Goal: Information Seeking & Learning: Find specific fact

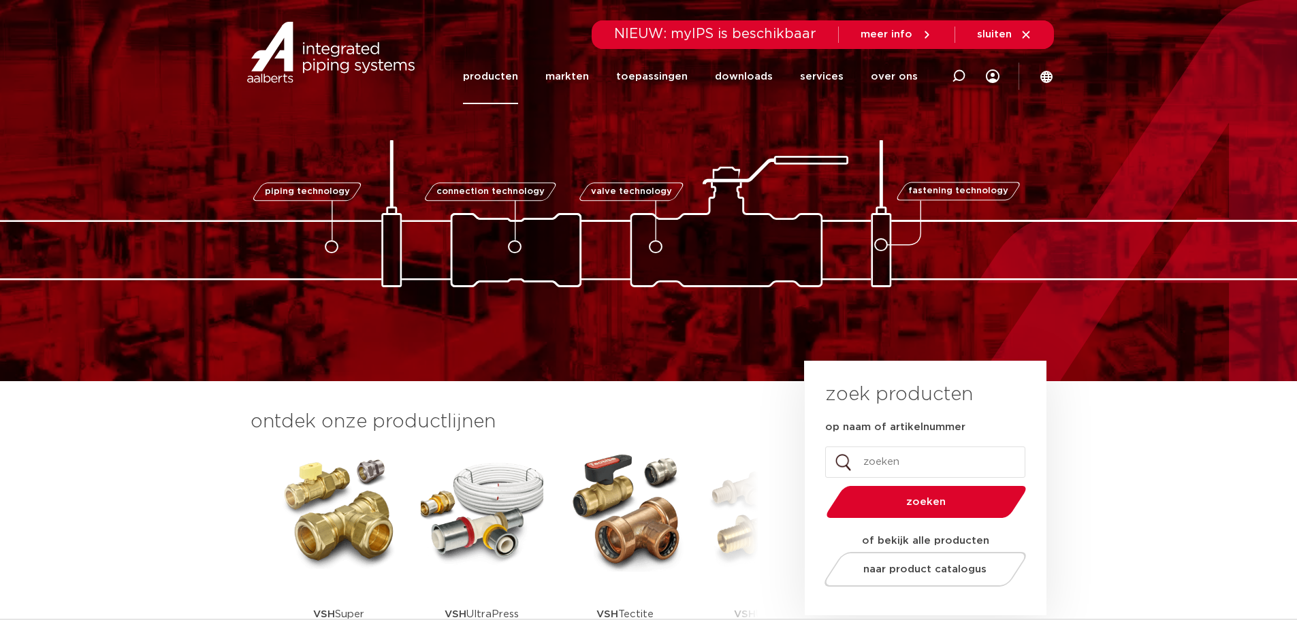
click at [513, 74] on link "producten" at bounding box center [490, 76] width 55 height 55
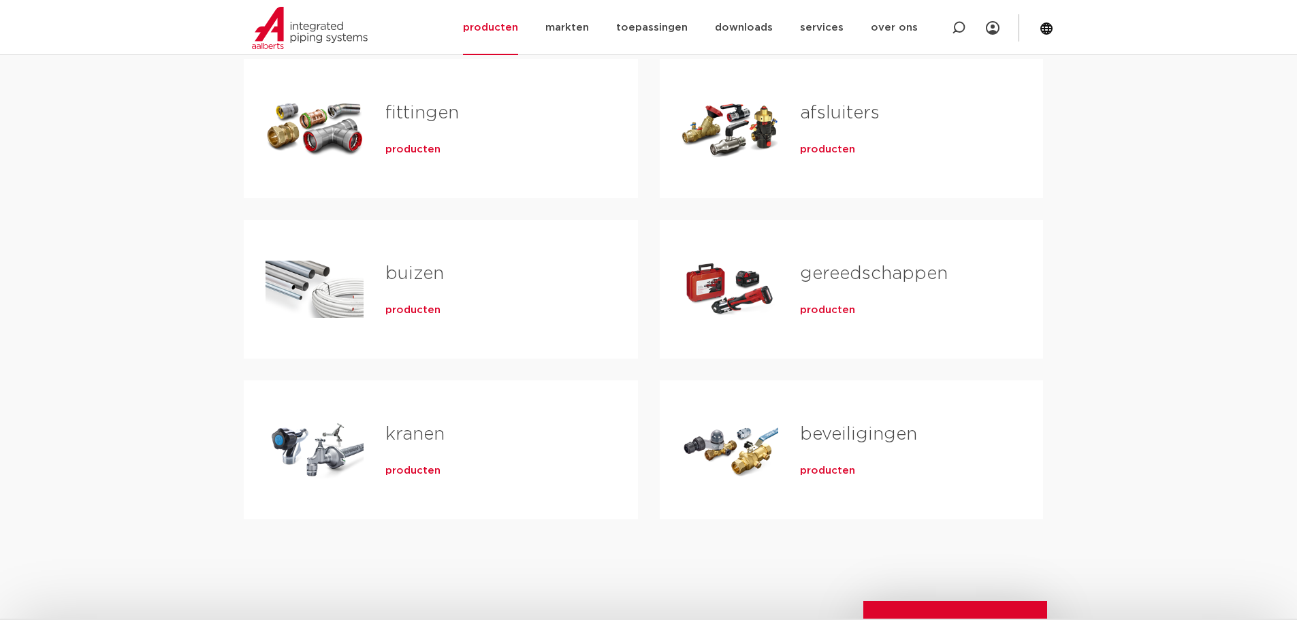
scroll to position [341, 0]
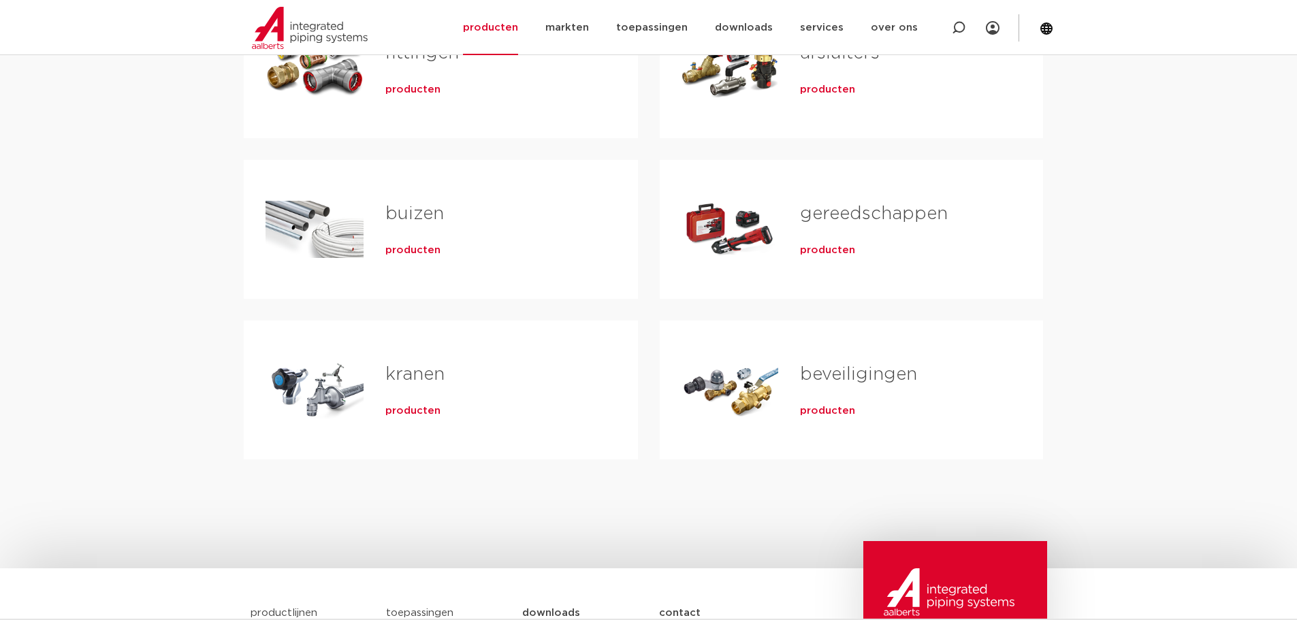
click at [411, 252] on span "producten" at bounding box center [412, 251] width 55 height 14
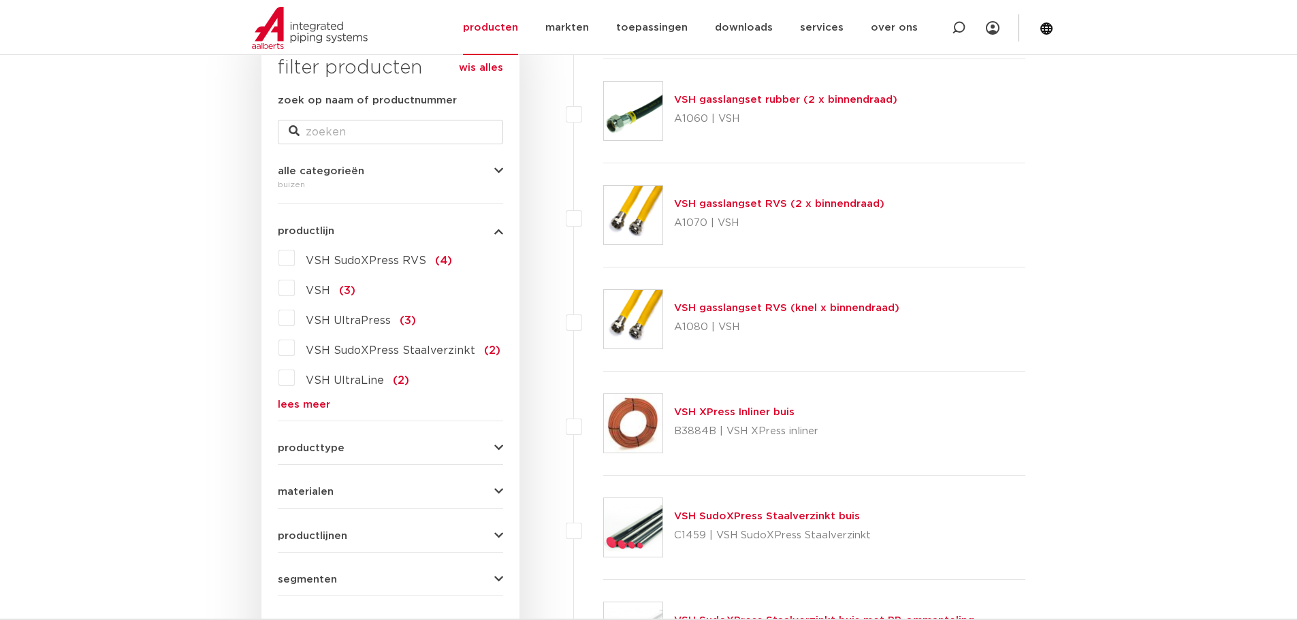
scroll to position [272, 0]
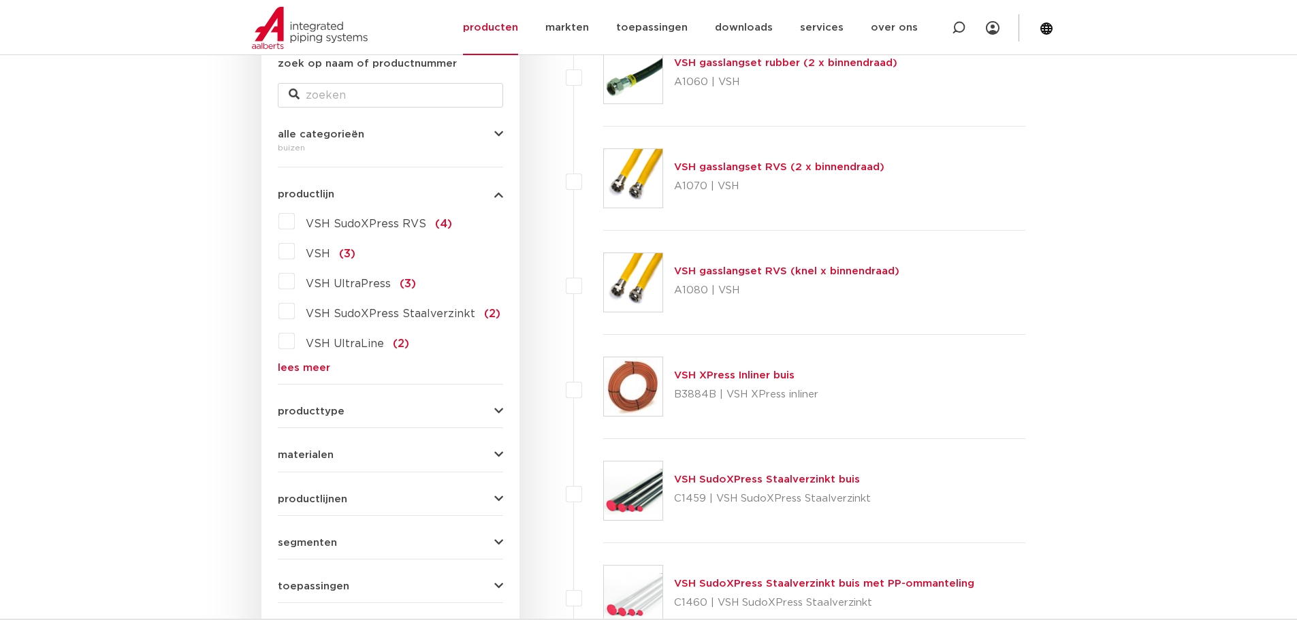
click at [378, 415] on button "producttype" at bounding box center [390, 412] width 225 height 10
click at [378, 414] on button "producttype" at bounding box center [390, 412] width 225 height 10
click at [396, 464] on form "zoek op naam of productnummer alle categorieën buizen fittingen afsluiters buiz…" at bounding box center [390, 351] width 225 height 591
click at [380, 448] on div "materialen kunststof (10) aluminium (9) roestvaststaal (6) staal (3) messing (2…" at bounding box center [390, 449] width 225 height 21
click at [381, 449] on div "materialen kunststof (10) aluminium (9) roestvaststaal (6) staal (3) messing (2…" at bounding box center [390, 449] width 225 height 21
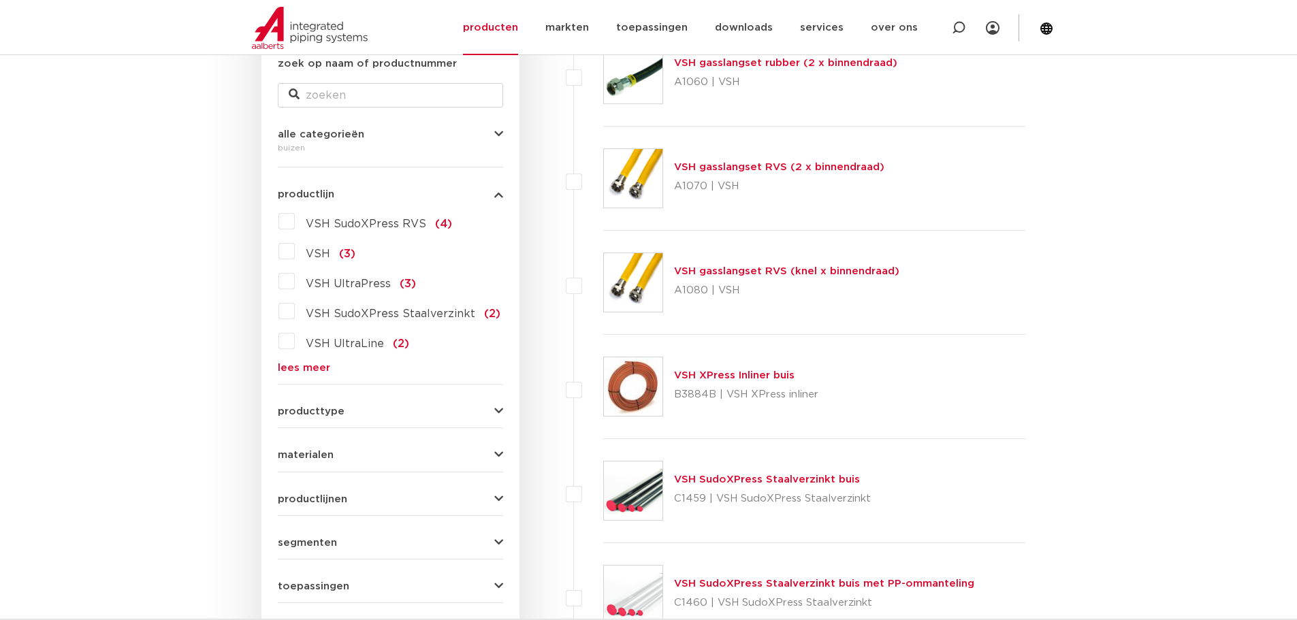
click at [390, 462] on form "zoek op naam of productnummer alle categorieën buizen fittingen afsluiters buiz…" at bounding box center [390, 351] width 225 height 591
click at [370, 459] on button "materialen" at bounding box center [390, 455] width 225 height 10
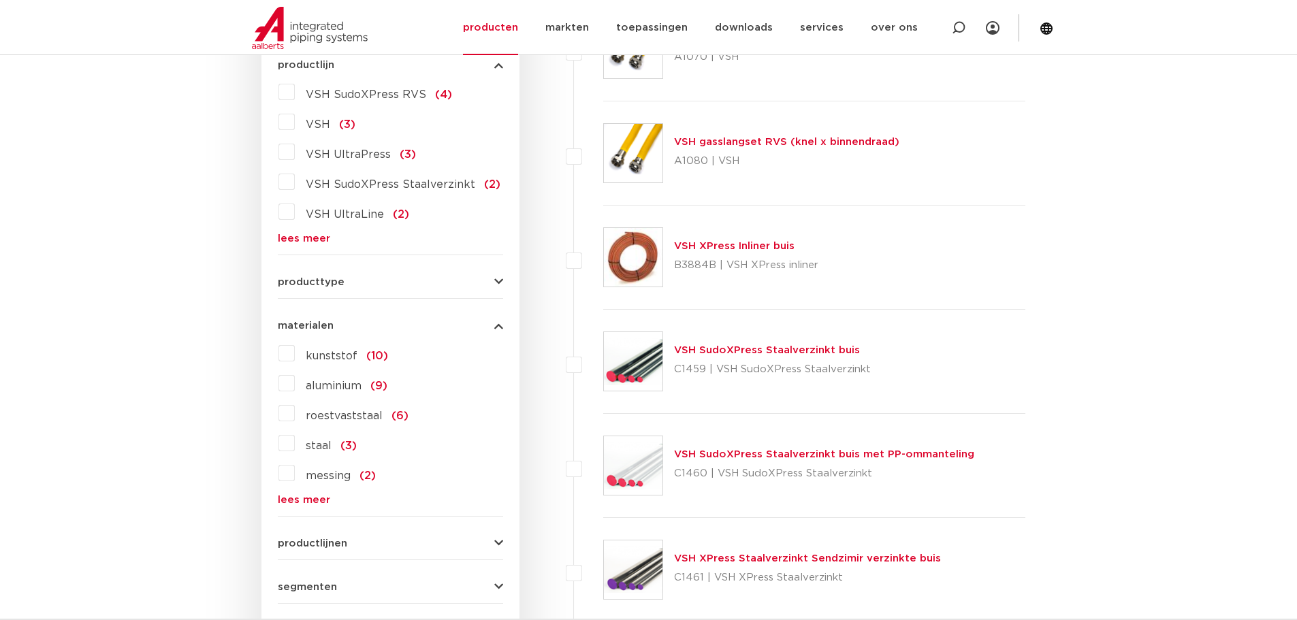
scroll to position [409, 0]
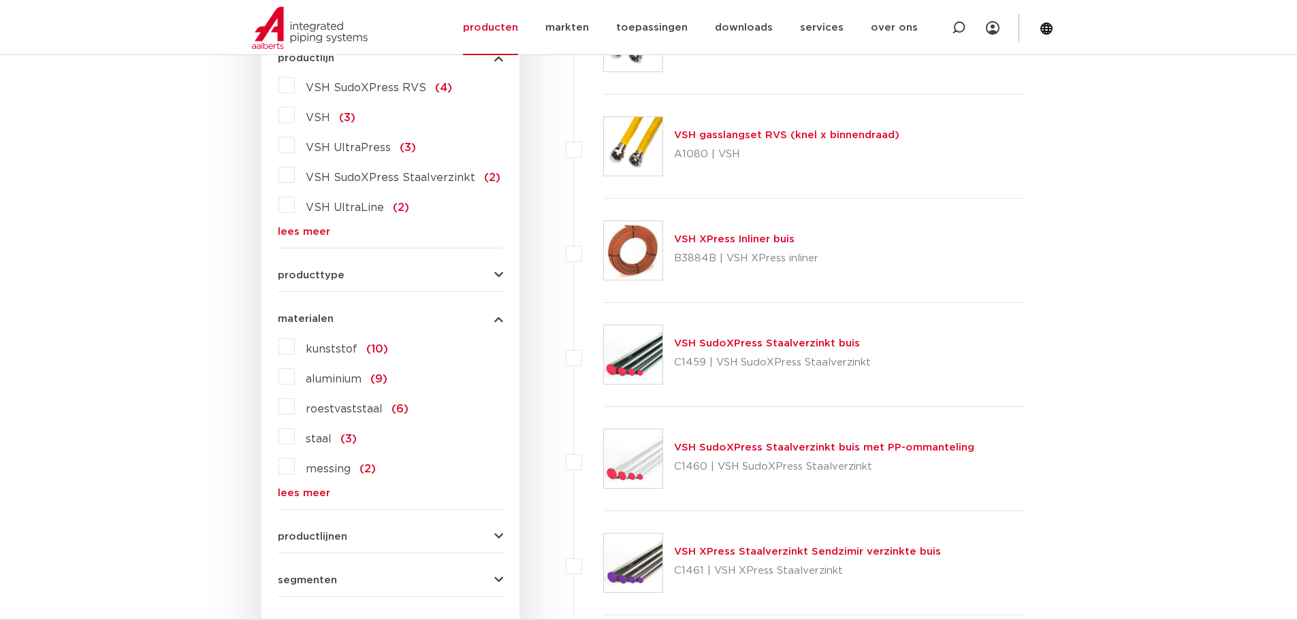
click at [324, 413] on span "roestvaststaal" at bounding box center [344, 409] width 77 height 11
click at [0, 0] on input "roestvaststaal (6)" at bounding box center [0, 0] width 0 height 0
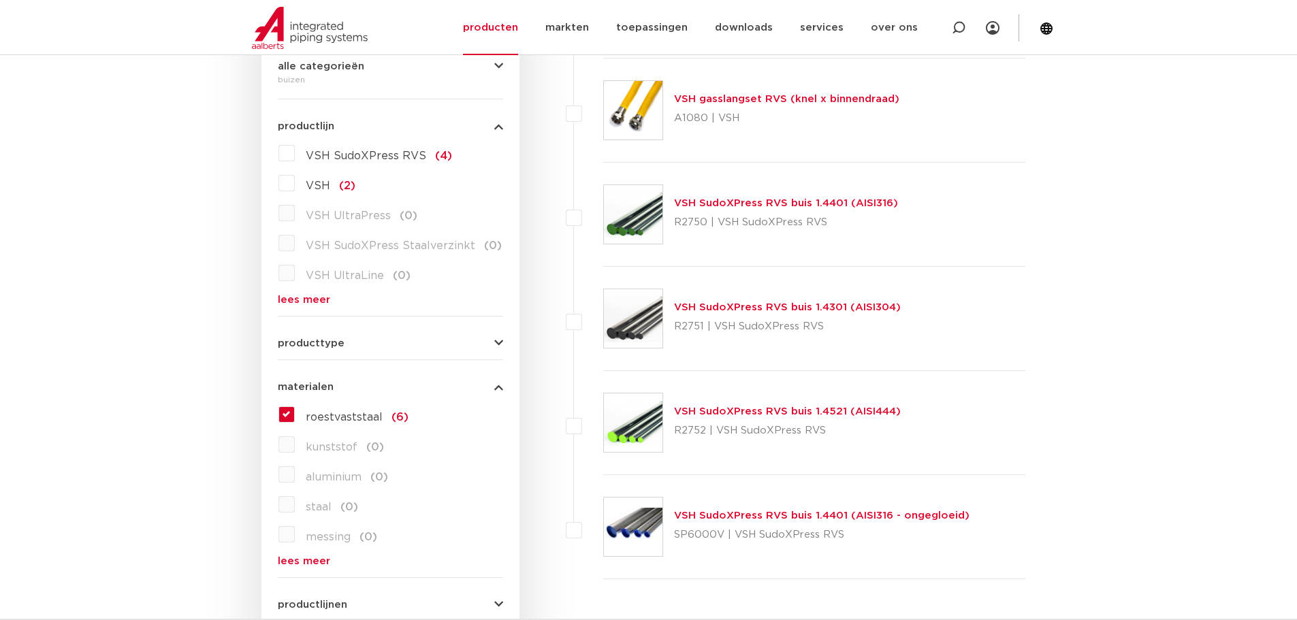
scroll to position [68, 0]
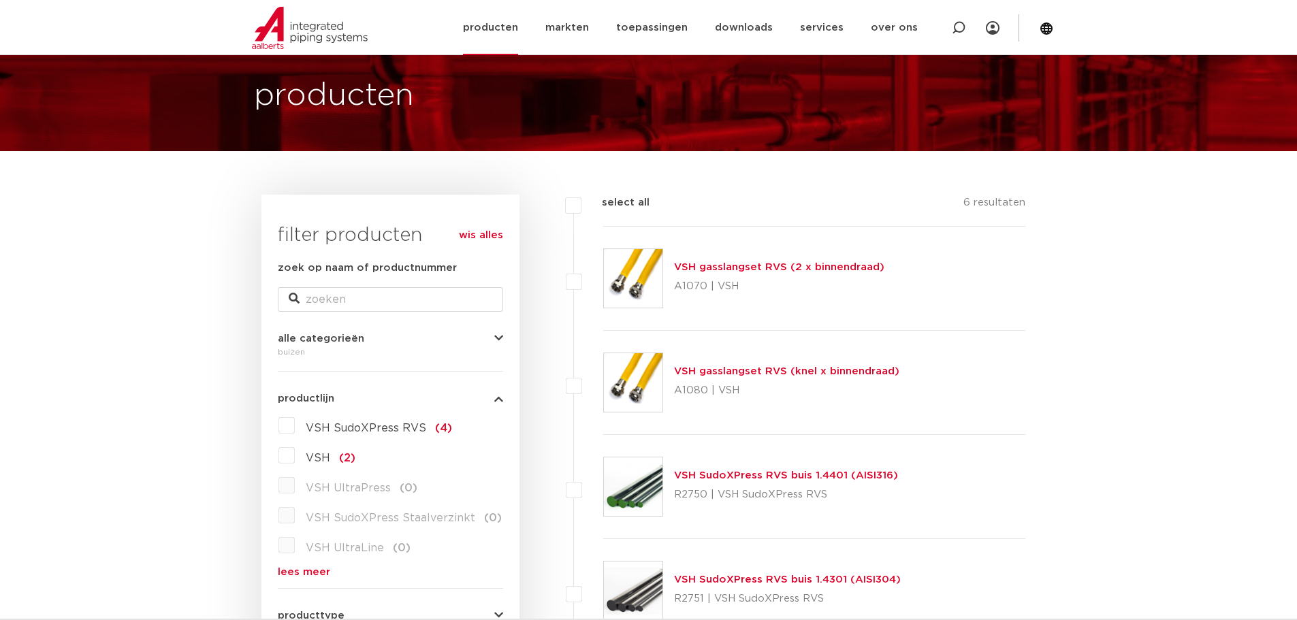
click at [505, 39] on link "producten" at bounding box center [490, 27] width 55 height 55
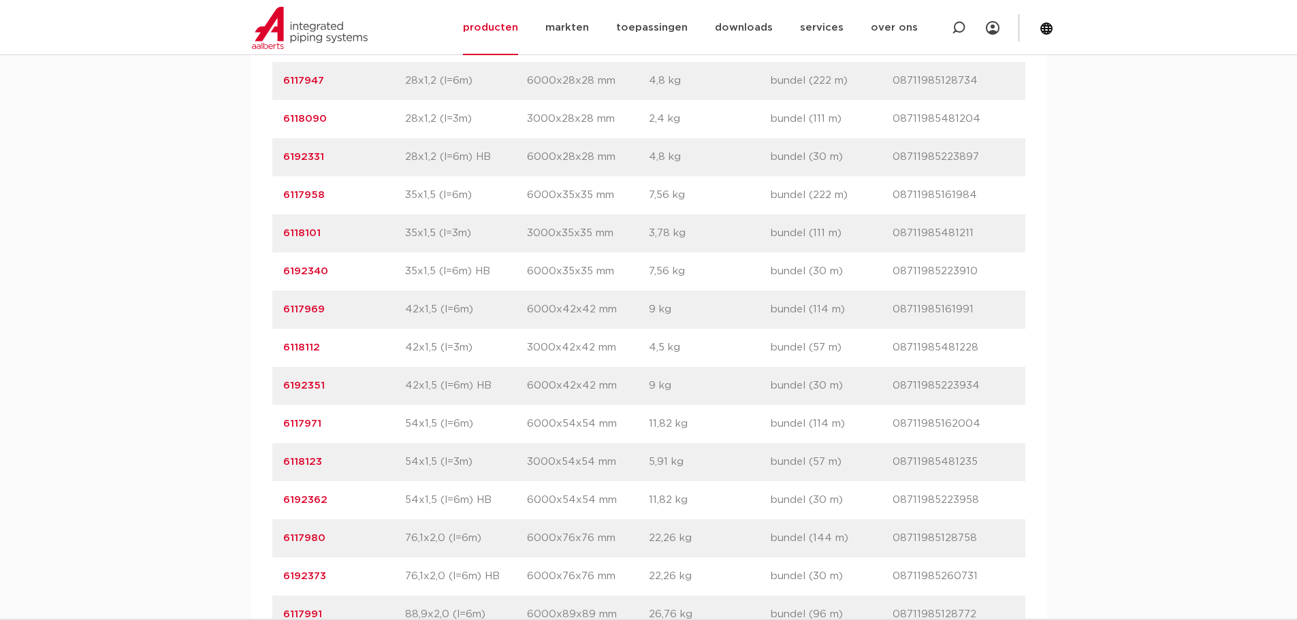
scroll to position [1294, 0]
drag, startPoint x: 387, startPoint y: 270, endPoint x: 494, endPoint y: 267, distance: 107.6
click at [494, 255] on div "artikelnummer 6118101 afmeting 35x1,5 (l=3m) [GEOGRAPHIC_DATA] 3000x35x35 mm ge…" at bounding box center [648, 236] width 753 height 38
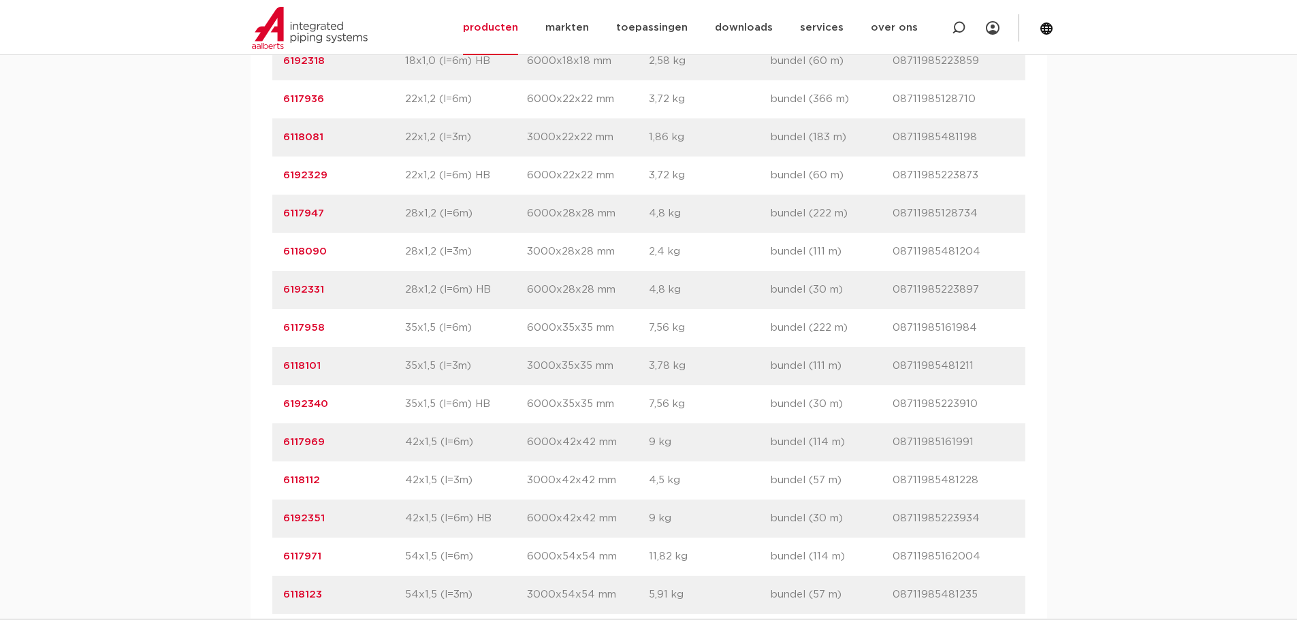
scroll to position [1158, 0]
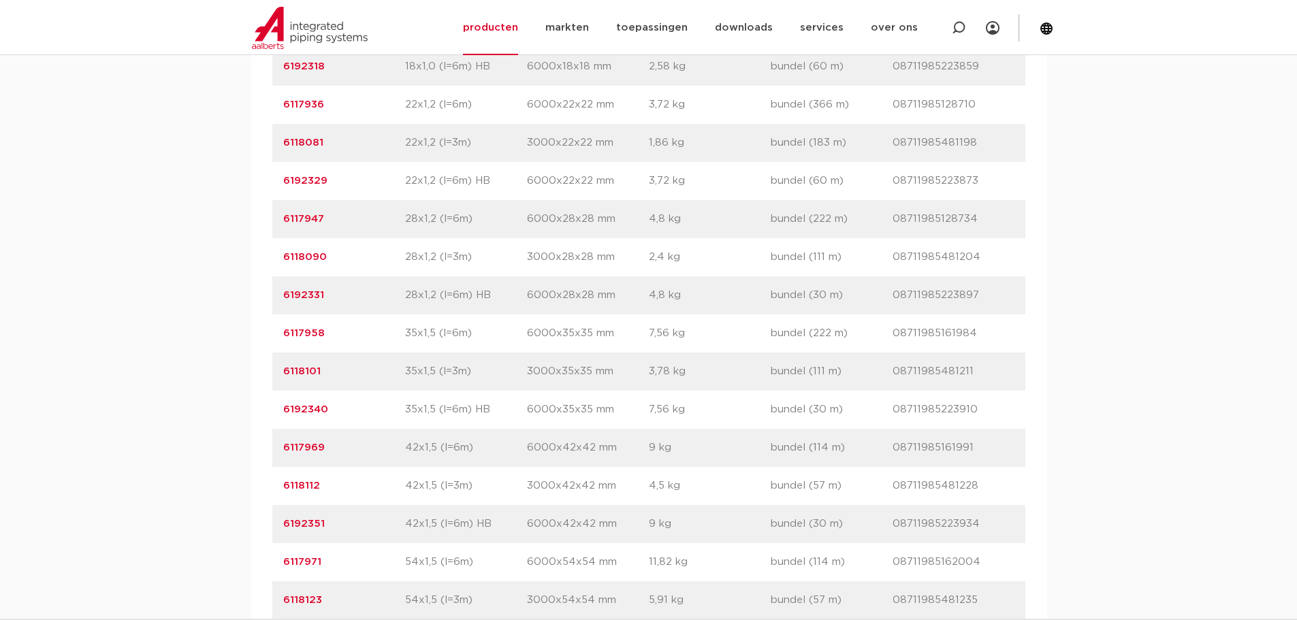
click at [373, 391] on div "artikelnummer 6118101 afmeting 35x1,5 (l=3m) [GEOGRAPHIC_DATA] 3000x35x35 mm ge…" at bounding box center [648, 372] width 753 height 38
click at [406, 380] on p "35x1,5 (l=3m)" at bounding box center [466, 372] width 122 height 16
drag, startPoint x: 400, startPoint y: 407, endPoint x: 499, endPoint y: 407, distance: 99.4
click at [500, 391] on div "artikelnummer 6118101 afmeting 35x1,5 (l=3m) afmetingen 3000x35x35 mm gewicht 3…" at bounding box center [648, 372] width 753 height 38
drag, startPoint x: 403, startPoint y: 287, endPoint x: 480, endPoint y: 281, distance: 77.2
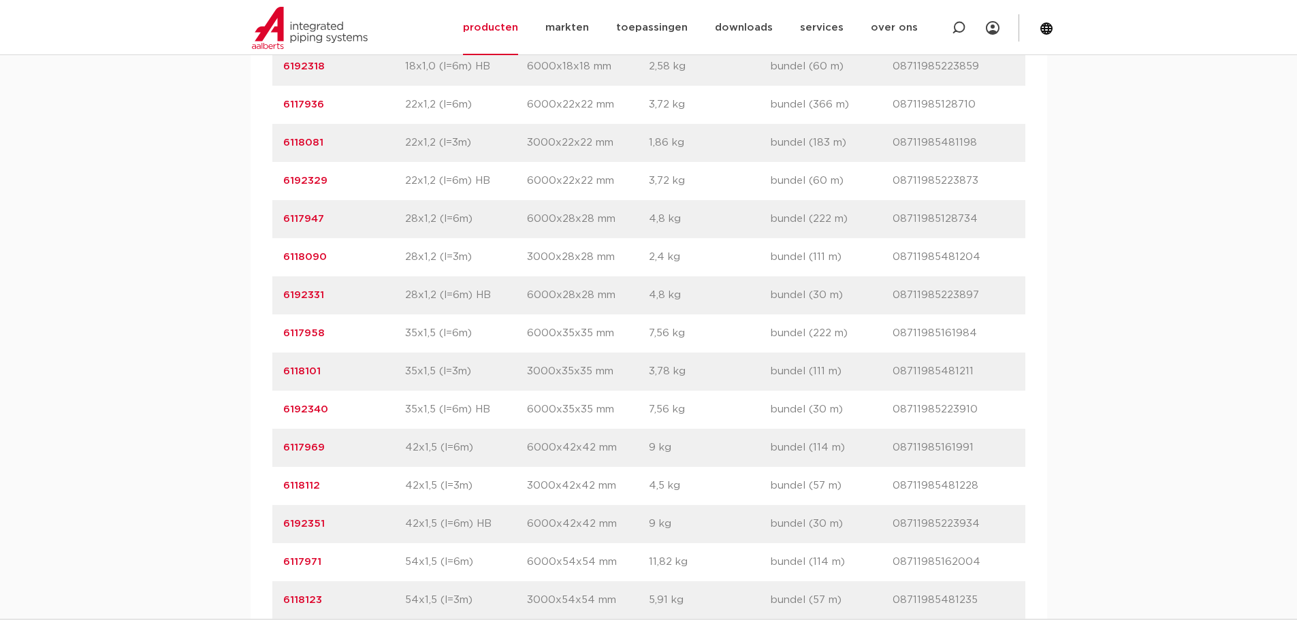
click at [480, 277] on div "artikelnummer 6118090 afmeting 28x1,2 (l=3m) afmetingen 3000x28x28 mm gewicht 2…" at bounding box center [648, 257] width 753 height 38
drag, startPoint x: 488, startPoint y: 396, endPoint x: 409, endPoint y: 404, distance: 79.4
click at [409, 380] on p "35x1,5 (l=3m)" at bounding box center [466, 372] width 122 height 16
drag, startPoint x: 356, startPoint y: 291, endPoint x: 267, endPoint y: 287, distance: 89.3
click at [267, 287] on div "artikelnummer afmeting afmetingen gewicht verpakking gtin artikelnummer 6117914…" at bounding box center [649, 353] width 797 height 1090
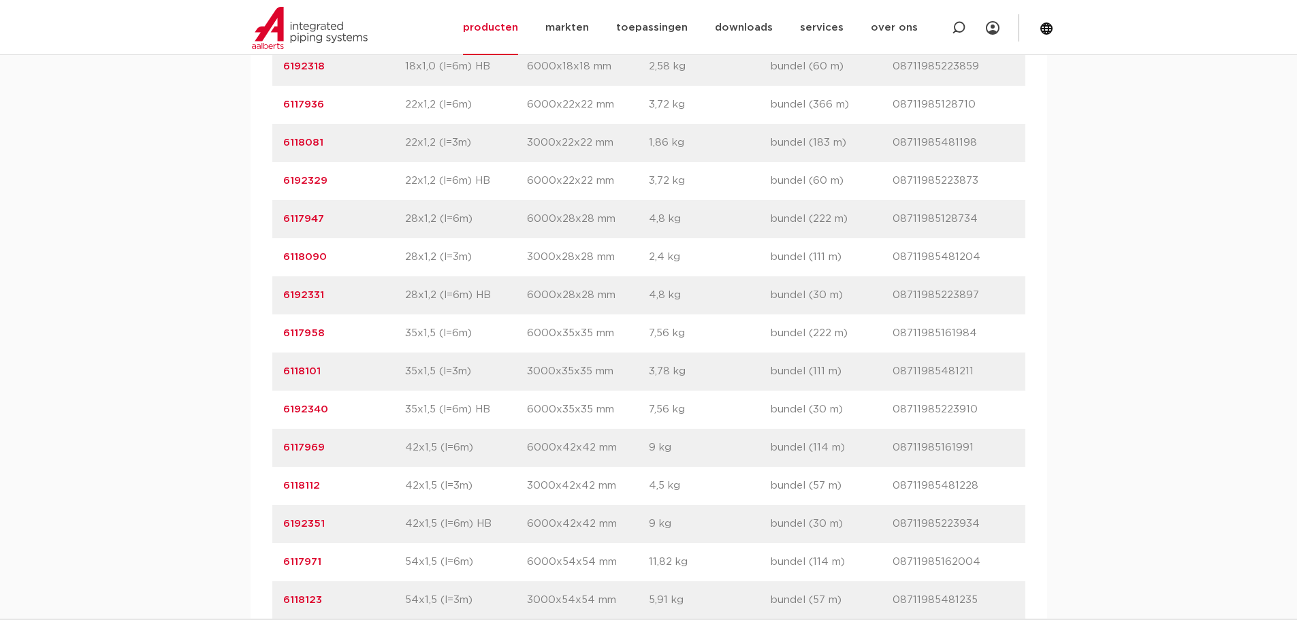
copy link "6118090"
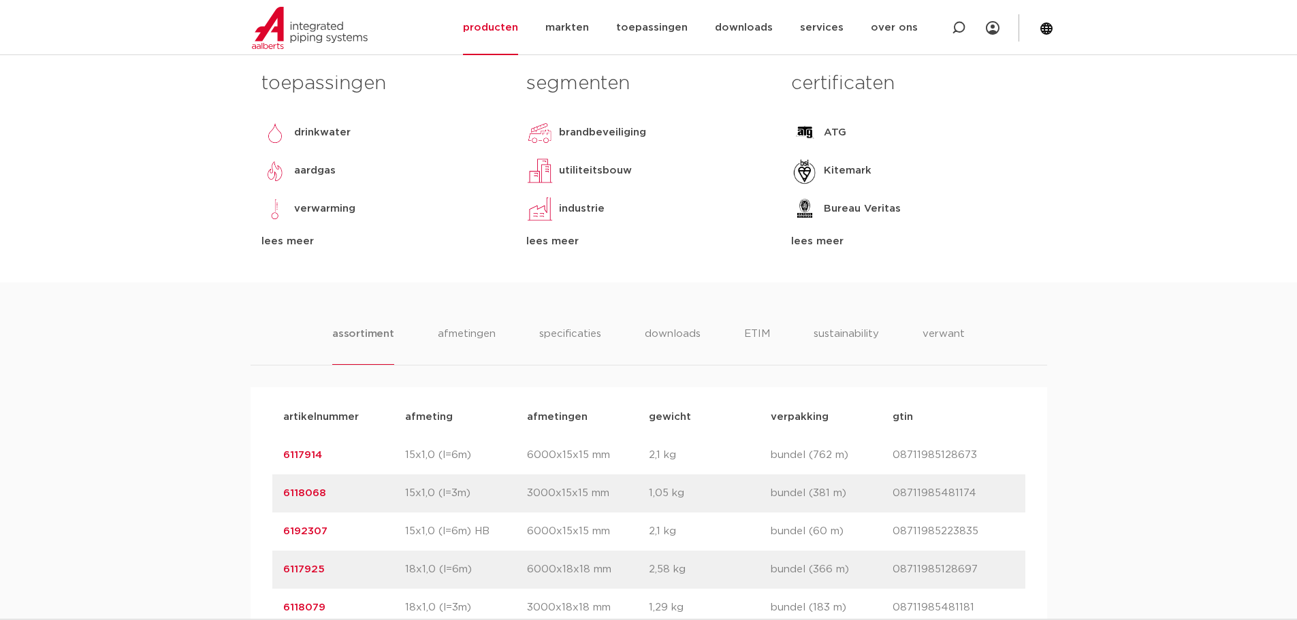
scroll to position [885, 0]
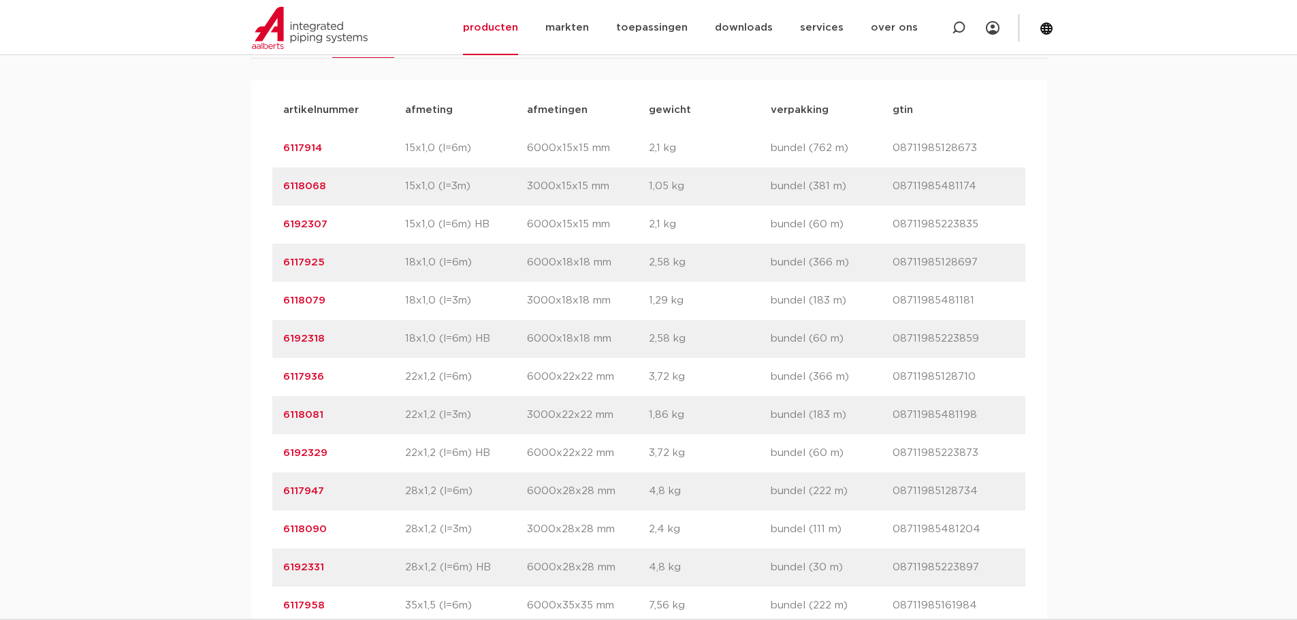
drag, startPoint x: 341, startPoint y: 441, endPoint x: 242, endPoint y: 453, distance: 99.5
click at [242, 453] on div "assortiment afmetingen specificaties downloads ETIM sustainability verwant asso…" at bounding box center [648, 572] width 1297 height 1195
copy link "6118081"
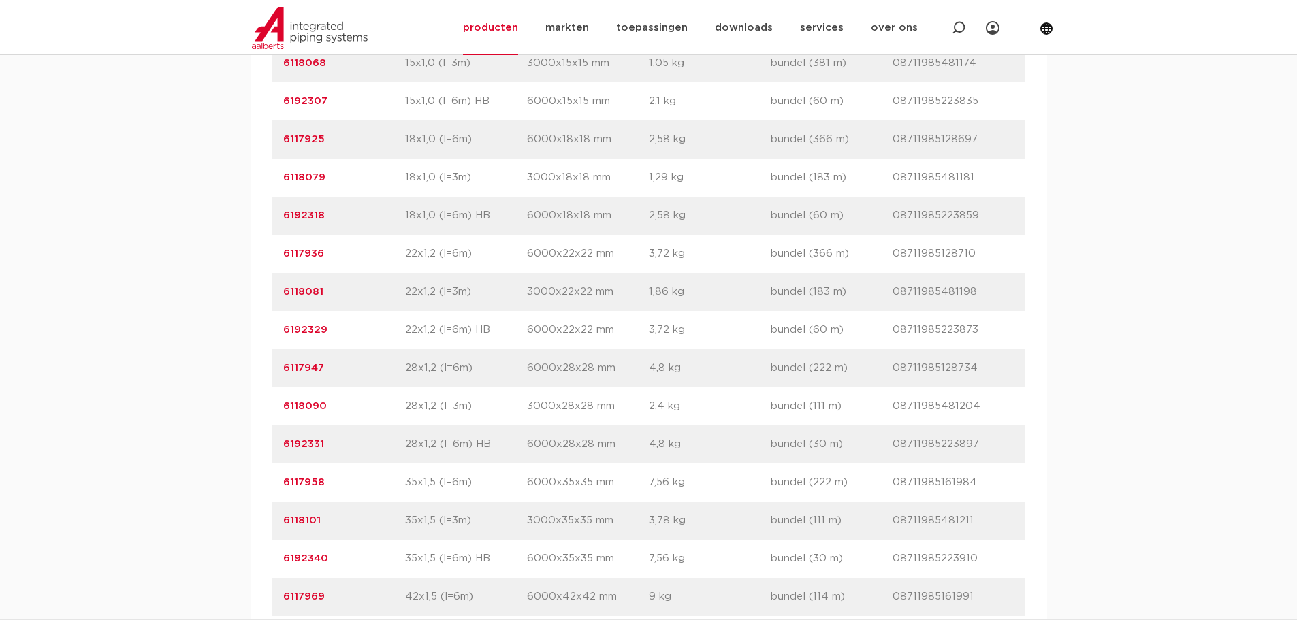
scroll to position [1090, 0]
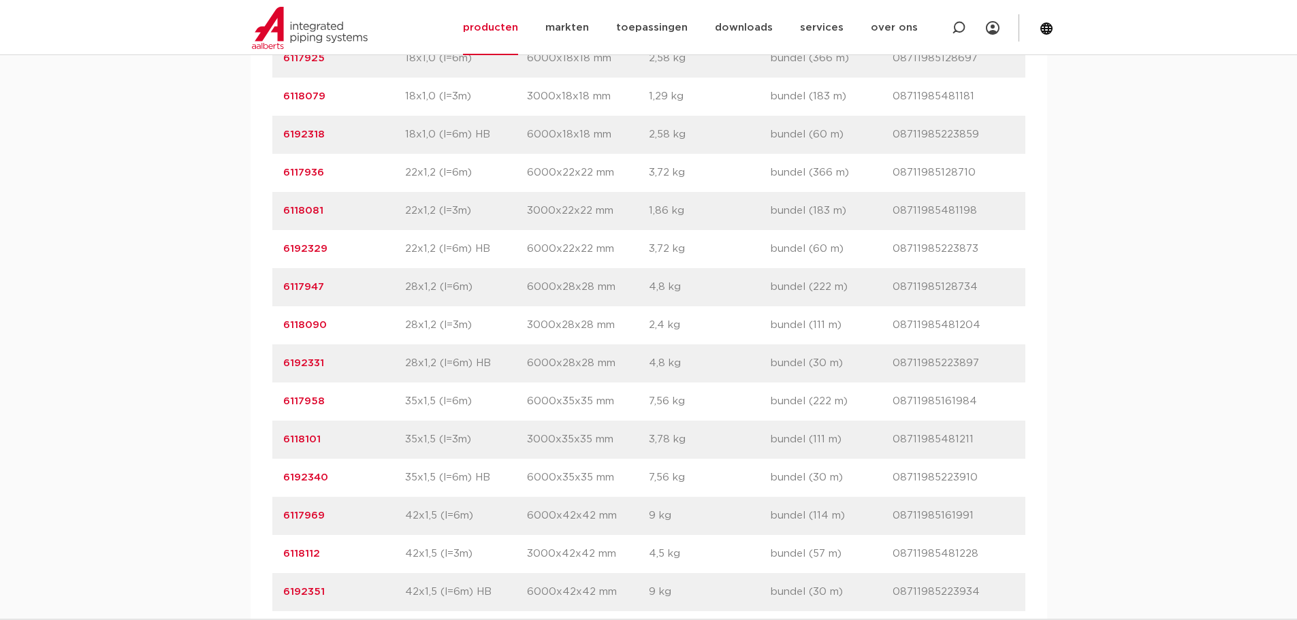
drag, startPoint x: 351, startPoint y: 476, endPoint x: 253, endPoint y: 471, distance: 98.2
click at [253, 471] on div "artikelnummer afmeting afmetingen gewicht verpakking gtin artikelnummer 6117914…" at bounding box center [649, 421] width 797 height 1090
copy link "6118101"
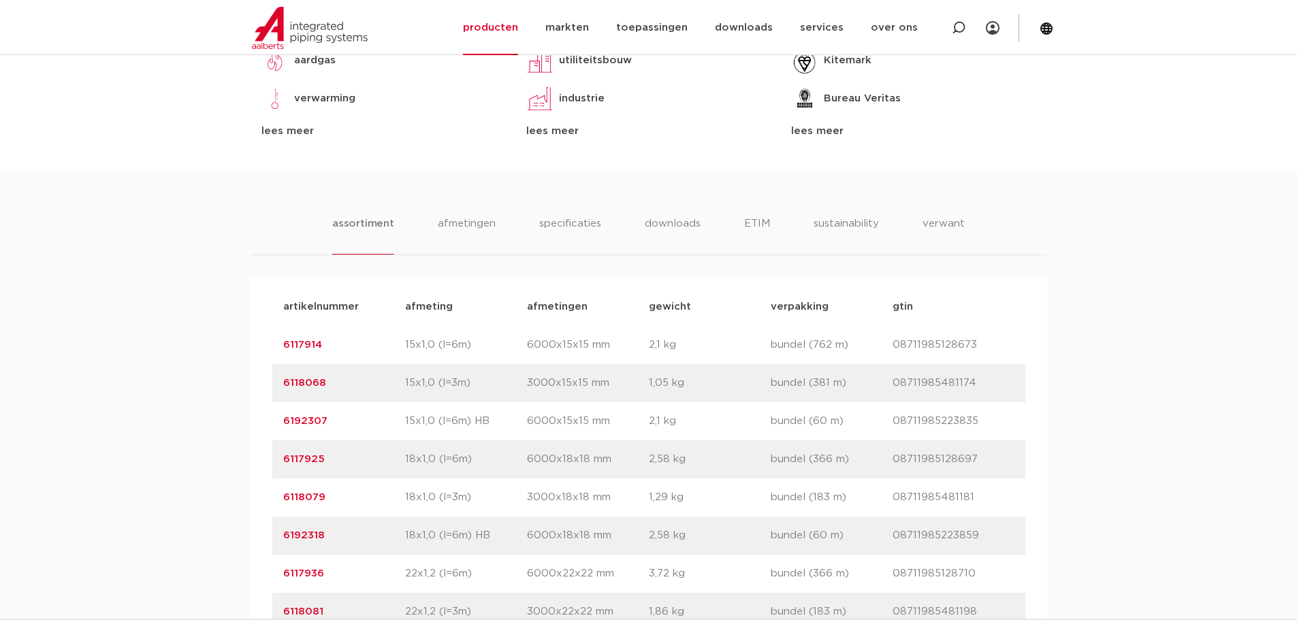
scroll to position [885, 0]
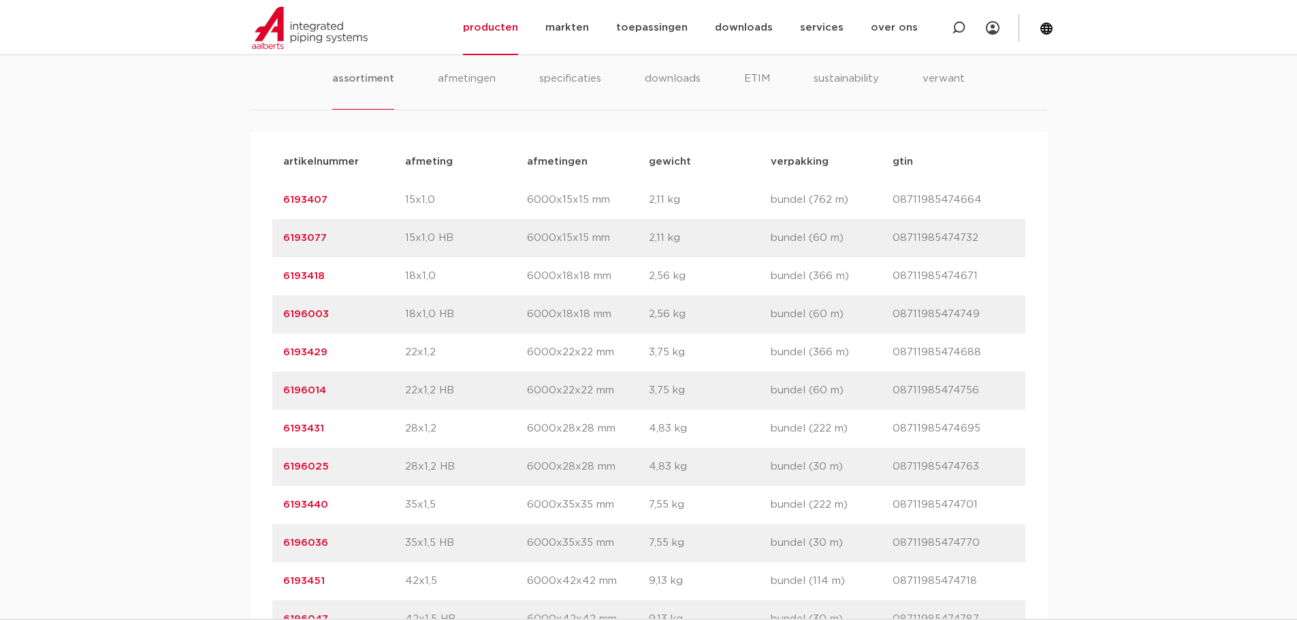
scroll to position [885, 0]
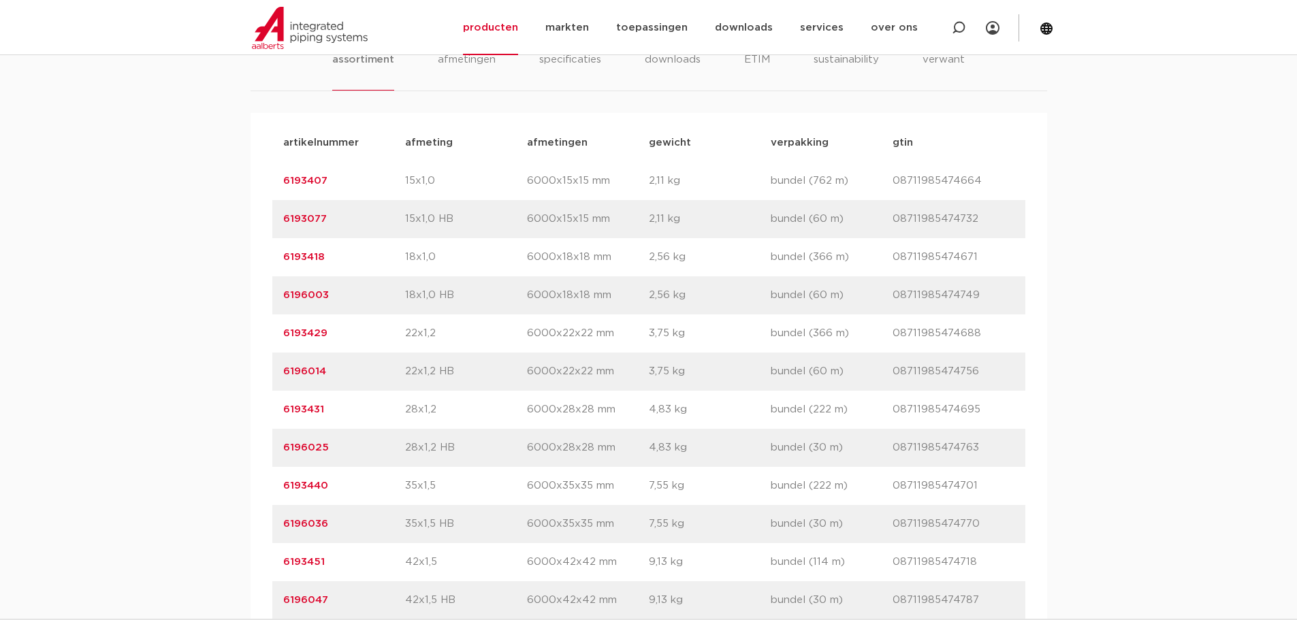
drag, startPoint x: 395, startPoint y: 331, endPoint x: 456, endPoint y: 334, distance: 61.4
click at [445, 333] on div "artikelnummer 6193429 afmeting 22x1,2 afmetingen 6000x22x22 mm gewicht 3,75 kg …" at bounding box center [648, 334] width 753 height 38
click at [457, 366] on p "22x1,2 HB" at bounding box center [466, 372] width 122 height 16
drag, startPoint x: 447, startPoint y: 336, endPoint x: 409, endPoint y: 335, distance: 38.1
click at [409, 335] on p "22x1,2" at bounding box center [466, 334] width 122 height 16
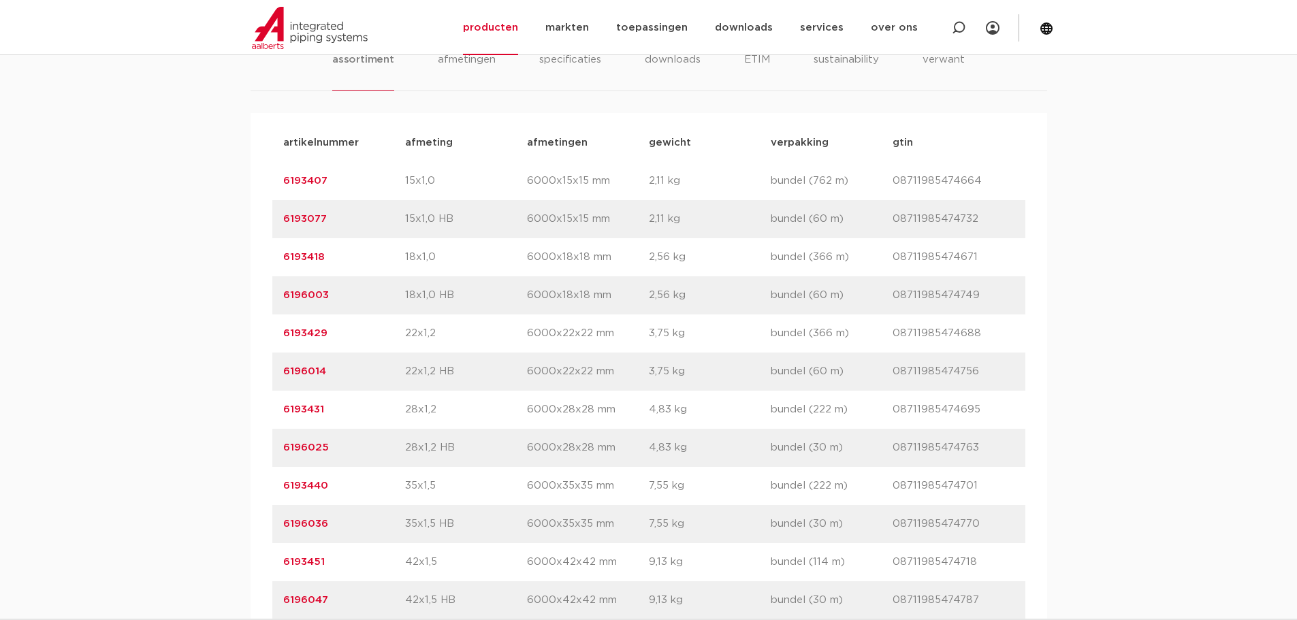
click at [462, 343] on div "artikelnummer 6193429 afmeting 22x1,2 afmetingen 6000x22x22 mm gewicht 3,75 kg …" at bounding box center [648, 334] width 753 height 38
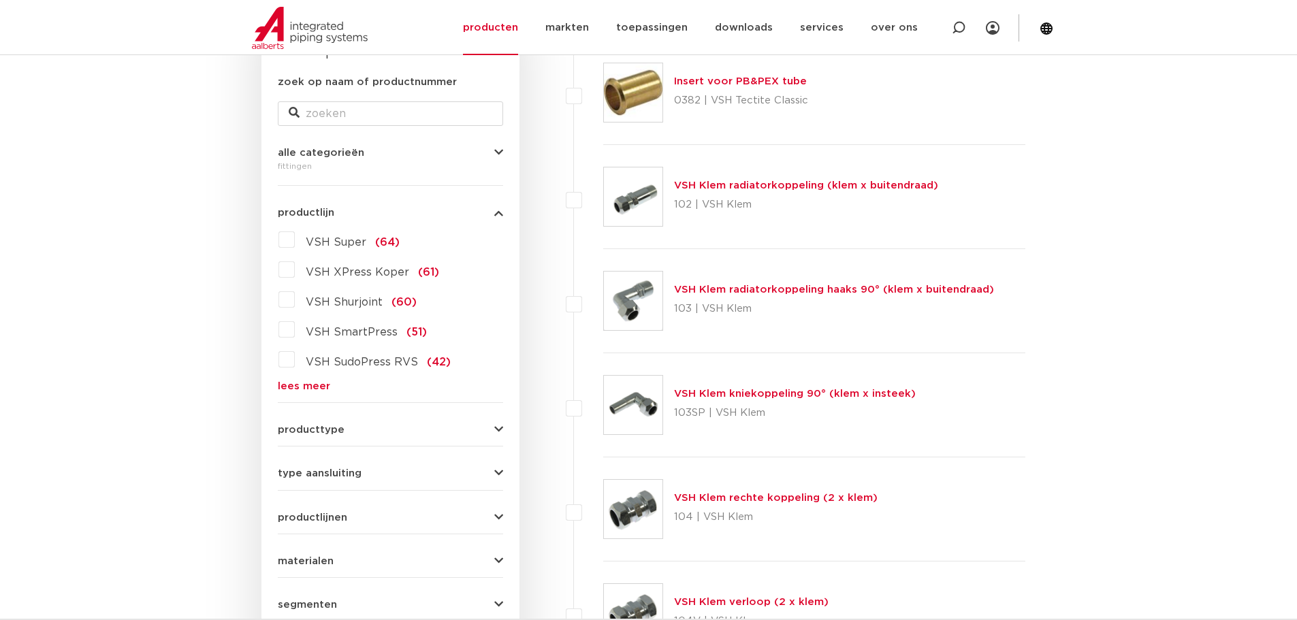
scroll to position [272, 0]
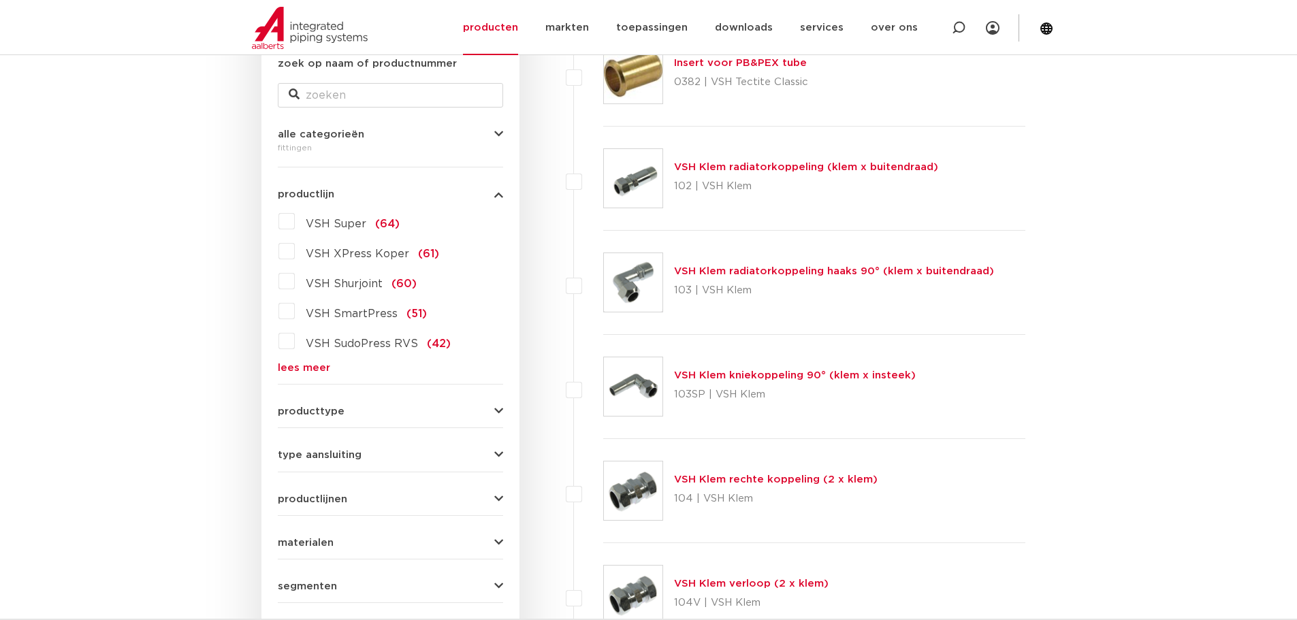
click at [368, 412] on button "producttype" at bounding box center [390, 412] width 225 height 10
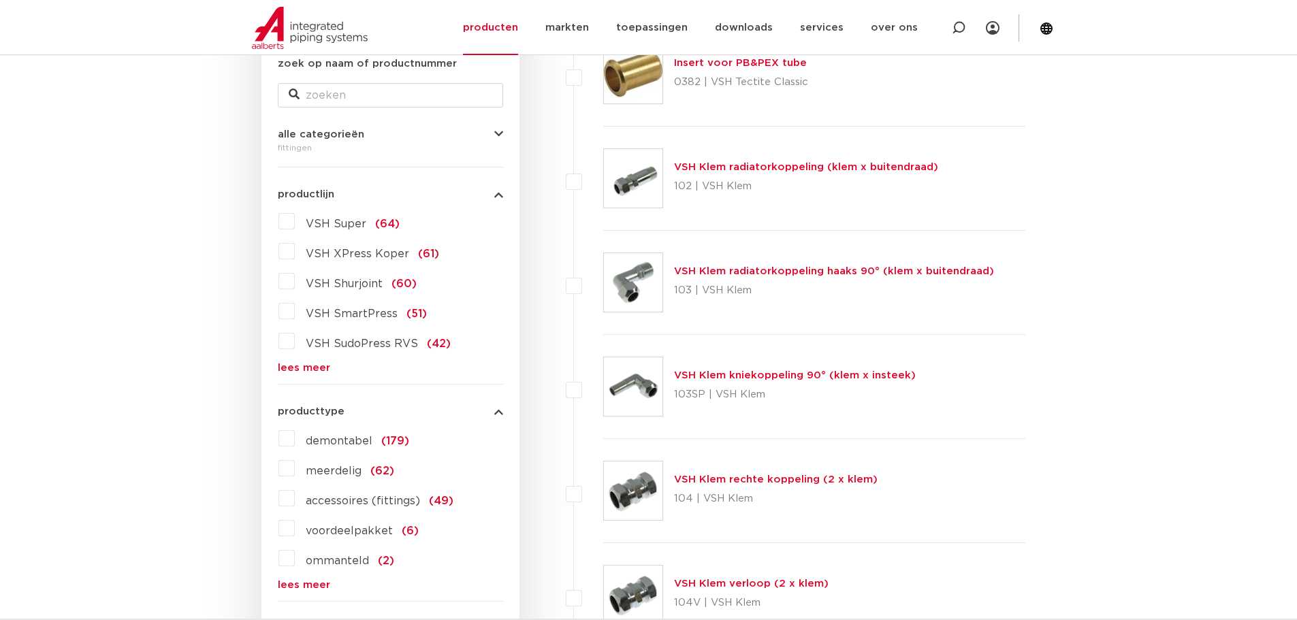
click at [368, 412] on button "producttype" at bounding box center [390, 412] width 225 height 10
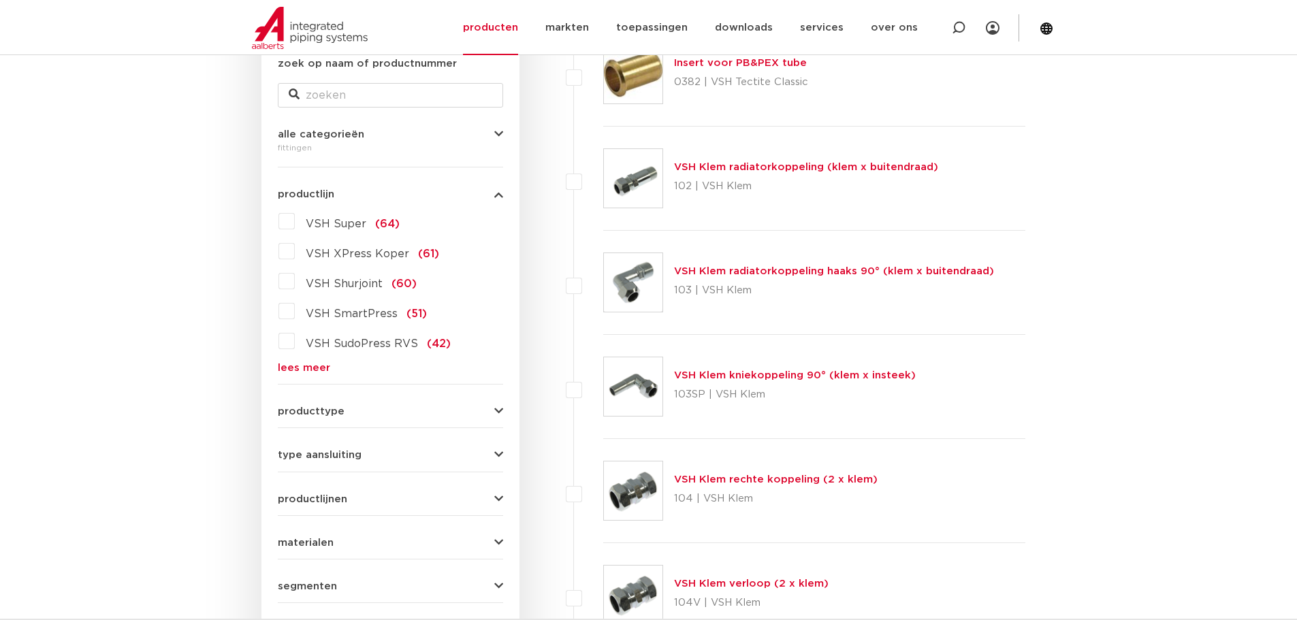
click at [358, 354] on div "VSH Super (64) VSH XPress Koper (61) VSH Shurjoint (60) VSH SmartPress (51) VSH…" at bounding box center [390, 291] width 225 height 163
click at [356, 347] on span "VSH SudoPress RVS" at bounding box center [362, 343] width 112 height 11
click at [0, 0] on input "VSH SudoPress RVS (42)" at bounding box center [0, 0] width 0 height 0
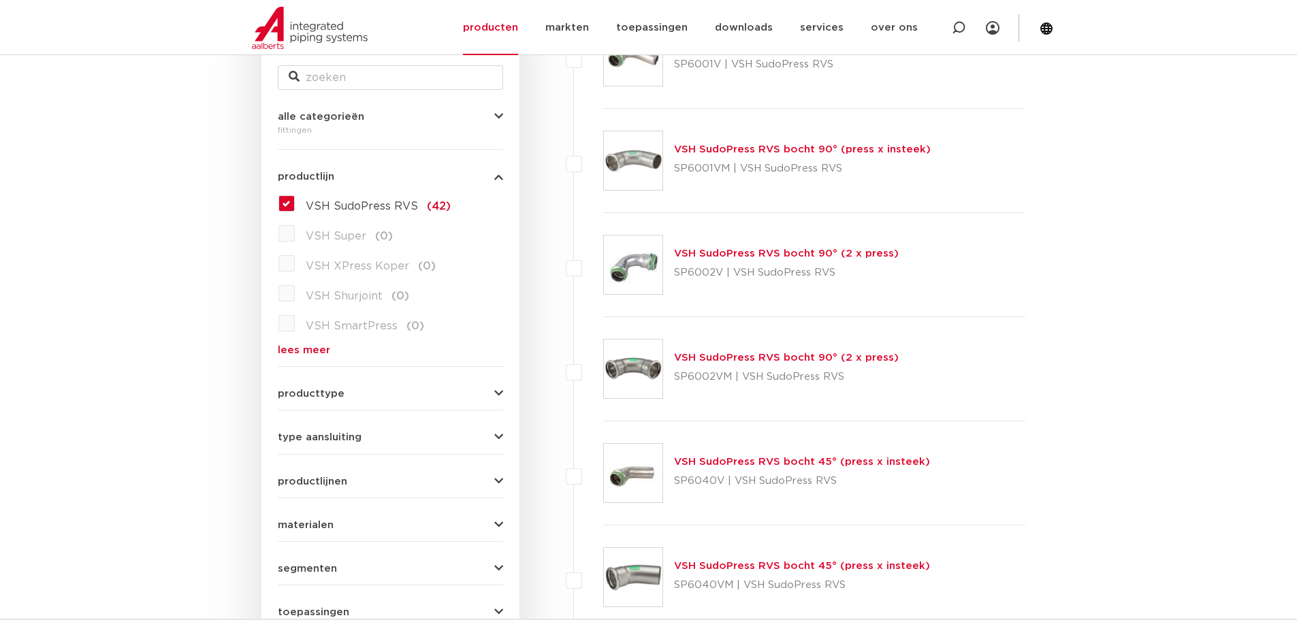
scroll to position [272, 0]
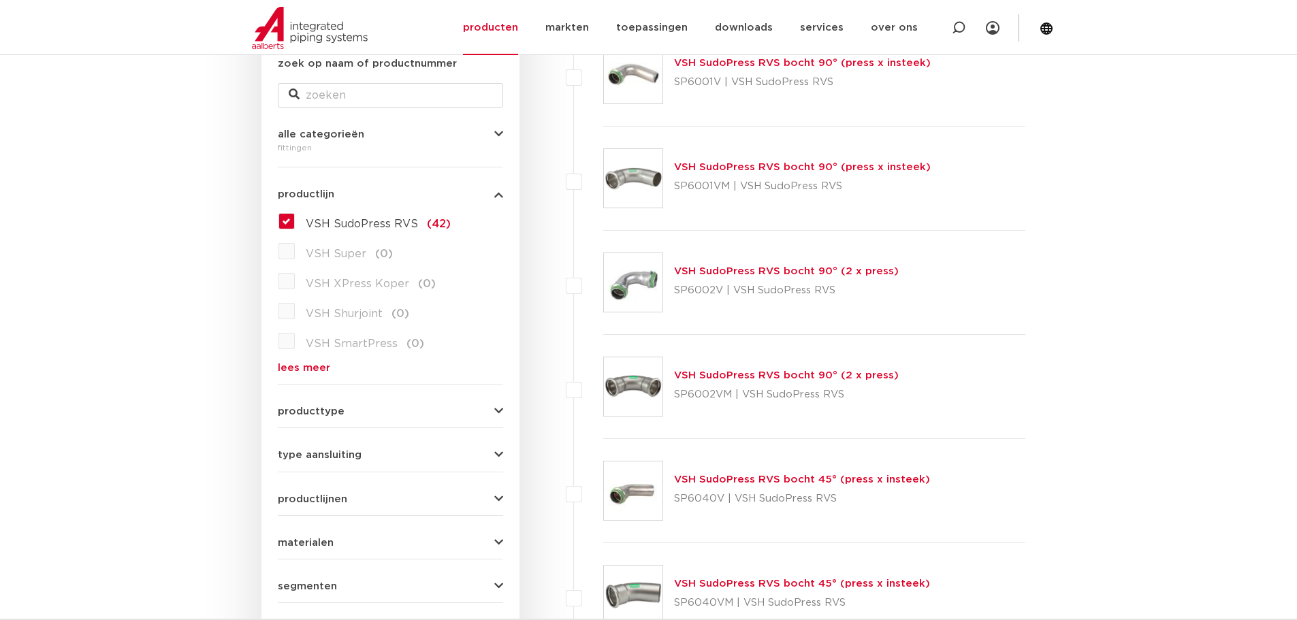
click at [352, 219] on span "VSH SudoPress RVS" at bounding box center [362, 224] width 112 height 11
click at [0, 0] on input "VSH SudoPress RVS (42)" at bounding box center [0, 0] width 0 height 0
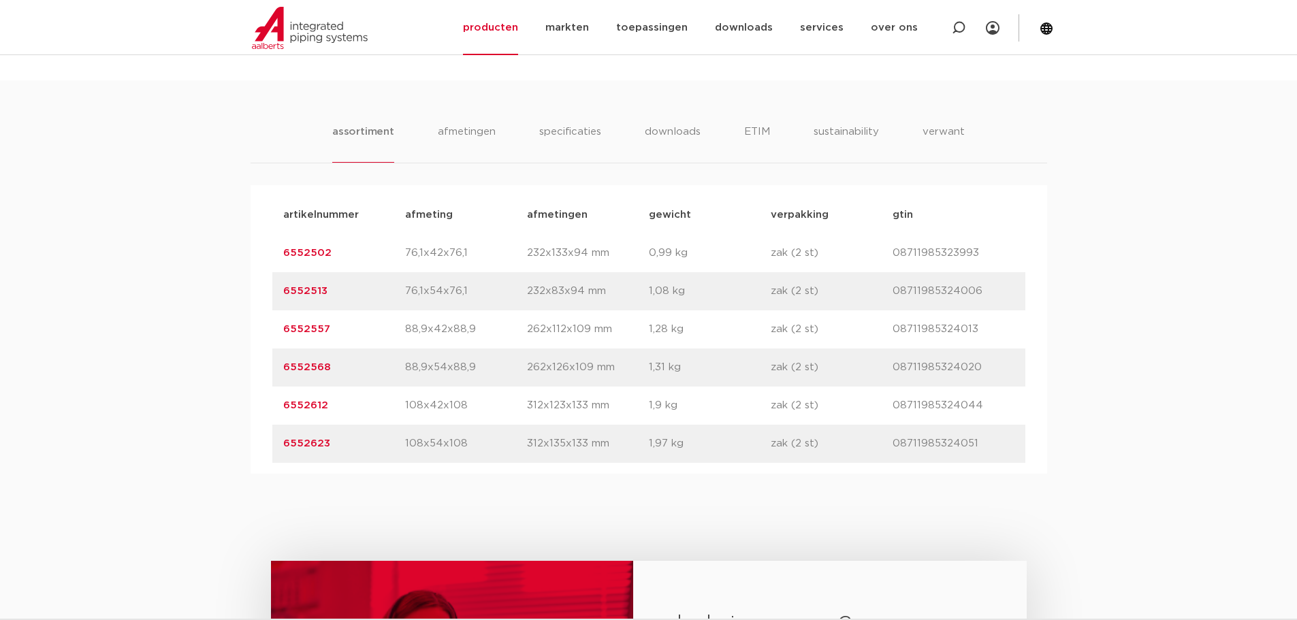
scroll to position [817, 0]
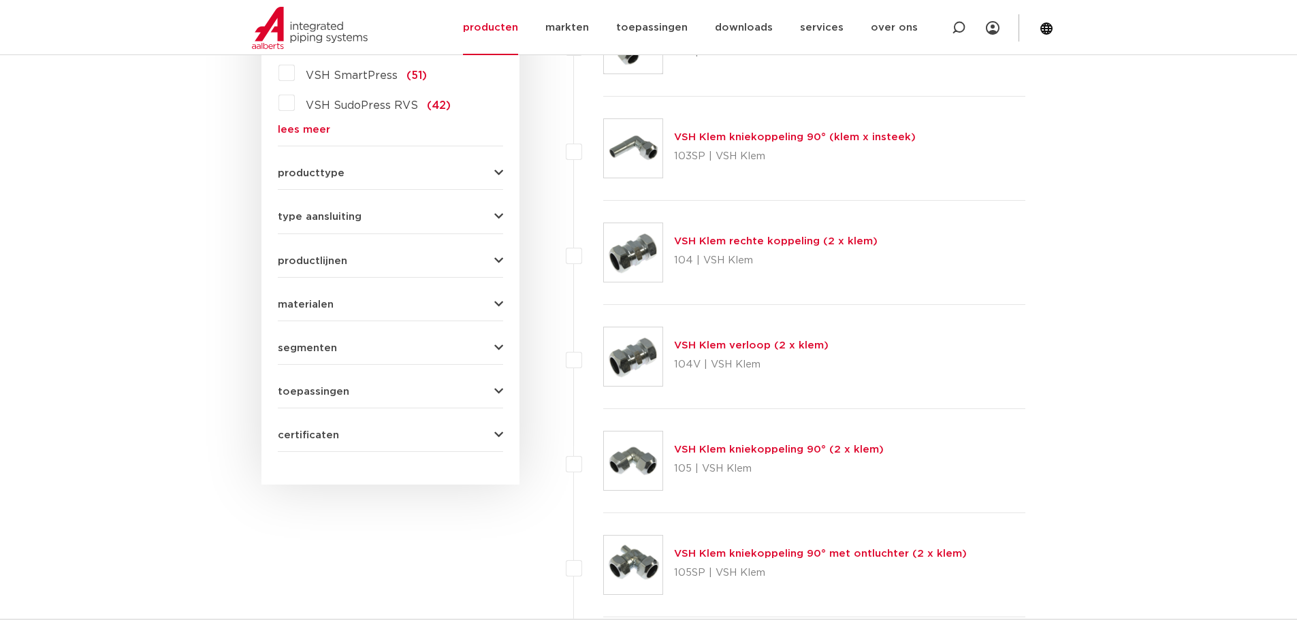
click at [304, 297] on div "materialen messing (311) roestvaststaal (190) staal (125) koper (107) brons (84…" at bounding box center [390, 299] width 225 height 21
click at [305, 300] on span "materialen" at bounding box center [306, 305] width 56 height 10
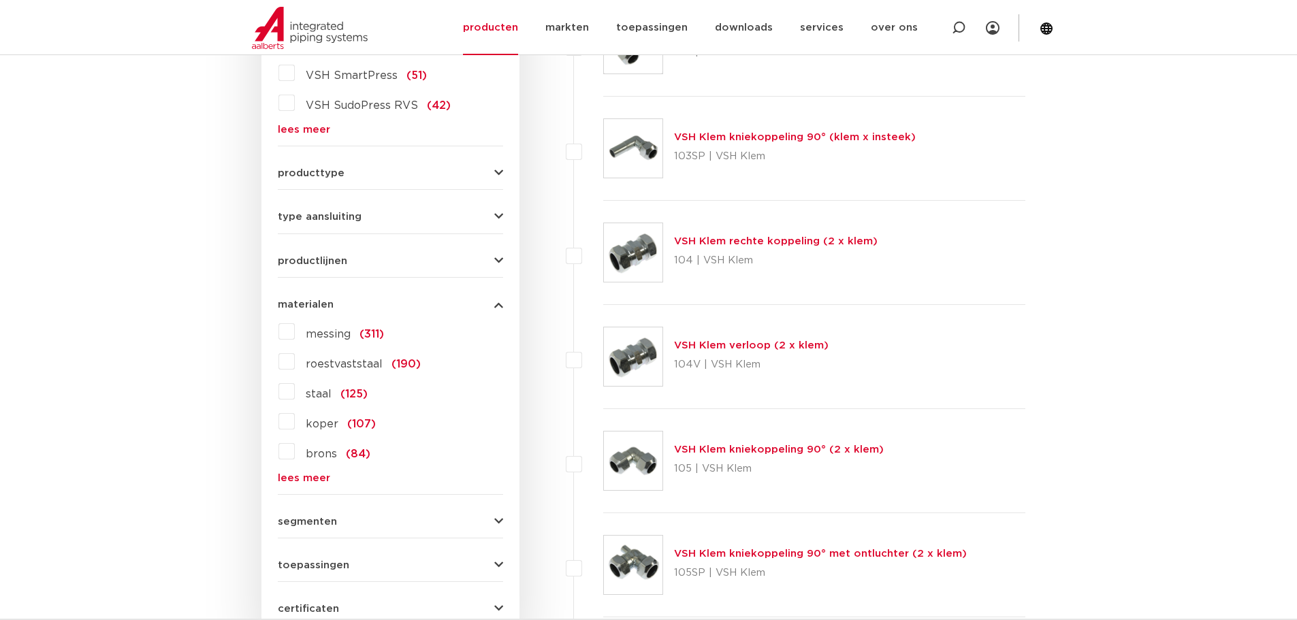
click at [328, 360] on span "roestvaststaal" at bounding box center [344, 364] width 77 height 11
click at [0, 0] on input "roestvaststaal (190)" at bounding box center [0, 0] width 0 height 0
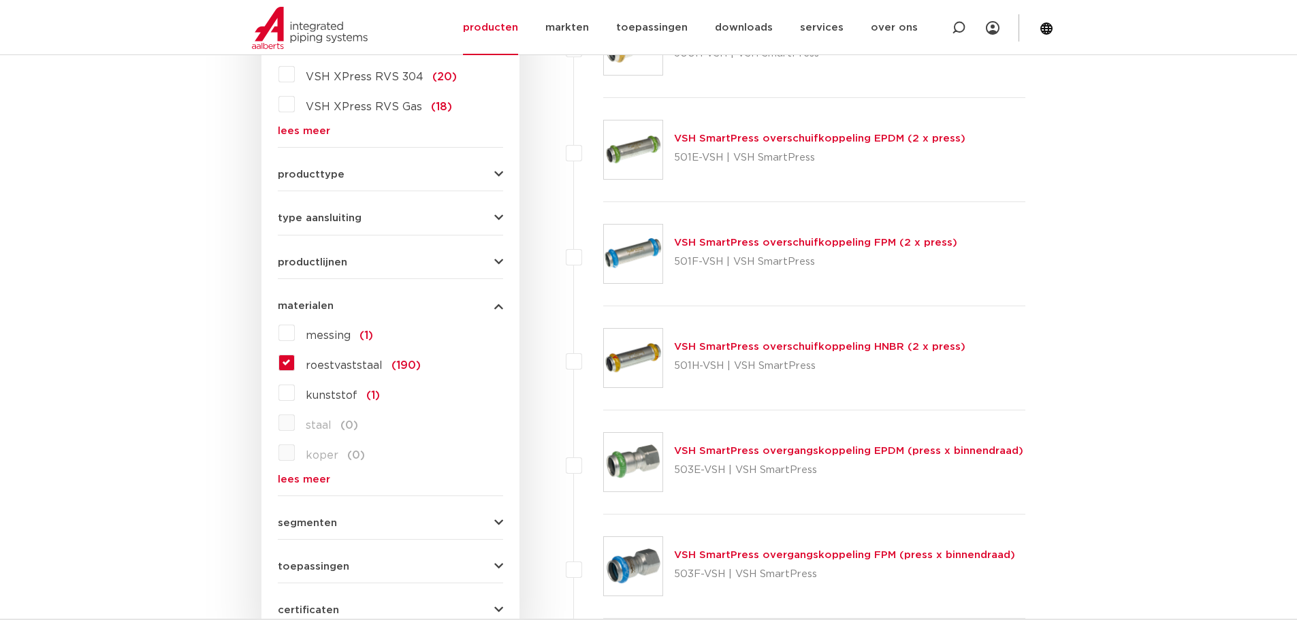
scroll to position [511, 0]
click at [356, 217] on span "type aansluiting" at bounding box center [320, 217] width 84 height 10
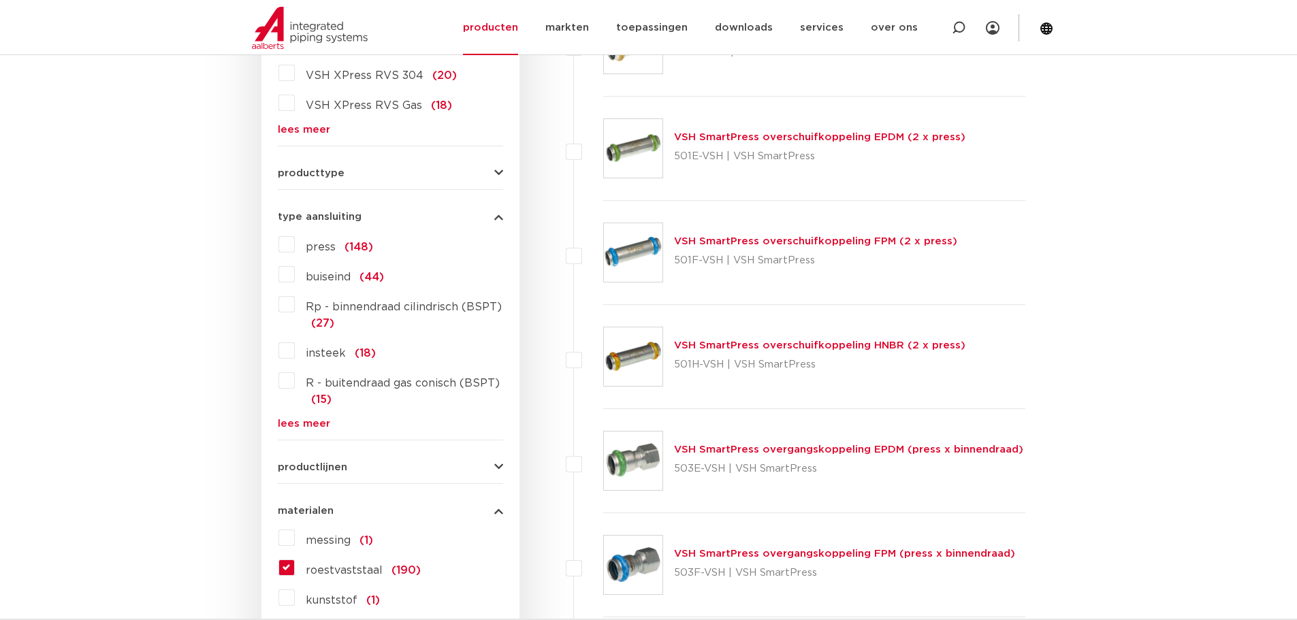
click at [319, 245] on span "press" at bounding box center [321, 247] width 30 height 11
click at [0, 0] on input "press (148)" at bounding box center [0, 0] width 0 height 0
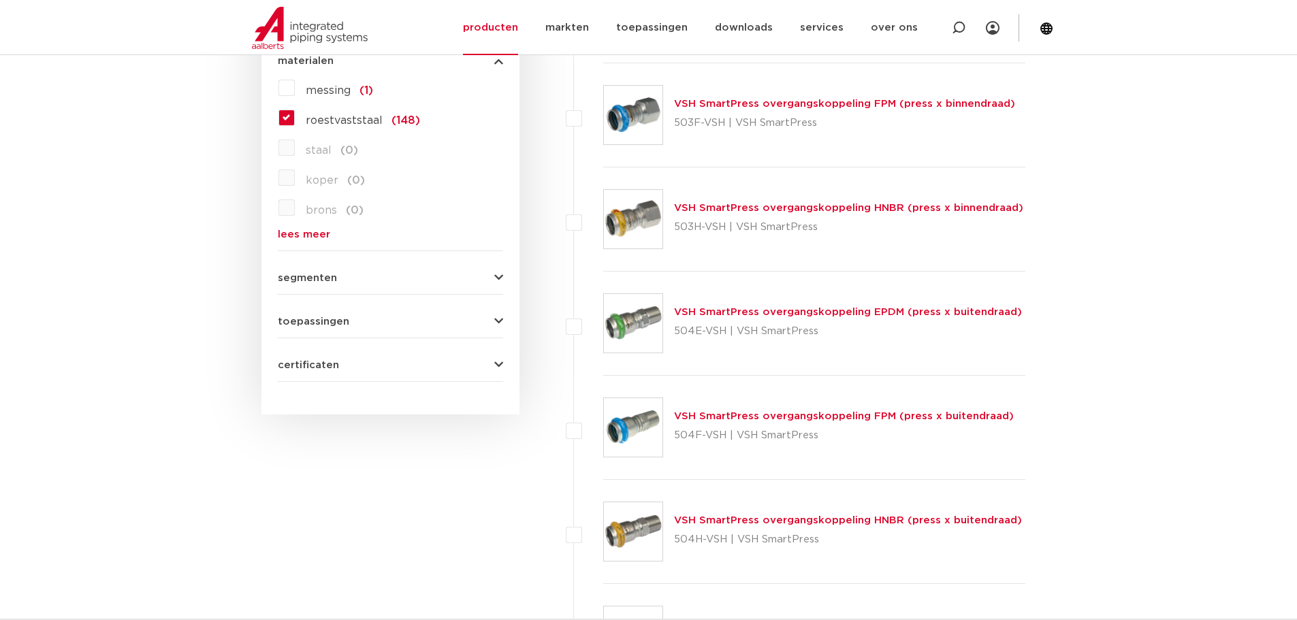
scroll to position [988, 0]
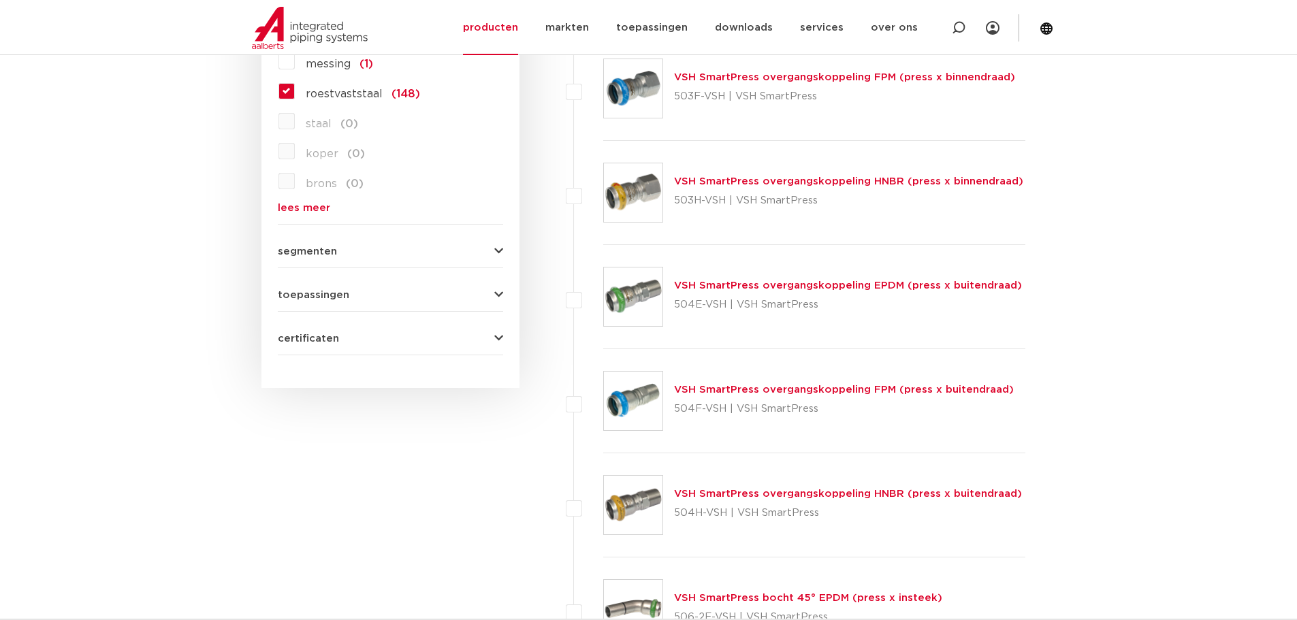
click at [350, 253] on button "segmenten" at bounding box center [390, 252] width 225 height 10
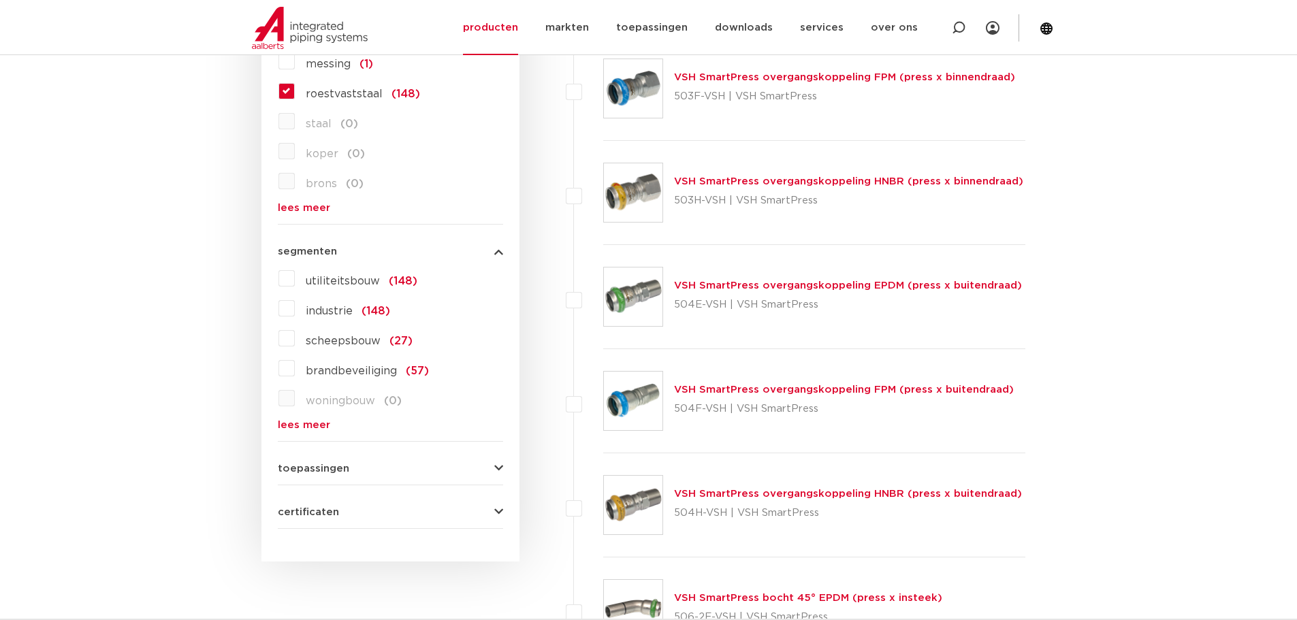
click at [350, 253] on button "segmenten" at bounding box center [390, 252] width 225 height 10
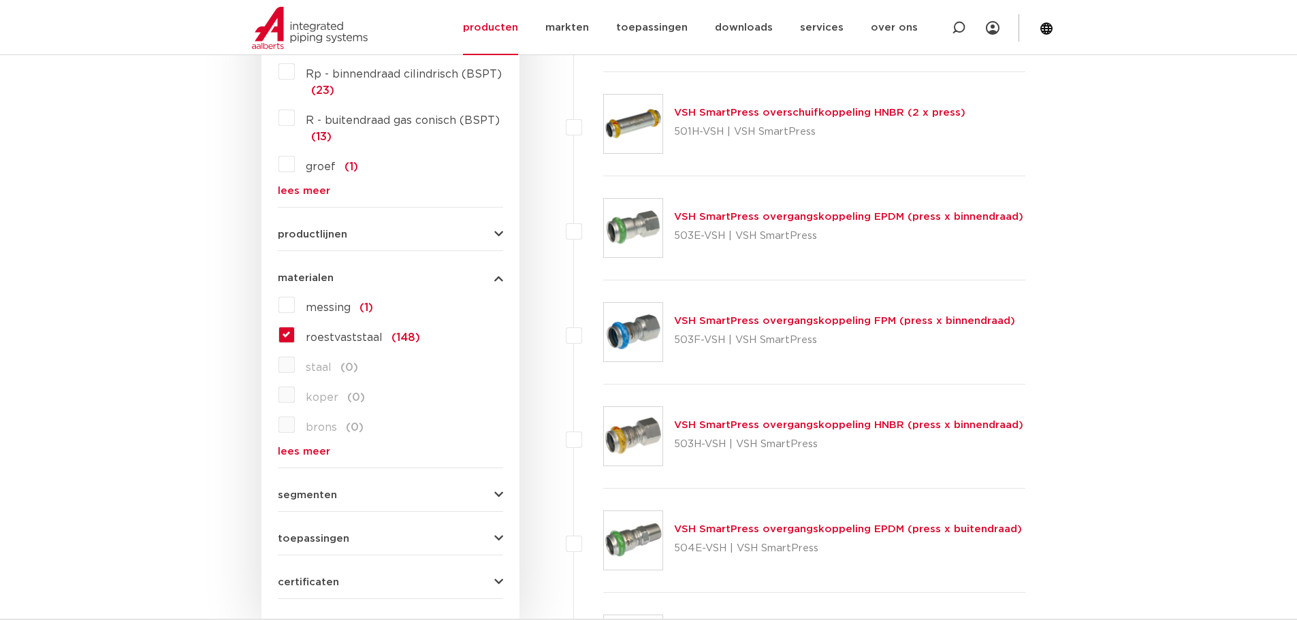
scroll to position [715, 0]
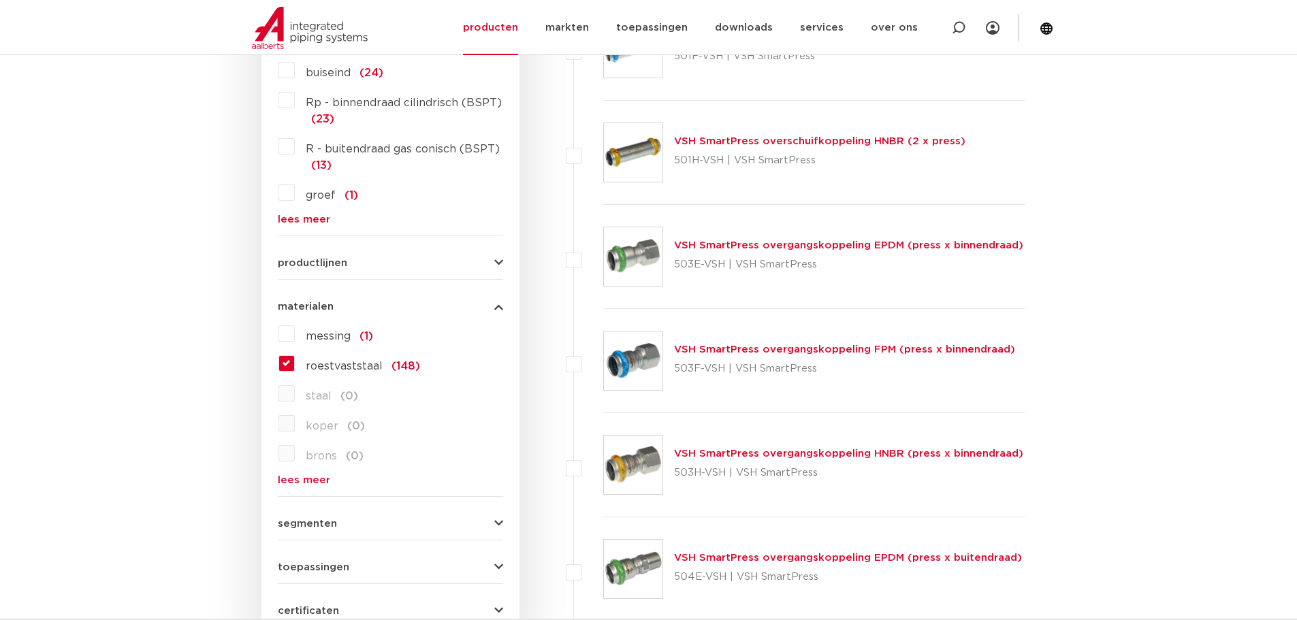
click at [320, 261] on span "productlijnen" at bounding box center [312, 263] width 69 height 10
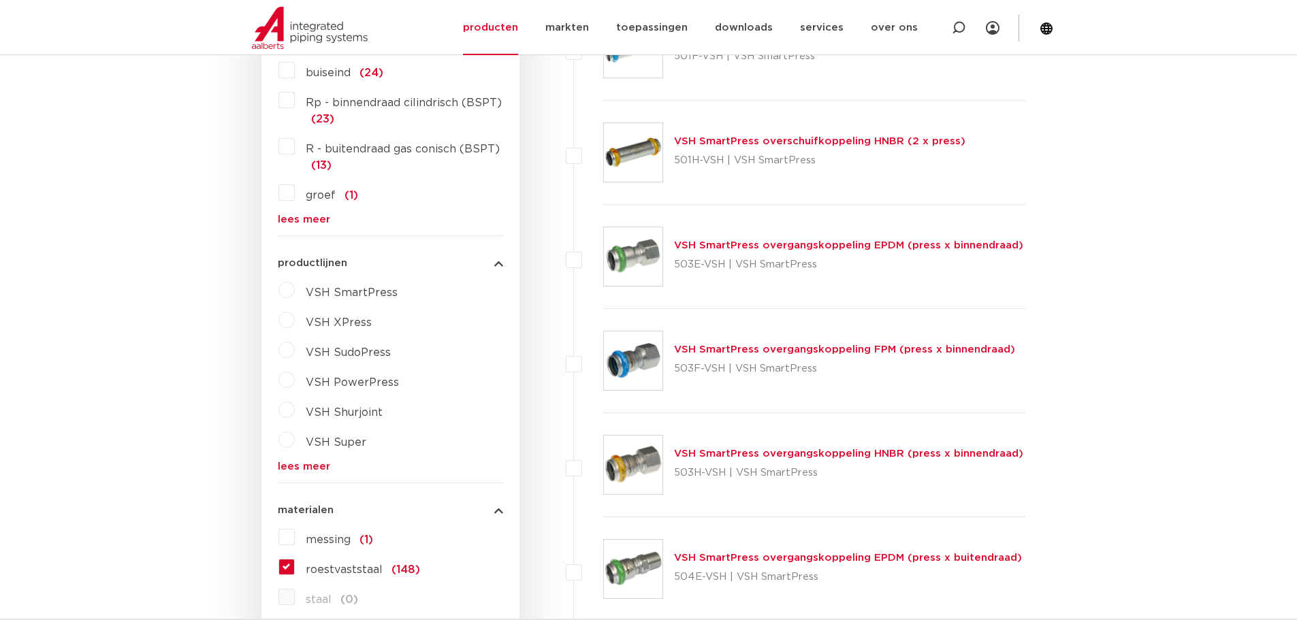
click at [320, 261] on span "productlijnen" at bounding box center [312, 263] width 69 height 10
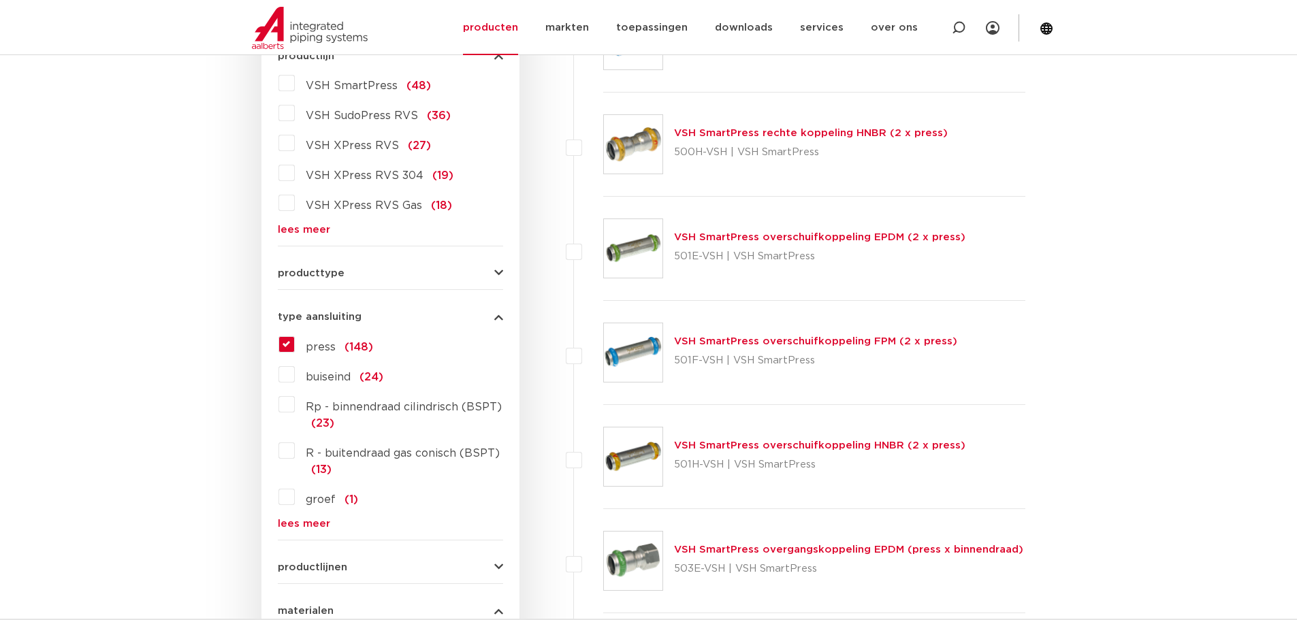
scroll to position [375, 0]
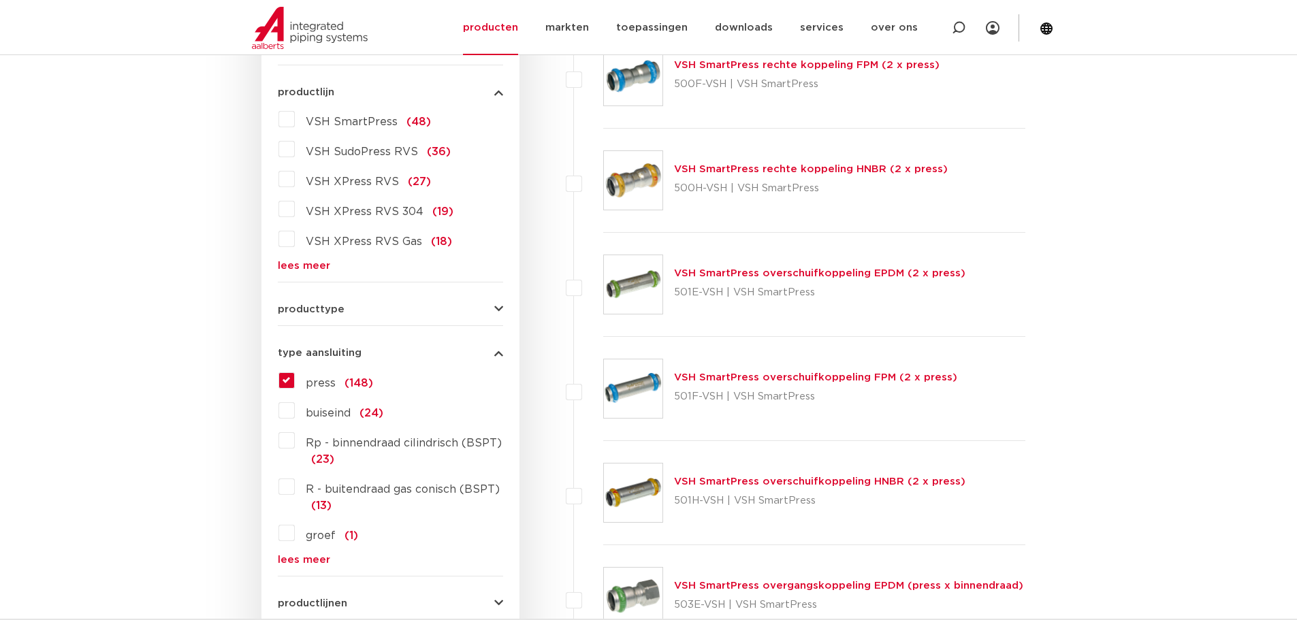
click at [321, 306] on span "producttype" at bounding box center [311, 309] width 67 height 10
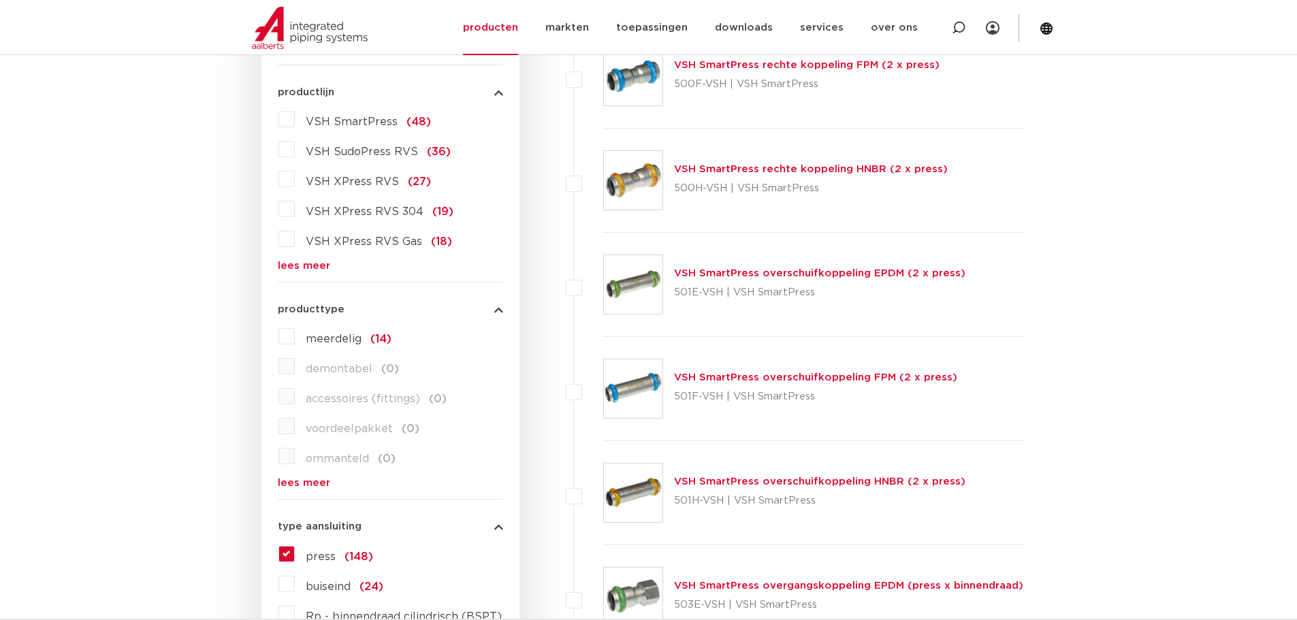
click at [321, 306] on span "producttype" at bounding box center [311, 309] width 67 height 10
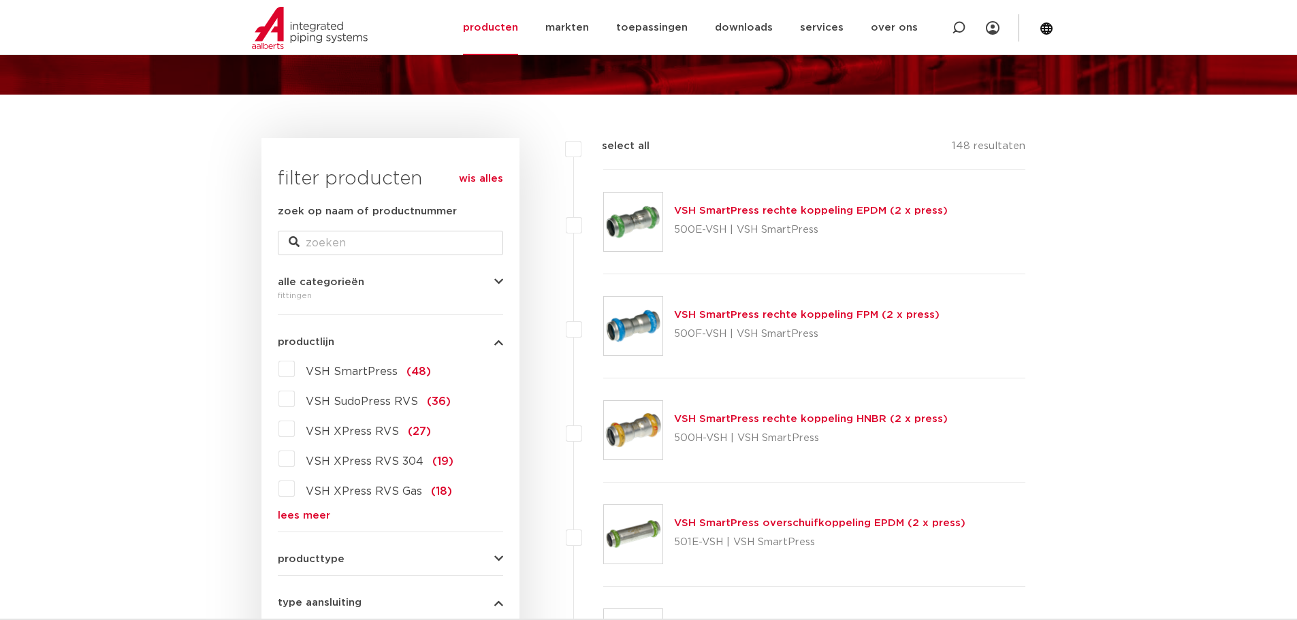
scroll to position [102, 0]
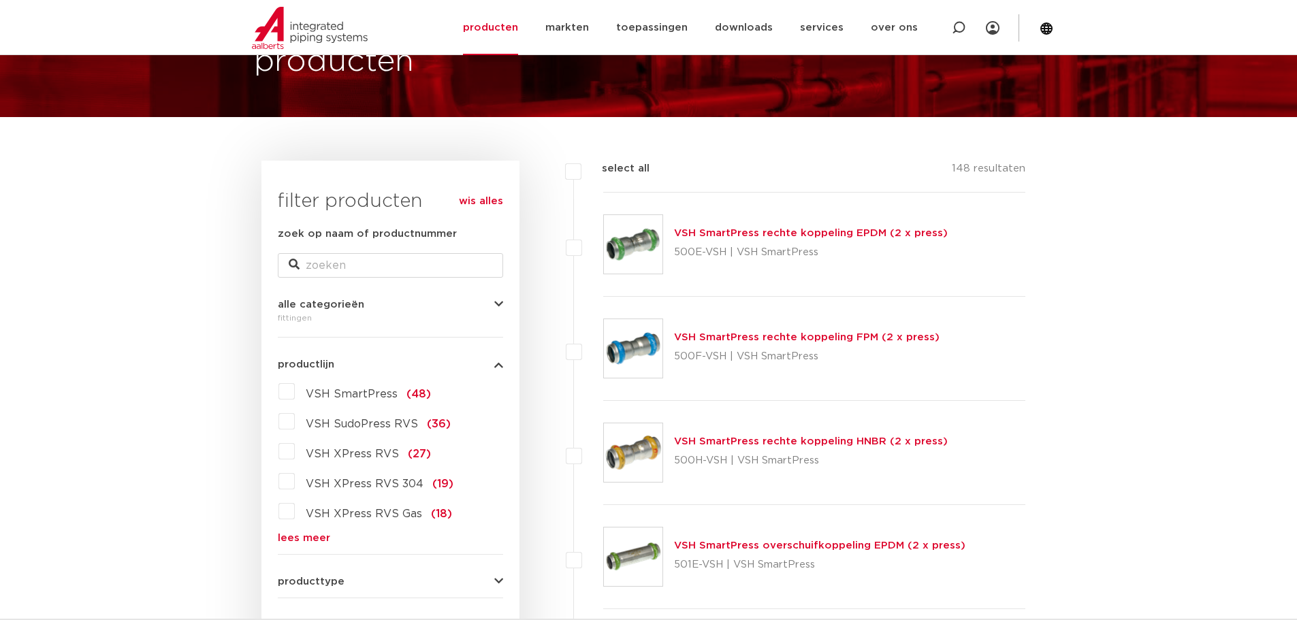
click at [321, 304] on span "alle categorieën" at bounding box center [321, 305] width 86 height 10
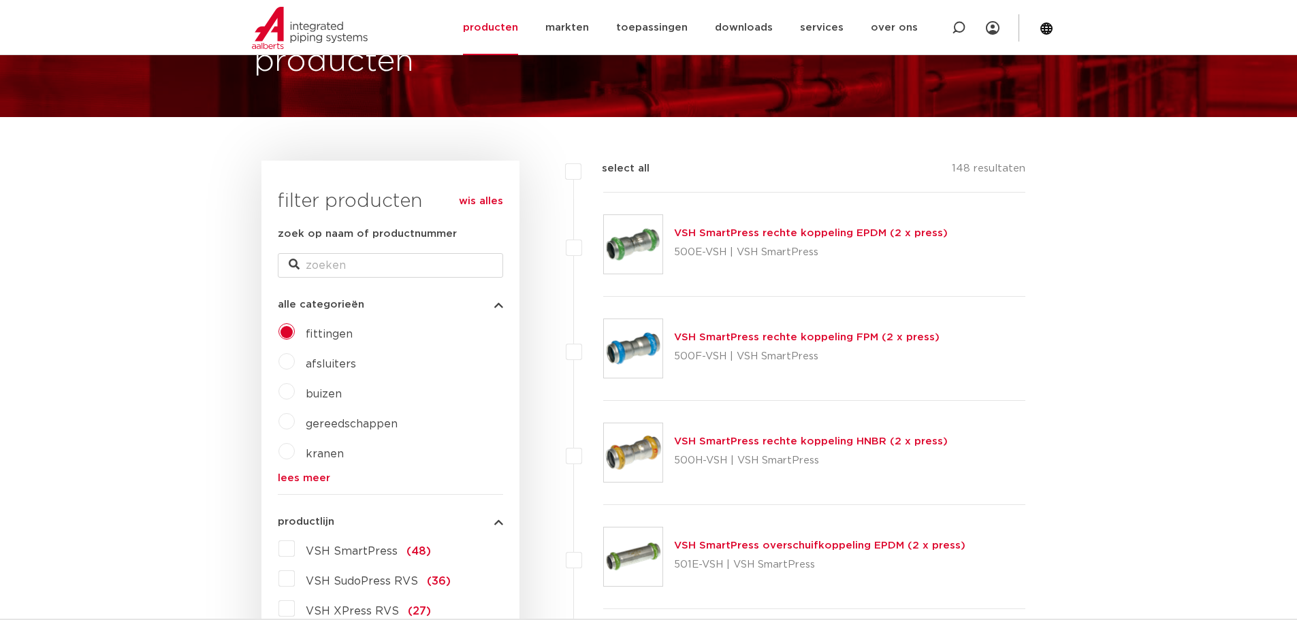
click at [321, 304] on span "alle categorieën" at bounding box center [321, 305] width 86 height 10
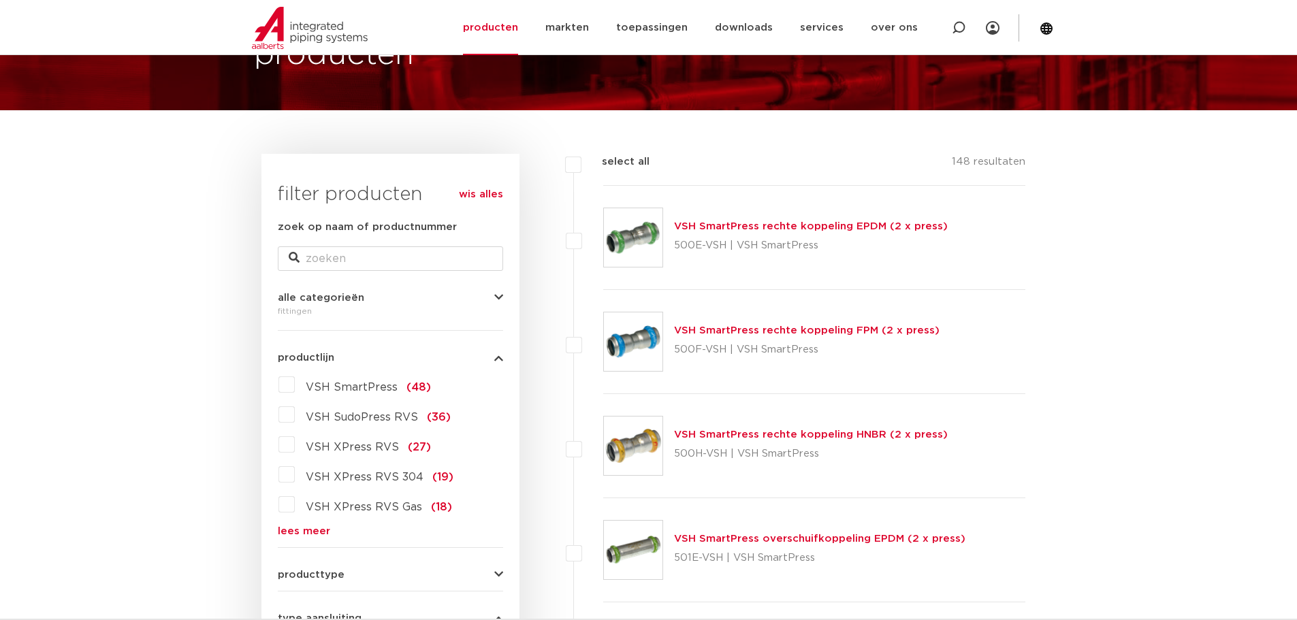
scroll to position [136, 0]
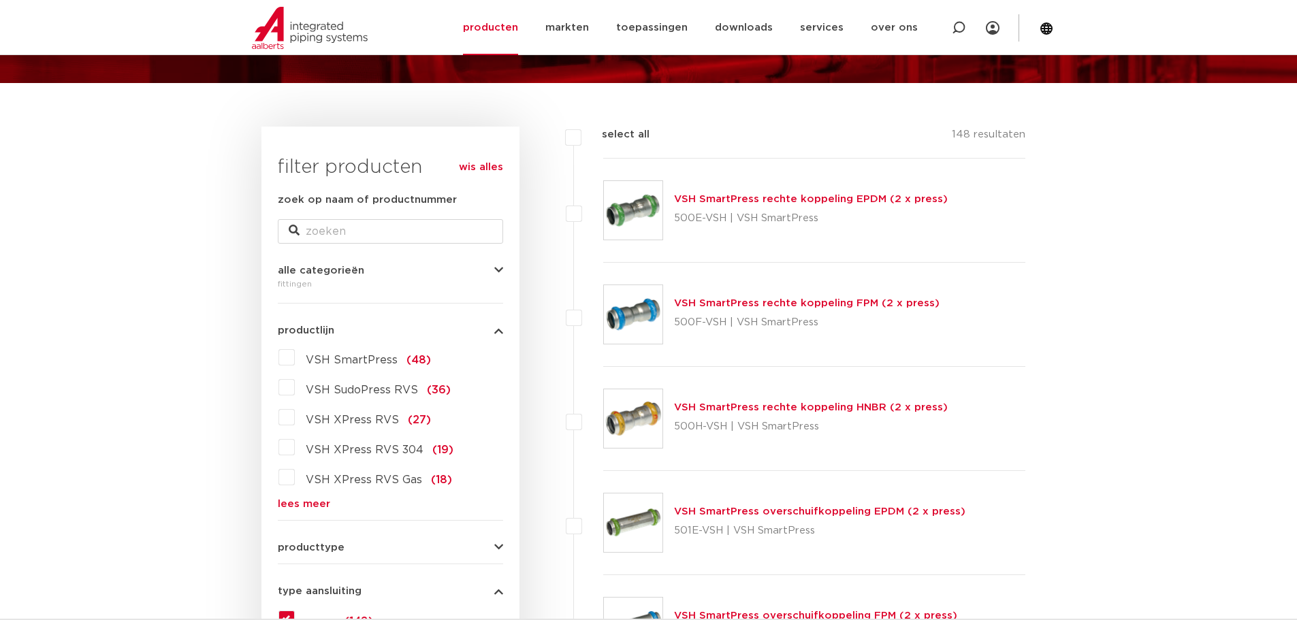
click at [362, 422] on span "VSH XPress RVS" at bounding box center [352, 420] width 93 height 11
click at [0, 0] on input "VSH XPress RVS (27)" at bounding box center [0, 0] width 0 height 0
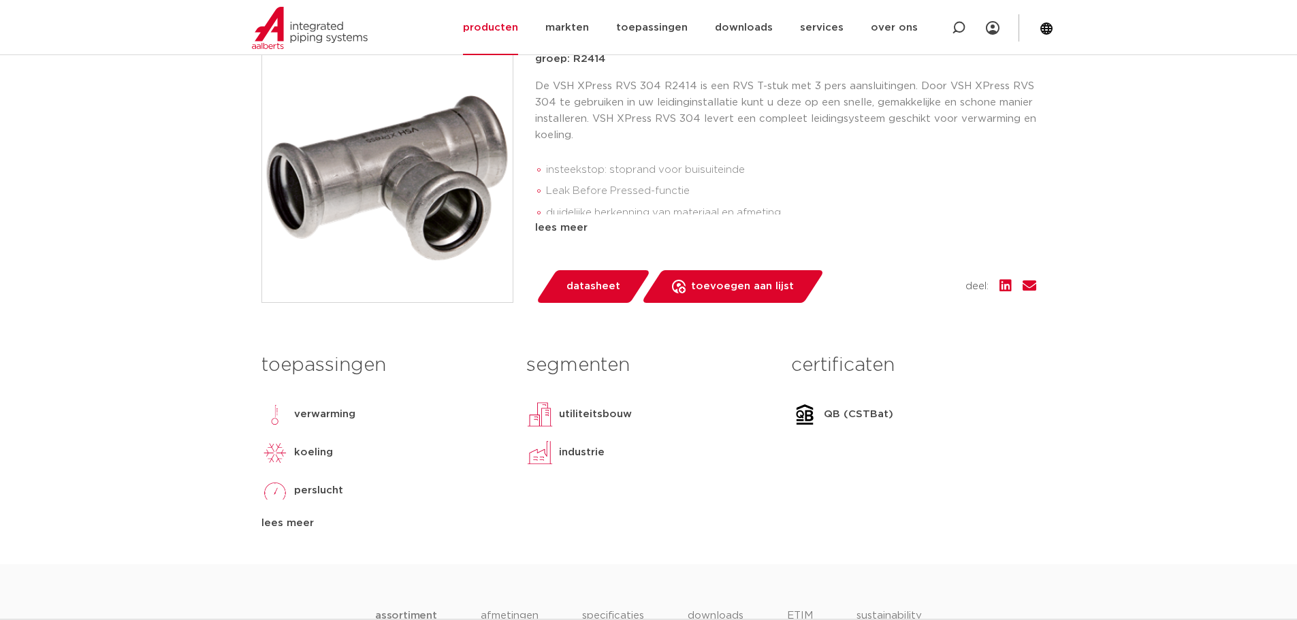
scroll to position [272, 0]
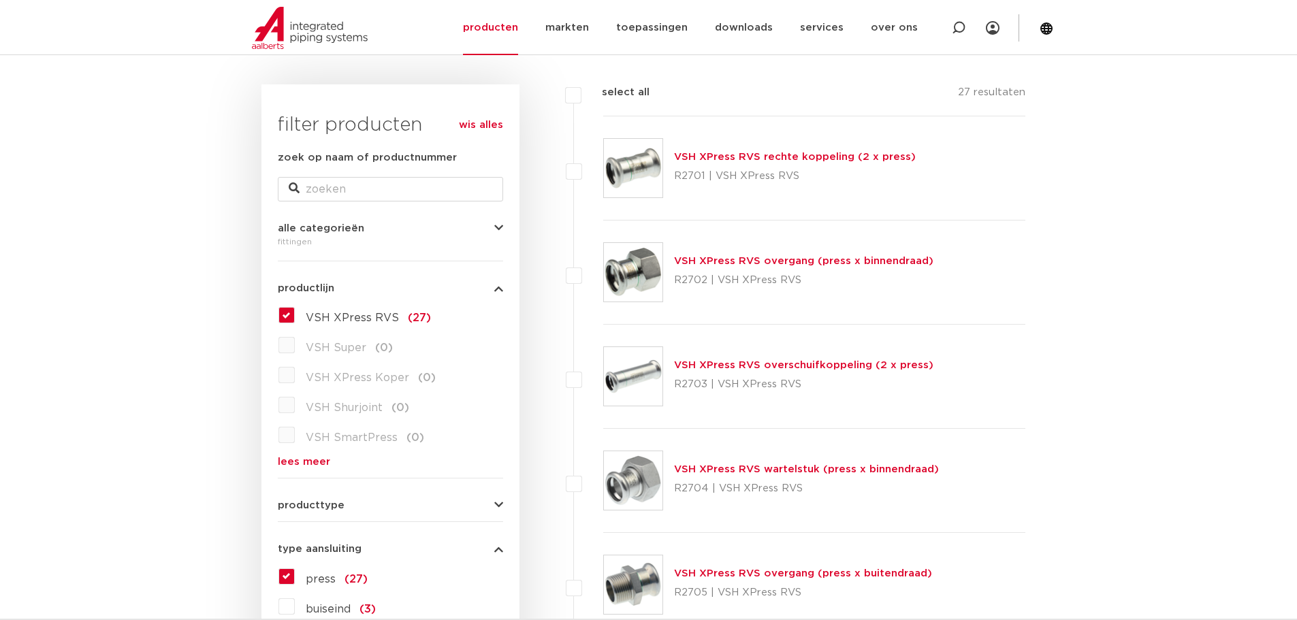
scroll to position [204, 0]
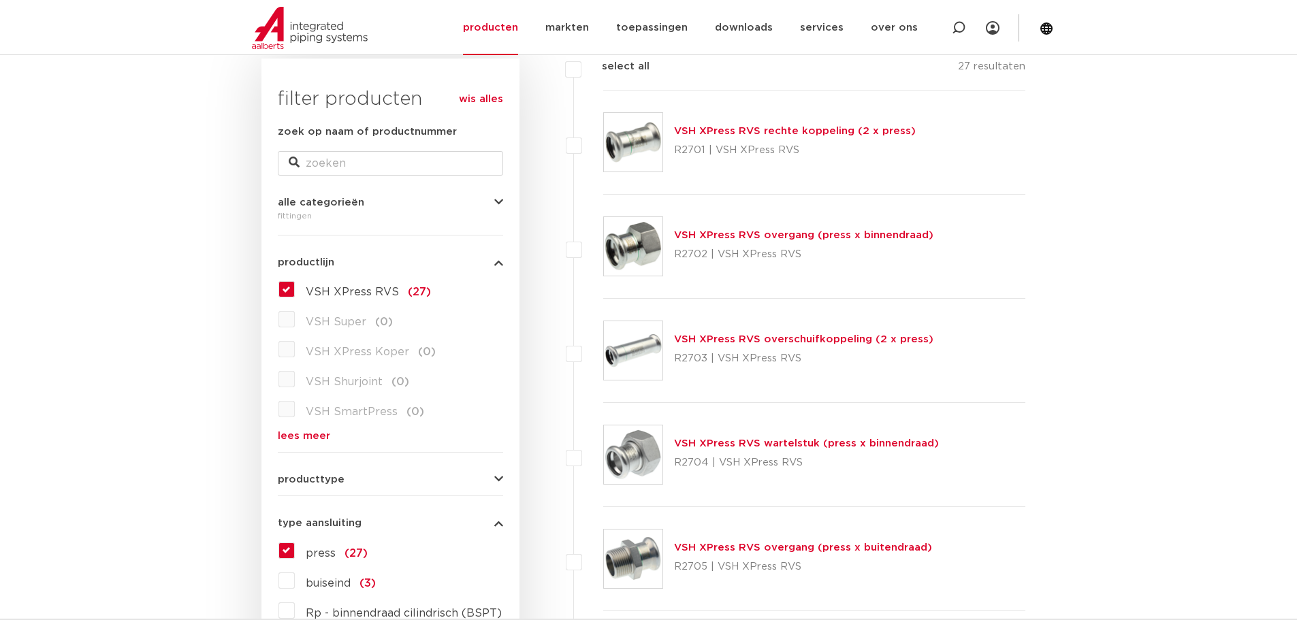
click at [340, 206] on span "alle categorieën" at bounding box center [321, 203] width 86 height 10
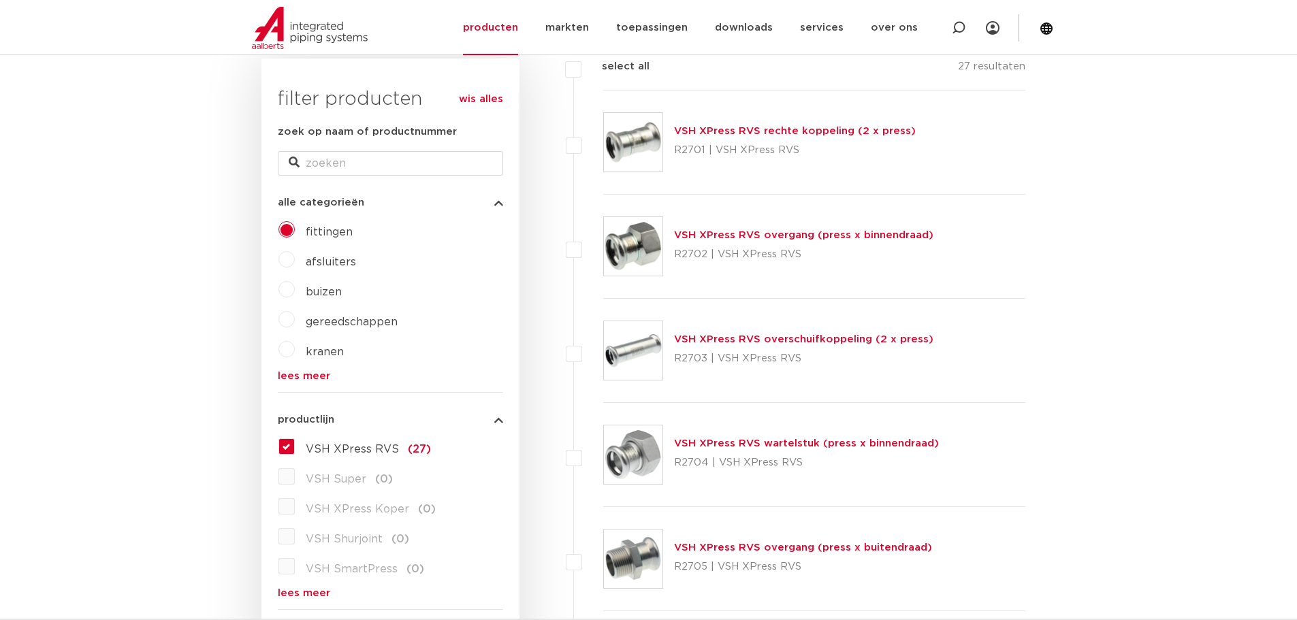
click at [330, 266] on span "afsluiters" at bounding box center [331, 262] width 50 height 11
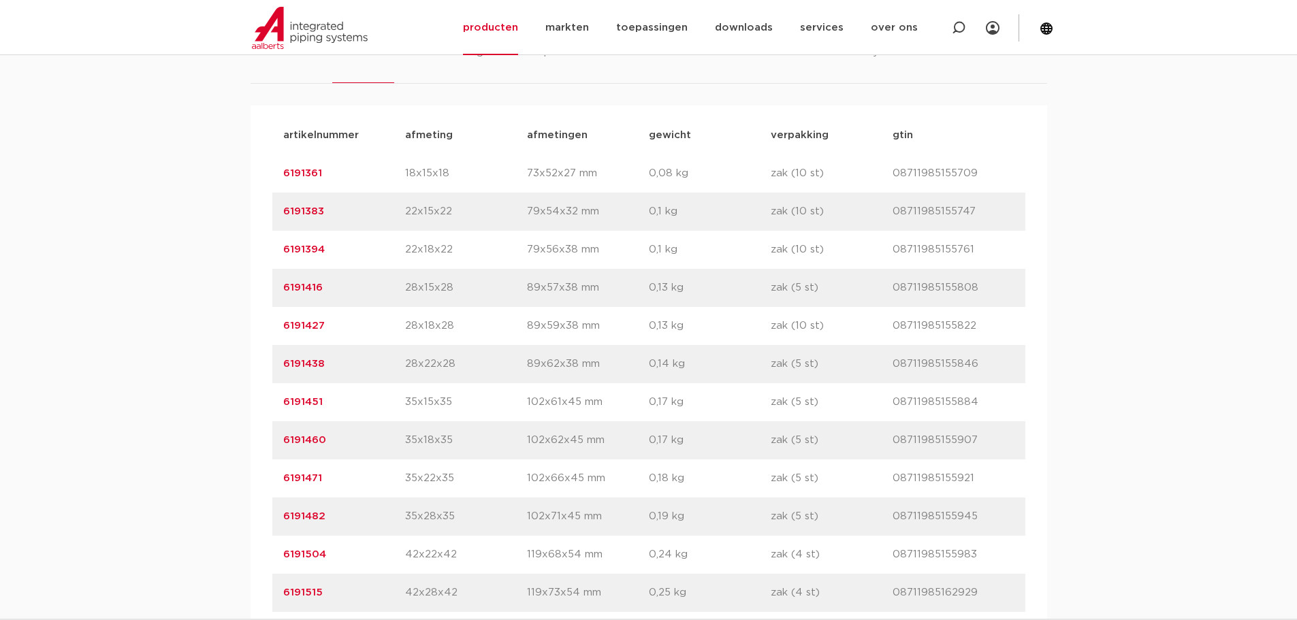
scroll to position [885, 0]
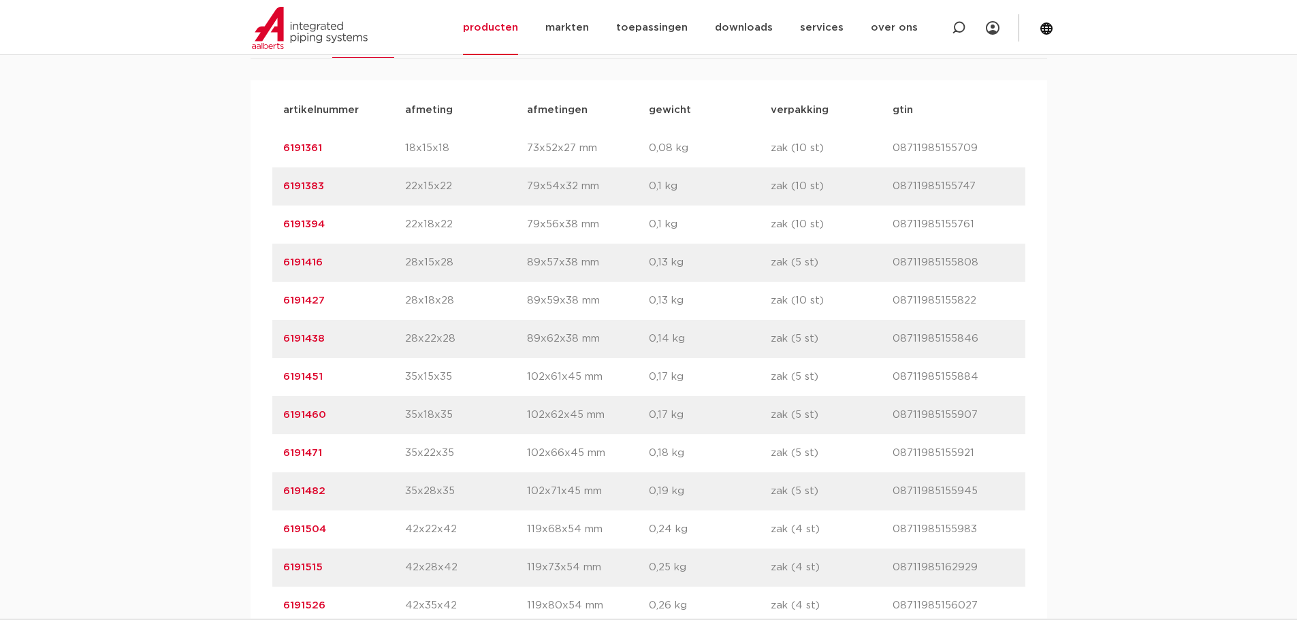
drag, startPoint x: 450, startPoint y: 483, endPoint x: 388, endPoint y: 480, distance: 62.0
click at [388, 473] on div "artikelnummer 6191471 afmeting 35x22x35 [GEOGRAPHIC_DATA] 102x66x45 mm gewicht …" at bounding box center [648, 454] width 753 height 38
click at [388, 462] on p "6191471" at bounding box center [344, 453] width 122 height 16
drag, startPoint x: 392, startPoint y: 483, endPoint x: 495, endPoint y: 481, distance: 102.8
click at [490, 473] on div "artikelnummer 6191471 afmeting 35x22x35 [GEOGRAPHIC_DATA] 102x66x45 mm gewicht …" at bounding box center [648, 454] width 753 height 38
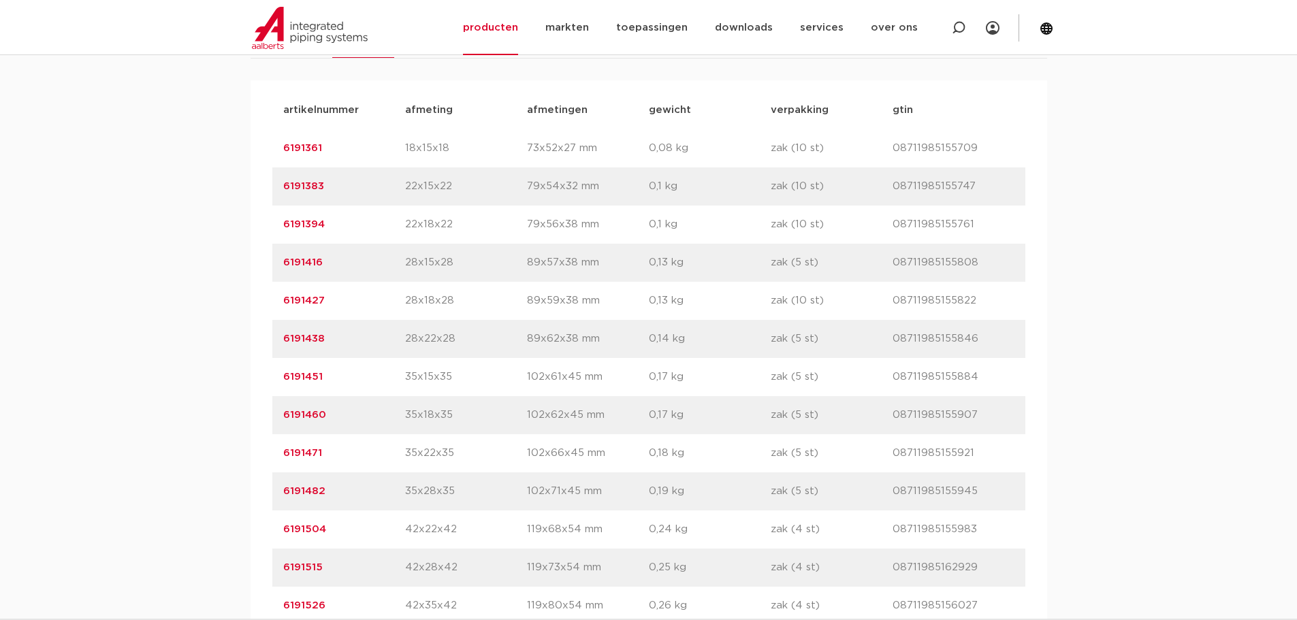
click at [486, 462] on p "35x22x35" at bounding box center [466, 453] width 122 height 16
drag, startPoint x: 396, startPoint y: 480, endPoint x: 460, endPoint y: 471, distance: 65.4
click at [460, 471] on div "artikelnummer 6191471 afmeting 35x22x35 afmetingen 102x66x45 mm gewicht 0,18 kg…" at bounding box center [648, 454] width 753 height 38
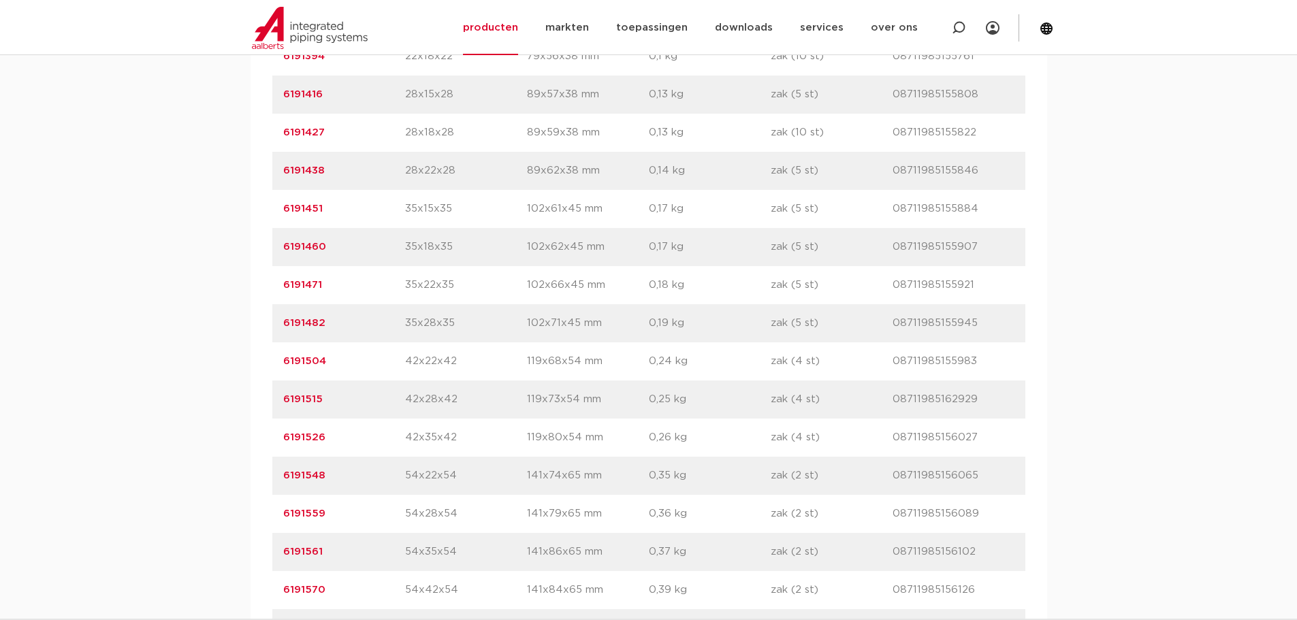
scroll to position [1090, 0]
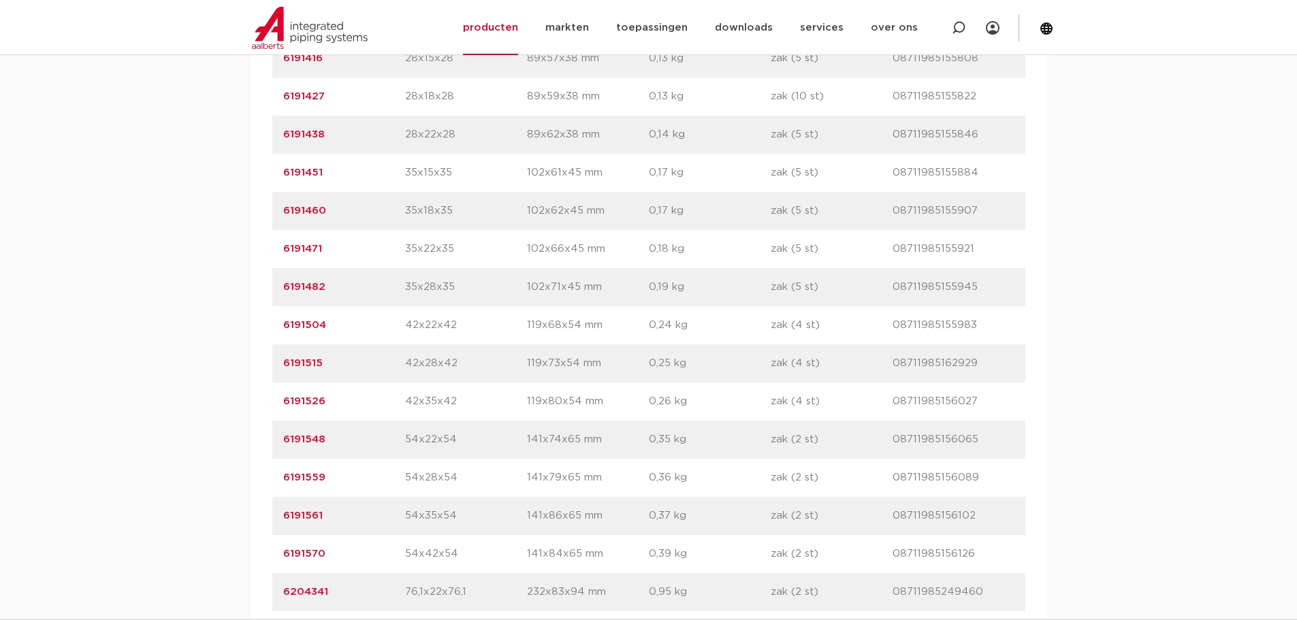
drag, startPoint x: 402, startPoint y: 315, endPoint x: 467, endPoint y: 317, distance: 64.7
click at [467, 306] on div "artikelnummer 6191482 afmeting 35x28x35 afmetingen 102x71x45 mm gewicht 0,19 kg…" at bounding box center [648, 287] width 753 height 38
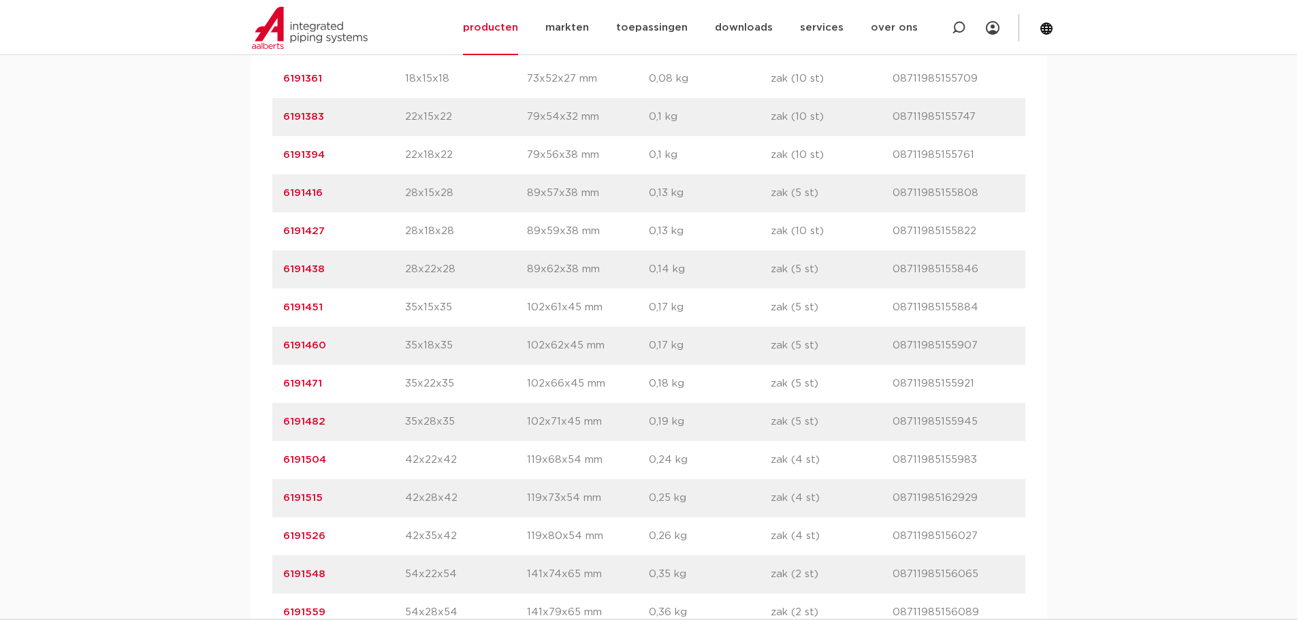
scroll to position [953, 0]
drag, startPoint x: 464, startPoint y: 304, endPoint x: 374, endPoint y: 300, distance: 90.7
click at [374, 290] on div "artikelnummer 6191438 afmeting 28x22x28 afmetingen 89x62x38 mm gewicht 0,14 kg …" at bounding box center [648, 271] width 753 height 38
click at [405, 290] on div "artikelnummer 6191438 afmeting 28x22x28 afmetingen 89x62x38 mm gewicht 0,14 kg …" at bounding box center [648, 271] width 753 height 38
drag, startPoint x: 332, startPoint y: 305, endPoint x: 341, endPoint y: 304, distance: 9.6
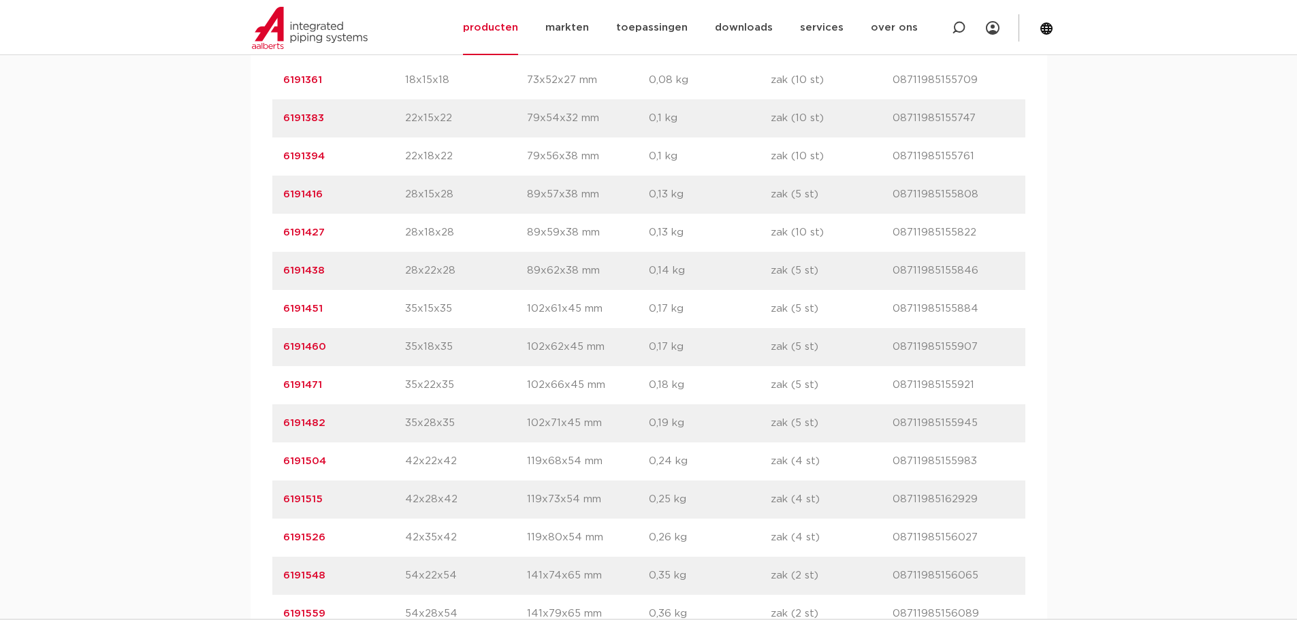
click at [332, 279] on p "6191438" at bounding box center [344, 271] width 122 height 16
click at [347, 279] on p "6191438" at bounding box center [344, 271] width 122 height 16
drag, startPoint x: 332, startPoint y: 304, endPoint x: 229, endPoint y: 300, distance: 103.6
copy link "6191438"
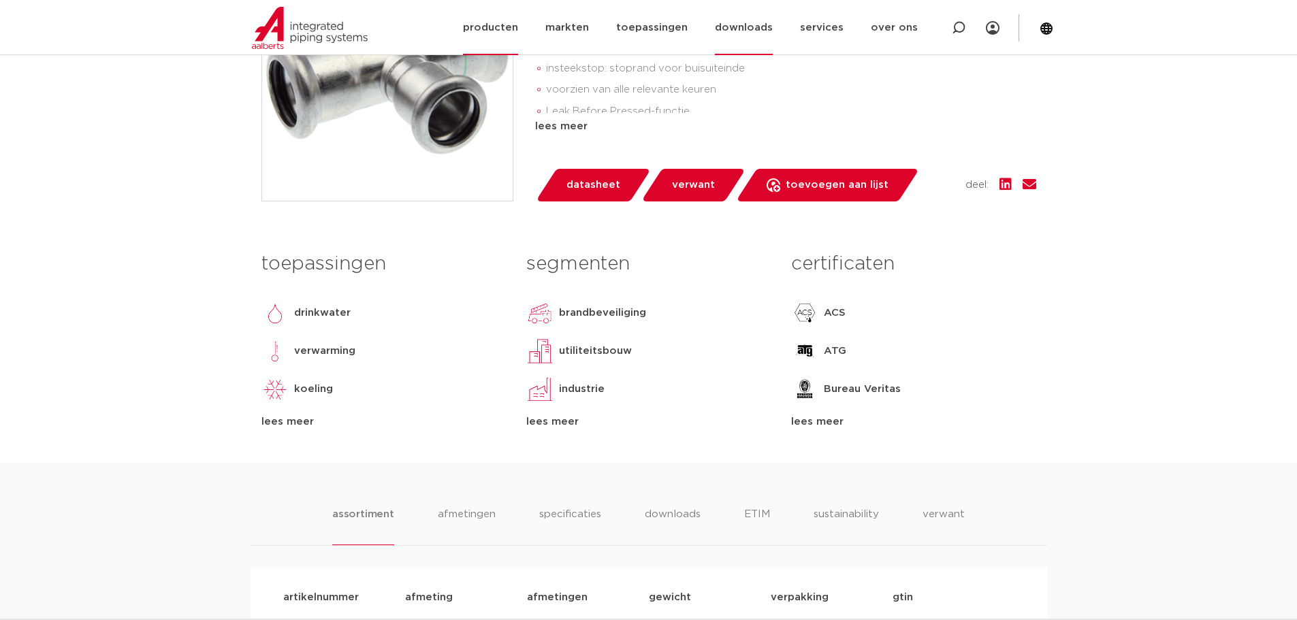
scroll to position [545, 0]
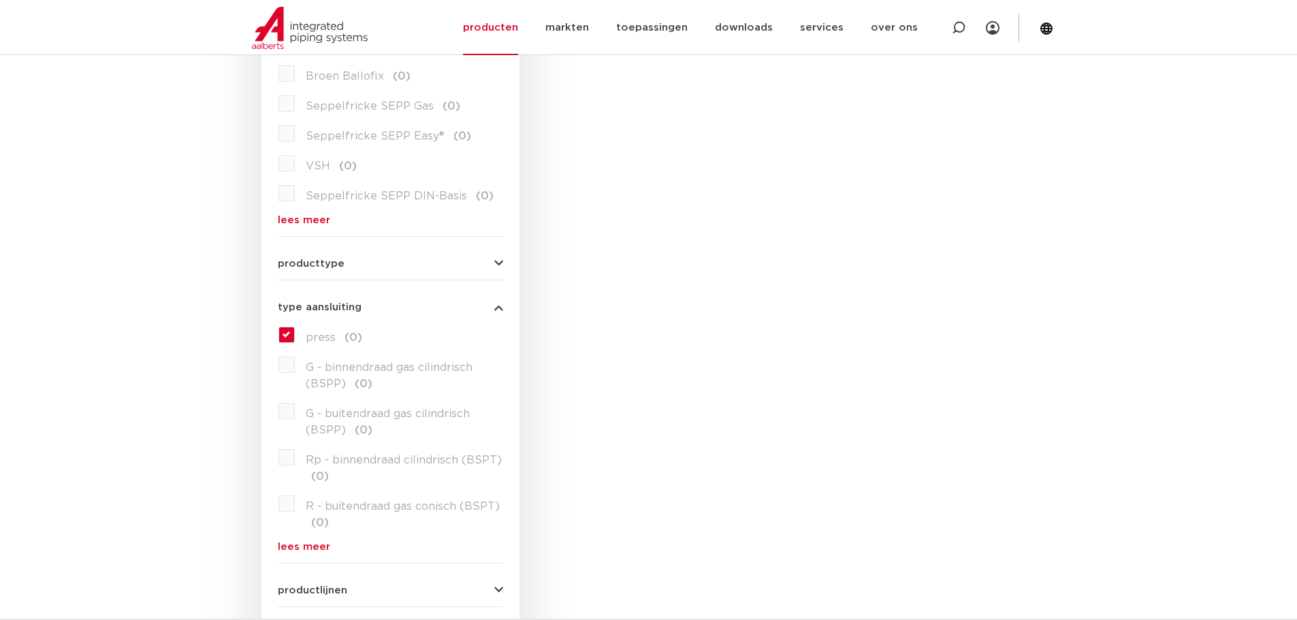
scroll to position [613, 0]
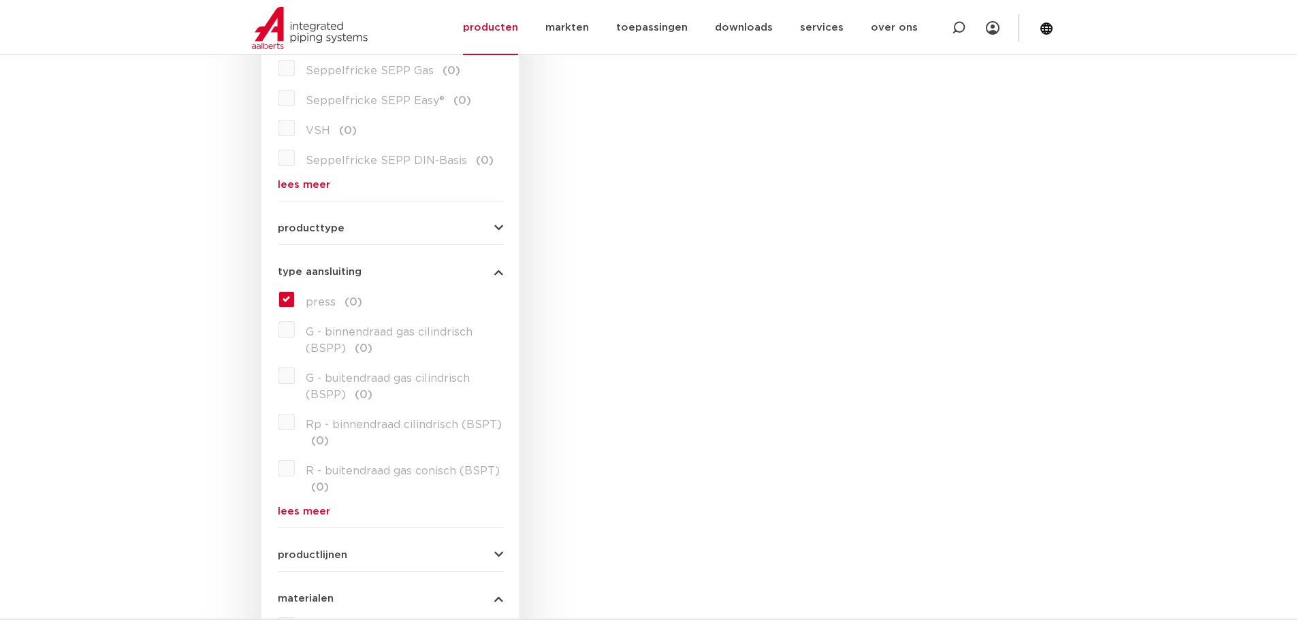
click at [295, 303] on label "press (0)" at bounding box center [328, 300] width 67 height 22
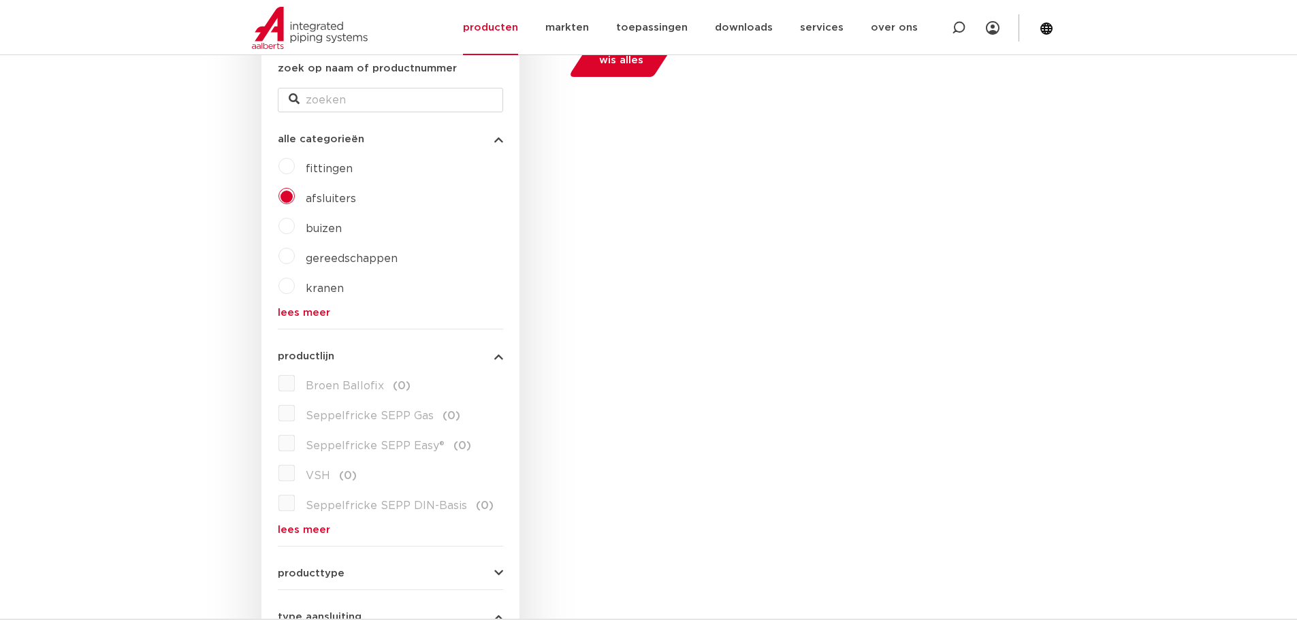
scroll to position [68, 0]
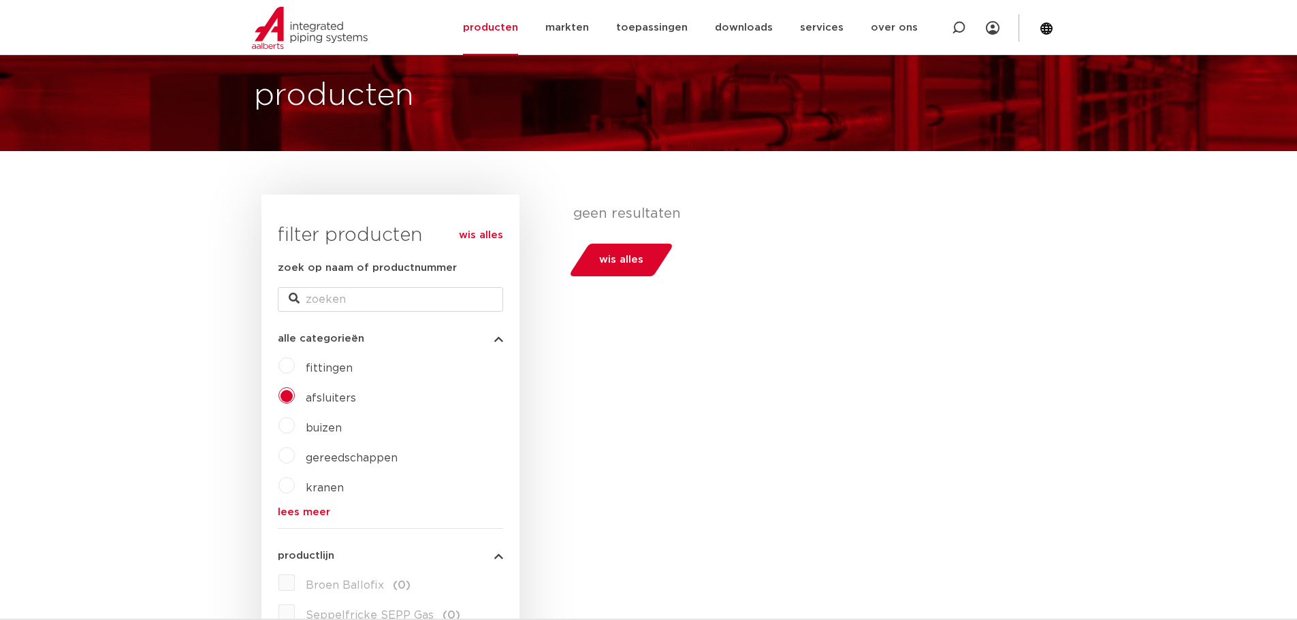
click at [600, 260] on span "wis alles" at bounding box center [621, 260] width 44 height 22
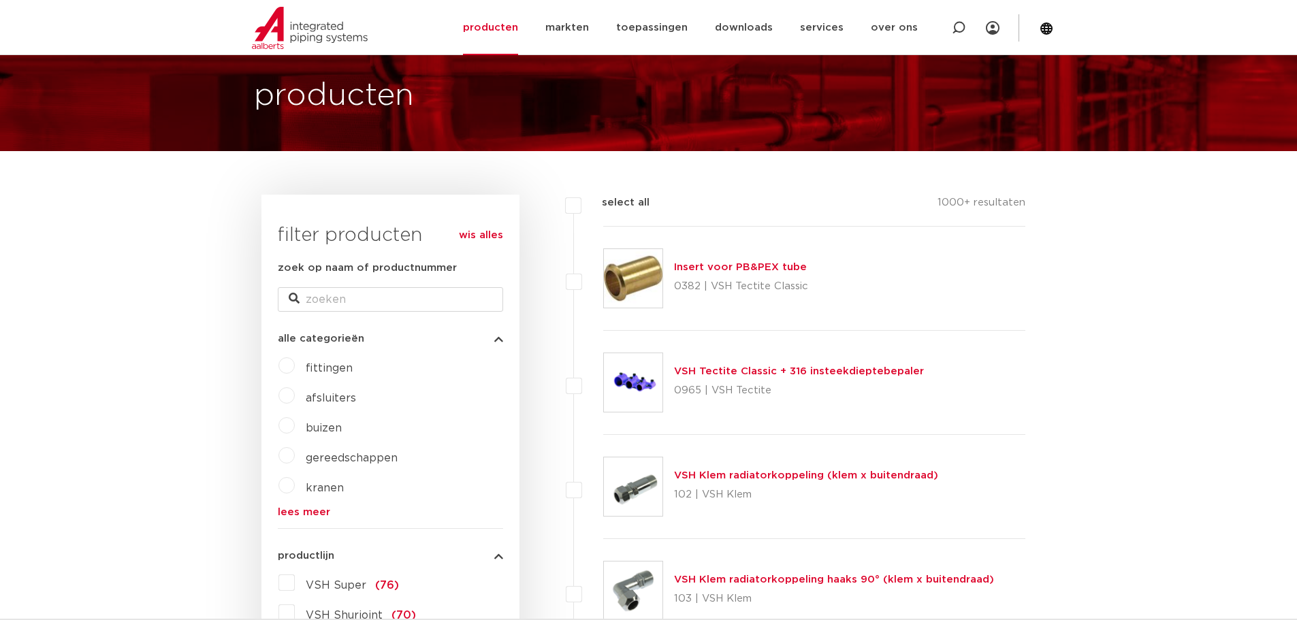
click at [315, 399] on span "afsluiters" at bounding box center [331, 398] width 50 height 11
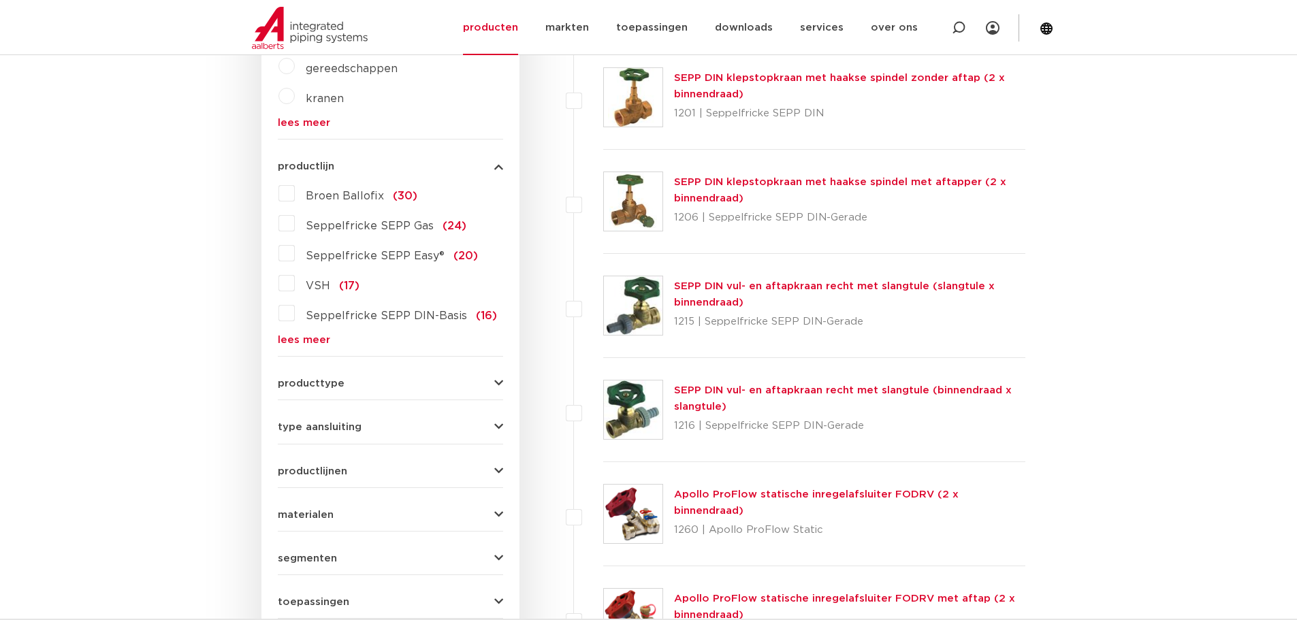
scroll to position [477, 0]
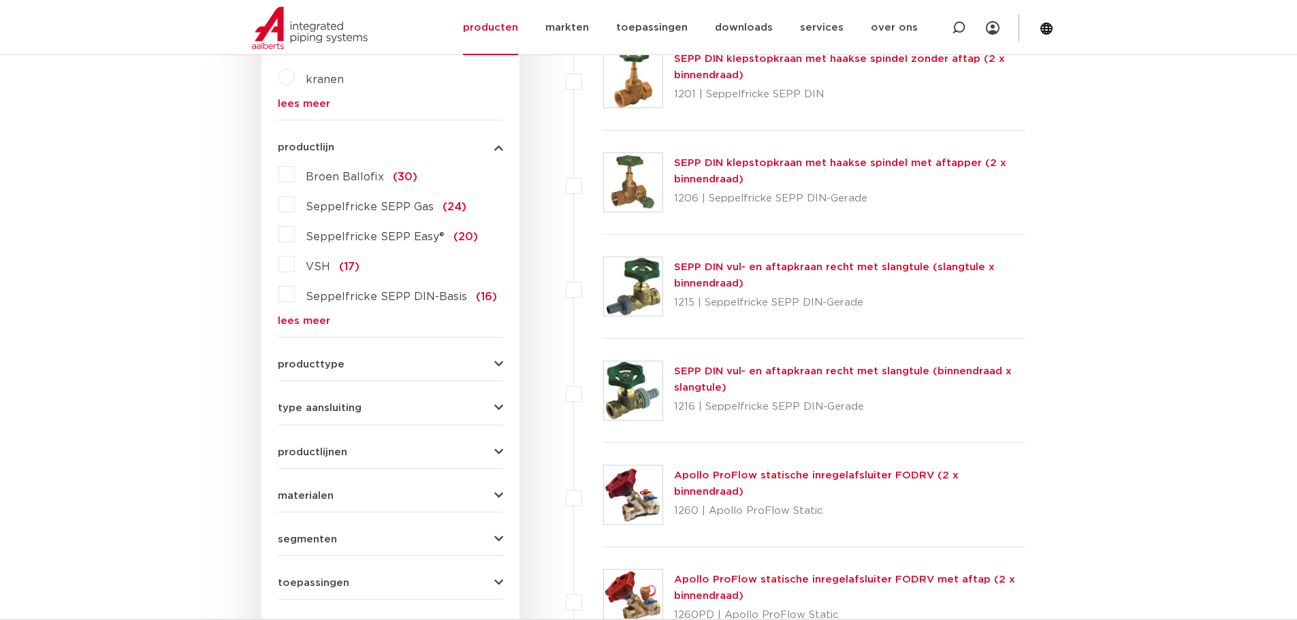
click at [332, 501] on span "materialen" at bounding box center [306, 496] width 56 height 10
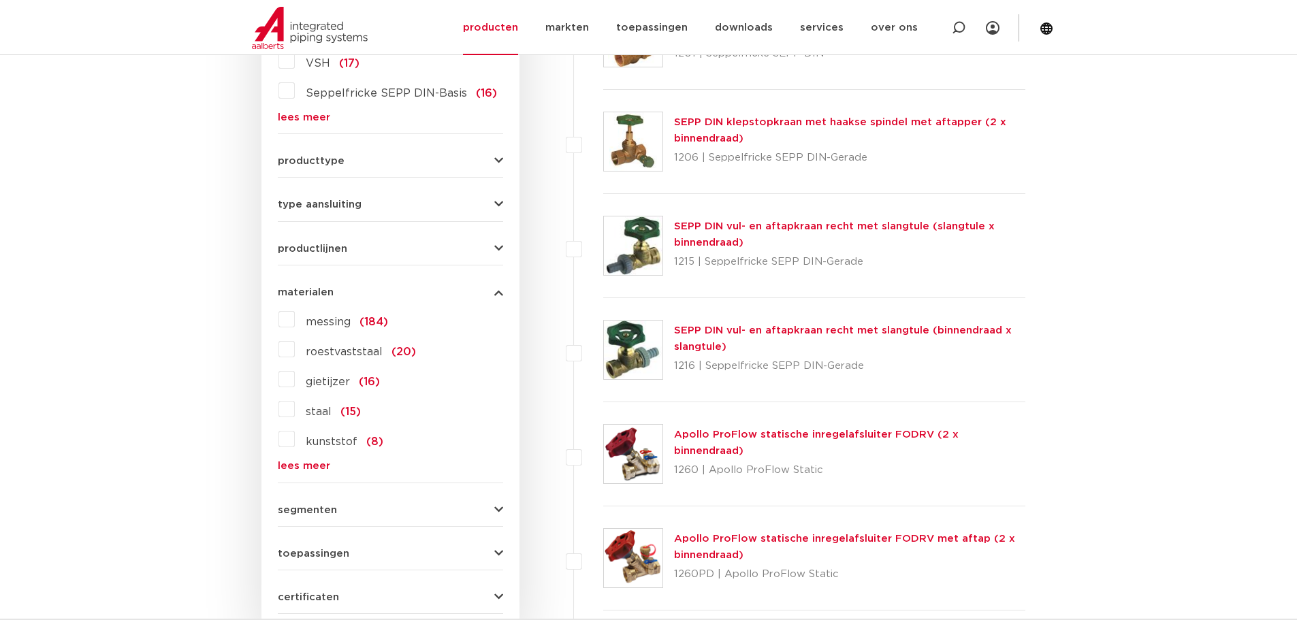
scroll to position [580, 0]
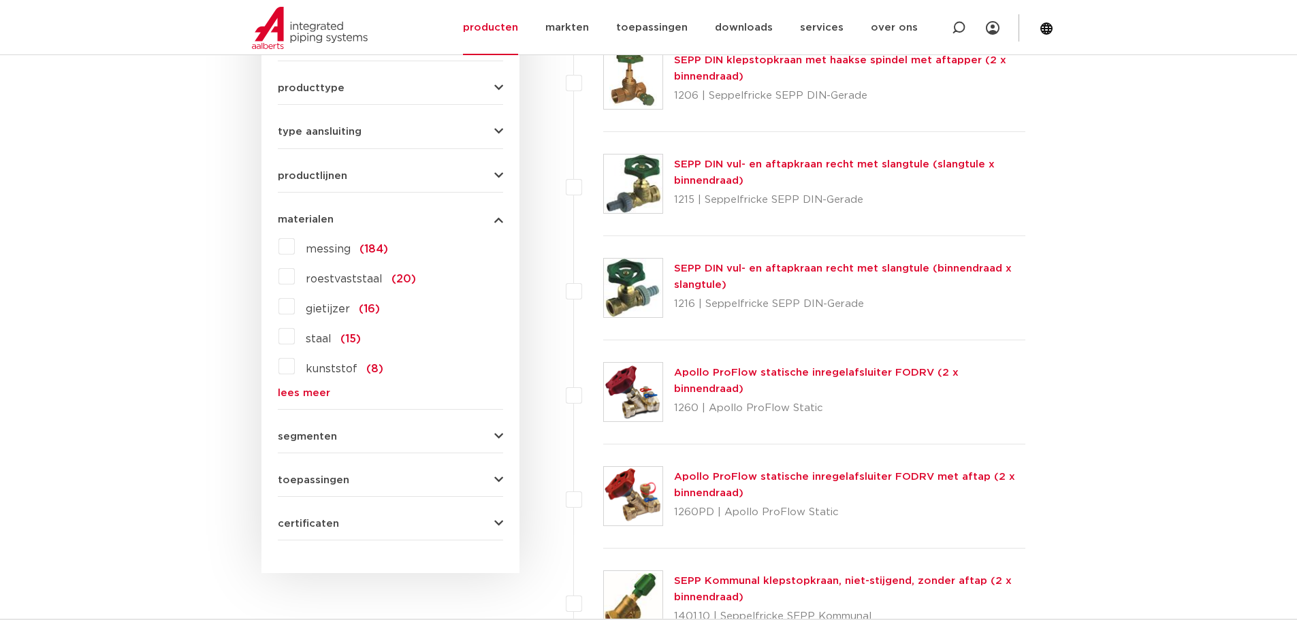
click at [312, 281] on span "roestvaststaal" at bounding box center [344, 279] width 77 height 11
click at [0, 0] on input "roestvaststaal (20)" at bounding box center [0, 0] width 0 height 0
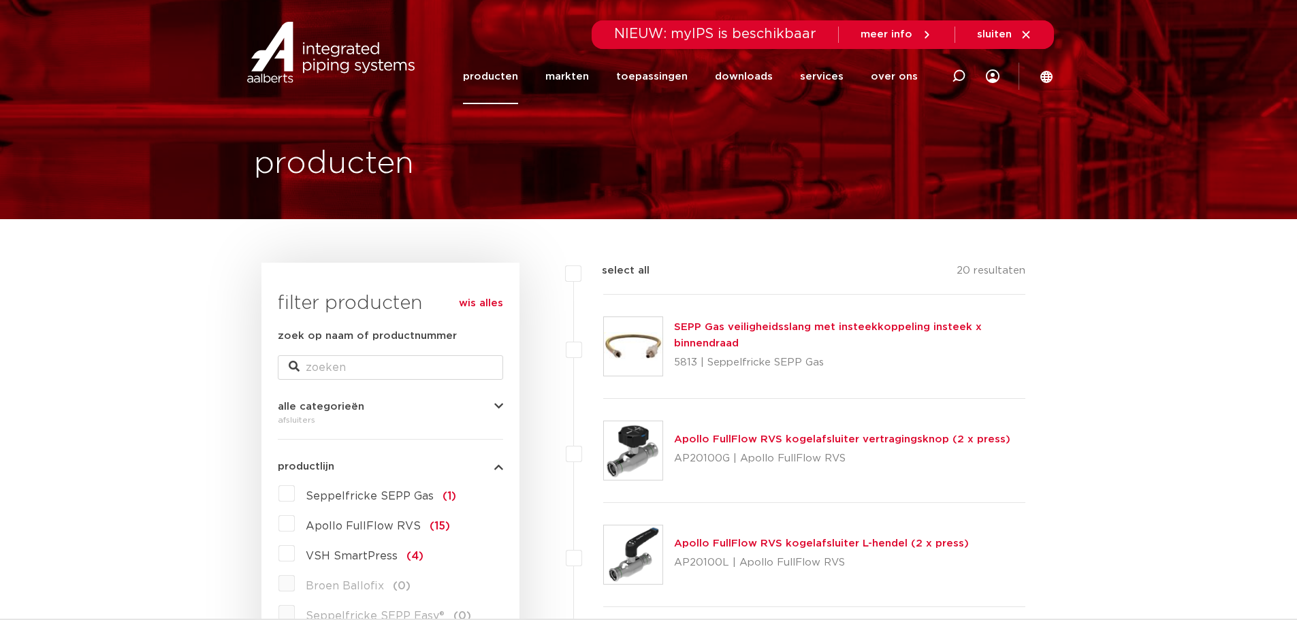
click at [344, 411] on span "alle categorieën" at bounding box center [321, 407] width 86 height 10
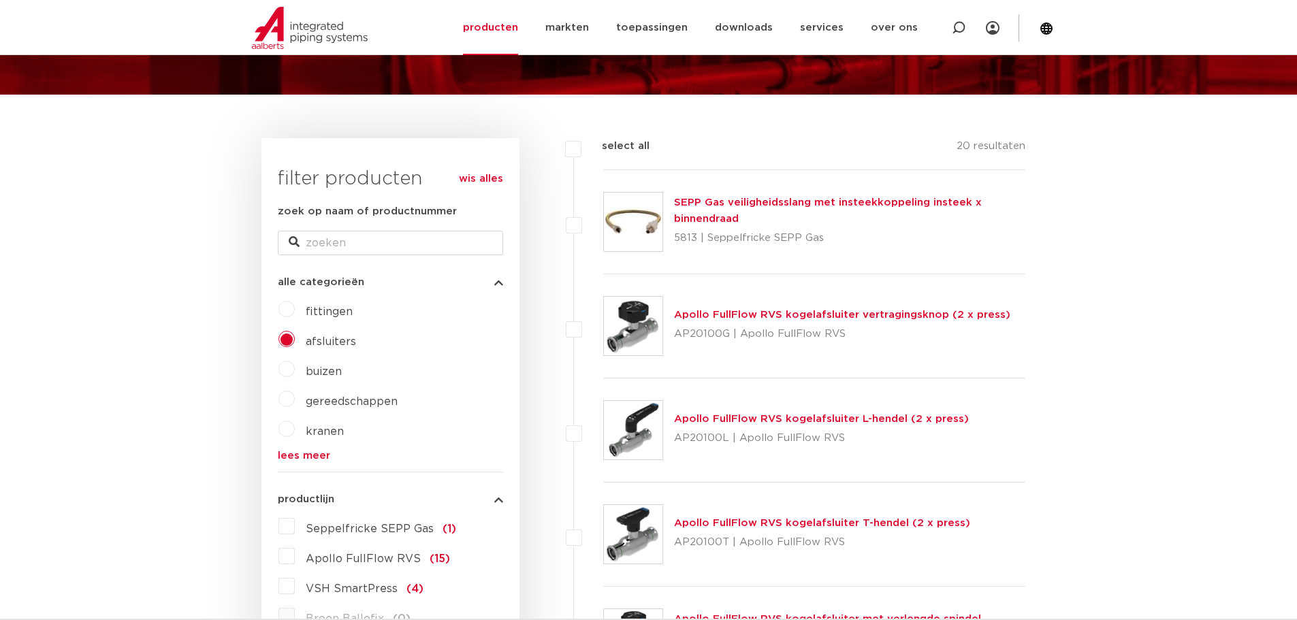
scroll to position [136, 0]
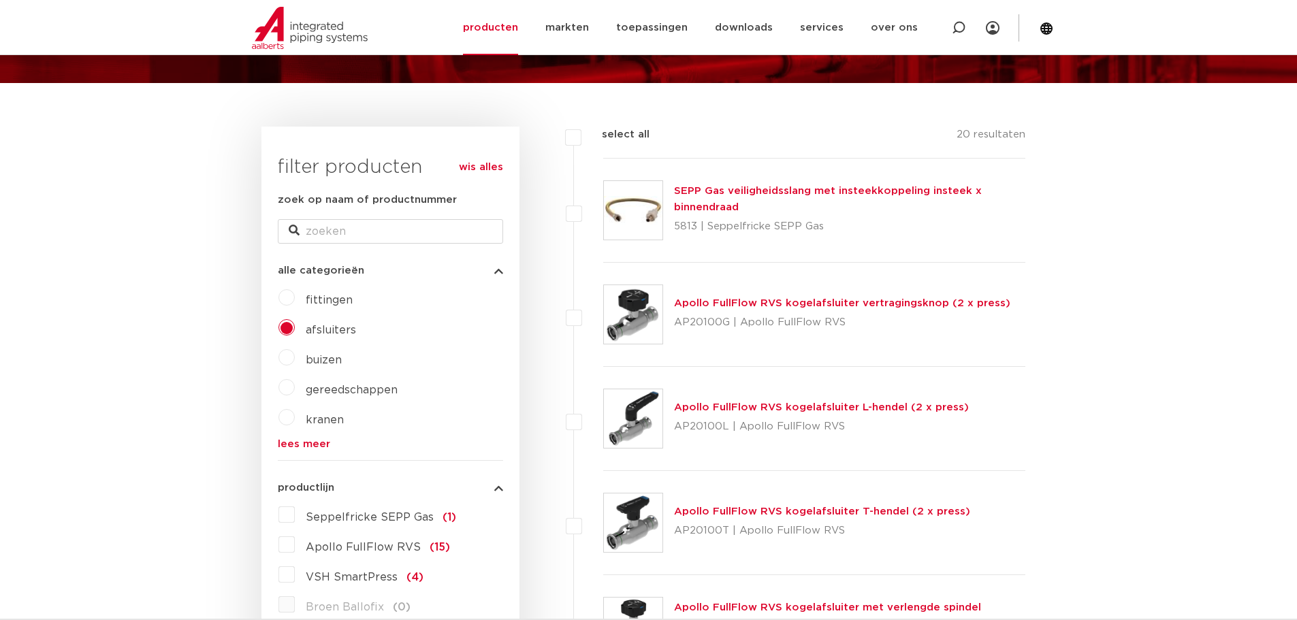
click at [323, 293] on label "fittingen" at bounding box center [324, 298] width 58 height 22
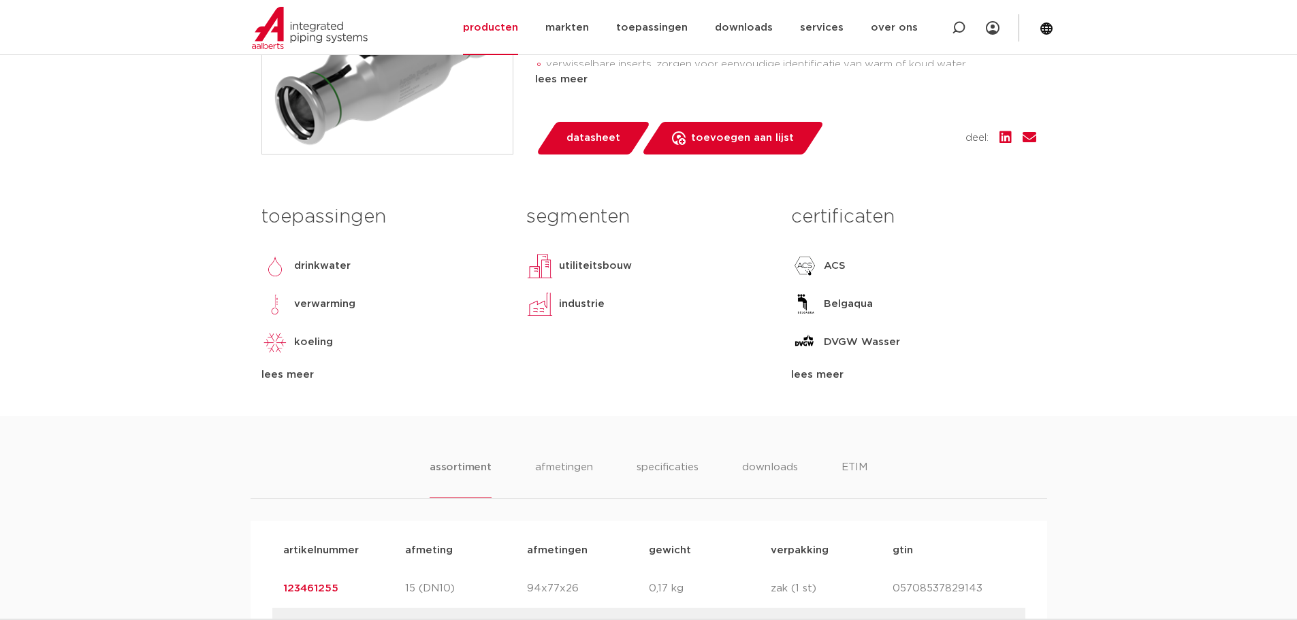
scroll to position [749, 0]
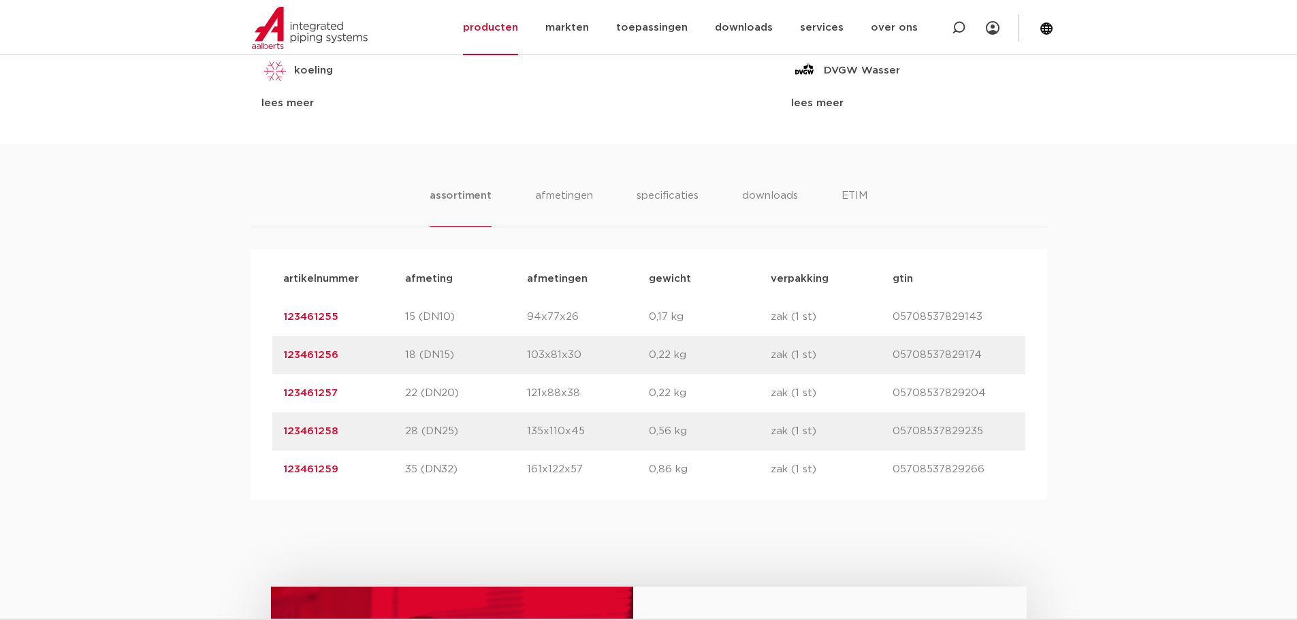
drag, startPoint x: 410, startPoint y: 469, endPoint x: 460, endPoint y: 461, distance: 50.3
click at [460, 461] on div "artikelnummer 123461259 afmeting 35 (DN32) afmetingen 161x122x57 gewicht 0,86 k…" at bounding box center [648, 470] width 753 height 38
click at [469, 445] on div "artikelnummer 123461258 afmeting 28 (DN25) afmetingen 135x110x45 gewicht 0,56 k…" at bounding box center [648, 432] width 753 height 38
click at [454, 392] on p "22 (DN20)" at bounding box center [466, 393] width 122 height 16
drag, startPoint x: 467, startPoint y: 392, endPoint x: 379, endPoint y: 402, distance: 88.4
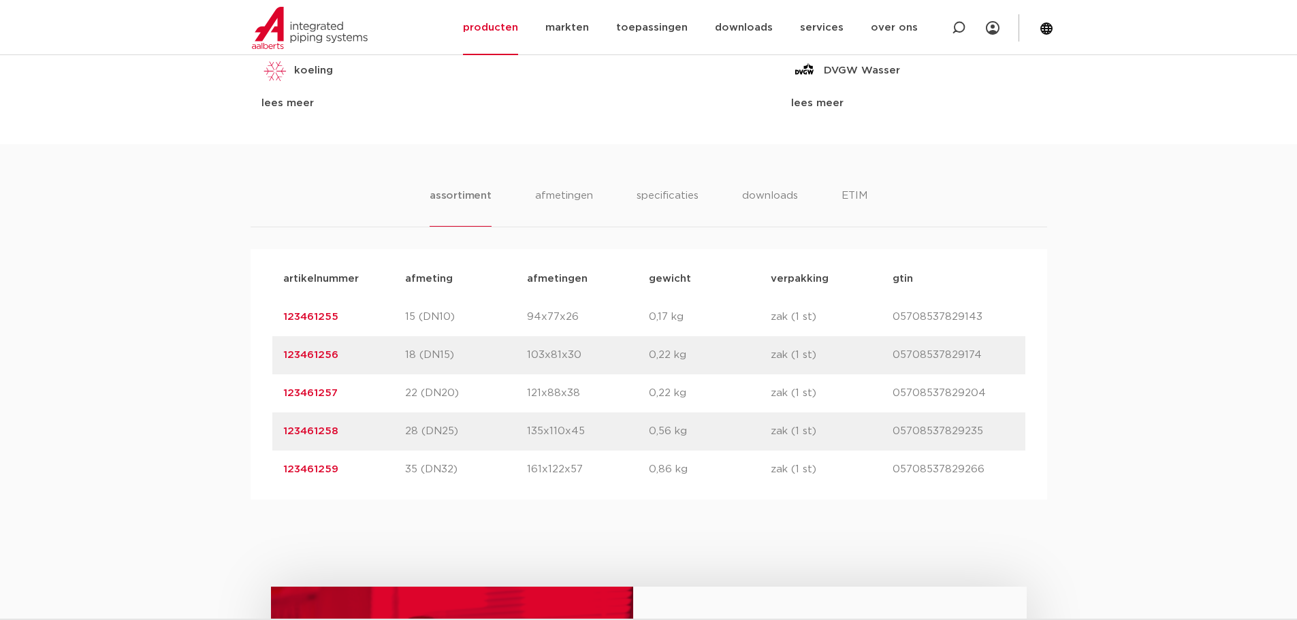
click at [379, 402] on div "artikelnummer 123461257 afmeting 22 (DN20) afmetingen 121x88x38 gewicht 0,22 kg…" at bounding box center [648, 394] width 753 height 38
click at [395, 407] on div "artikelnummer 123461257 afmeting 22 (DN20) afmetingen 121x88x38 gewicht 0,22 kg…" at bounding box center [648, 394] width 753 height 38
drag, startPoint x: 393, startPoint y: 428, endPoint x: 488, endPoint y: 419, distance: 95.8
click at [488, 419] on div "artikelnummer 123461258 afmeting 28 (DN25) afmetingen 135x110x45 gewicht 0,56 k…" at bounding box center [648, 432] width 753 height 38
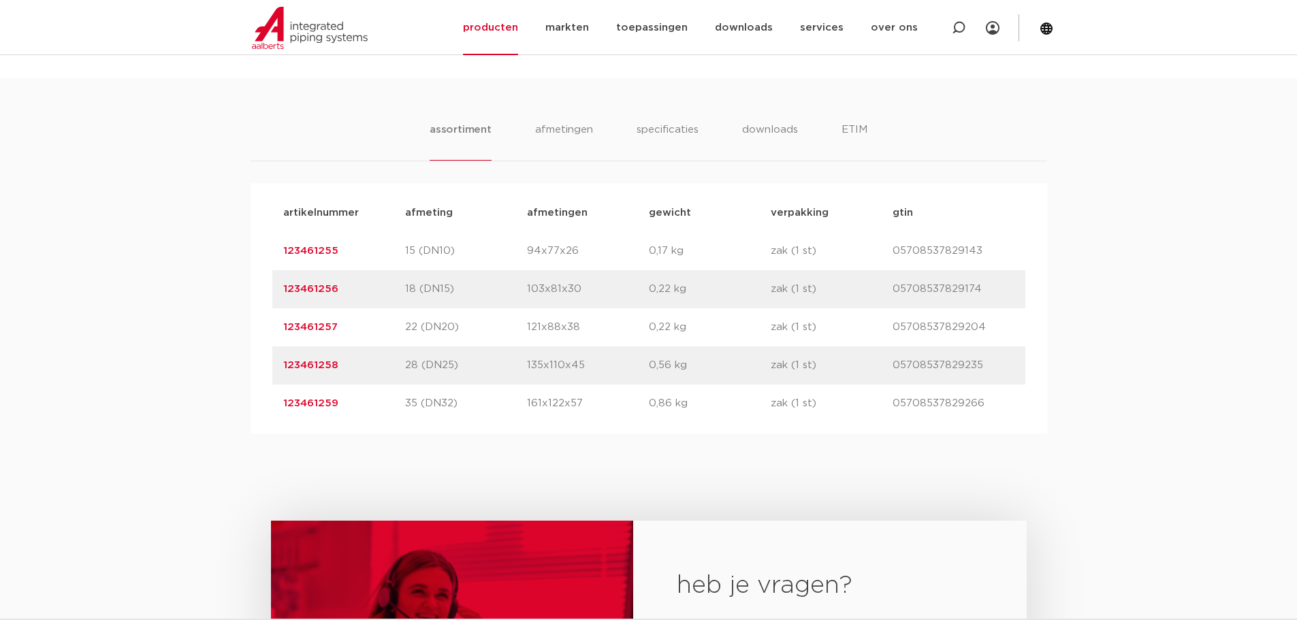
scroll to position [817, 0]
click at [340, 362] on p "123461258" at bounding box center [344, 364] width 122 height 16
drag, startPoint x: 340, startPoint y: 362, endPoint x: 271, endPoint y: 366, distance: 68.9
click at [271, 366] on div "artikelnummer afmeting afmetingen gewicht verpakking gtin artikelnummer 1234612…" at bounding box center [649, 306] width 797 height 251
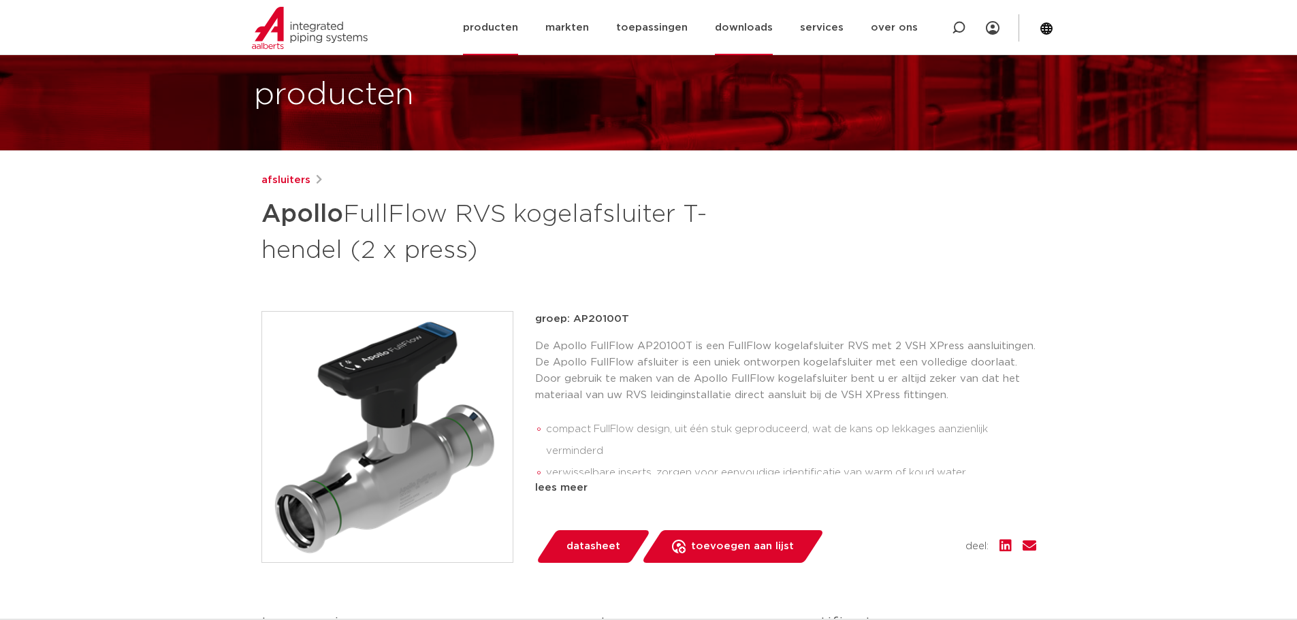
scroll to position [68, 0]
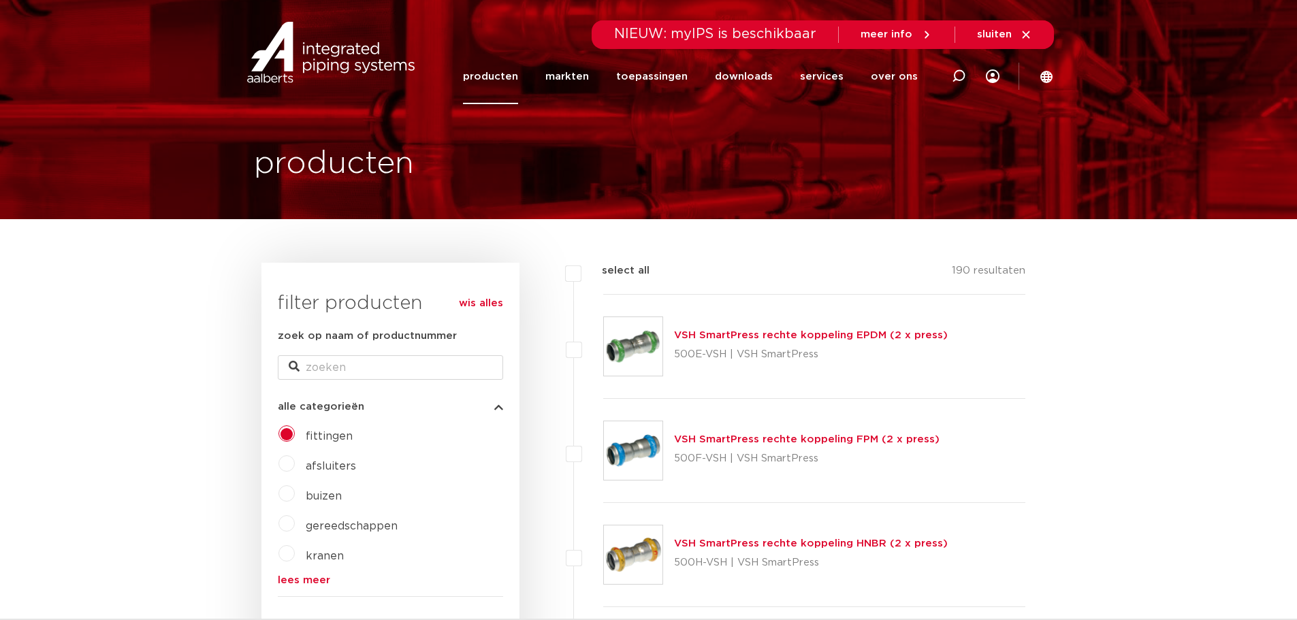
click at [294, 582] on link "lees meer" at bounding box center [390, 580] width 225 height 10
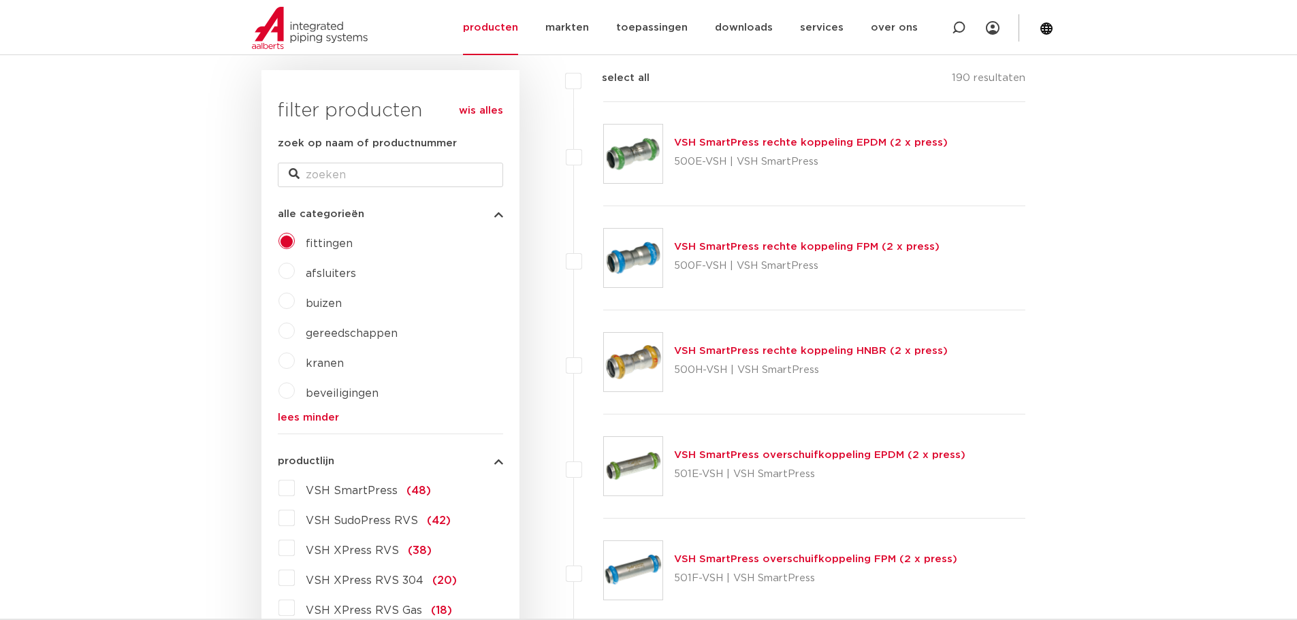
scroll to position [204, 0]
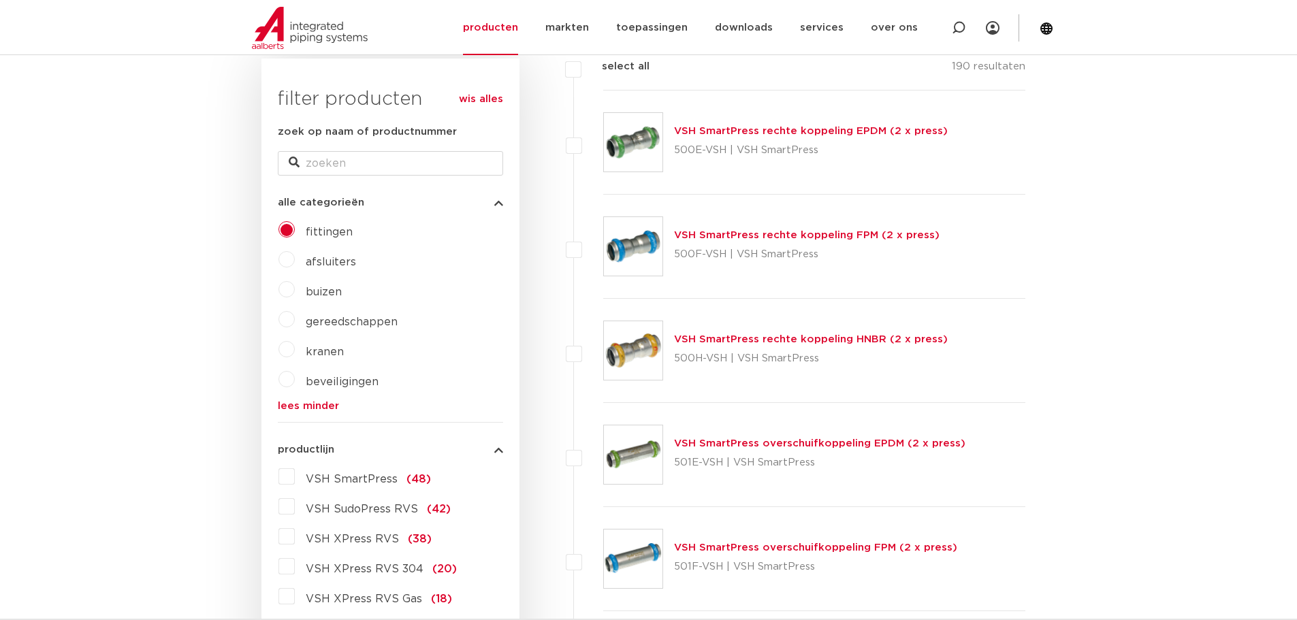
click at [330, 385] on span "beveiligingen" at bounding box center [342, 382] width 73 height 11
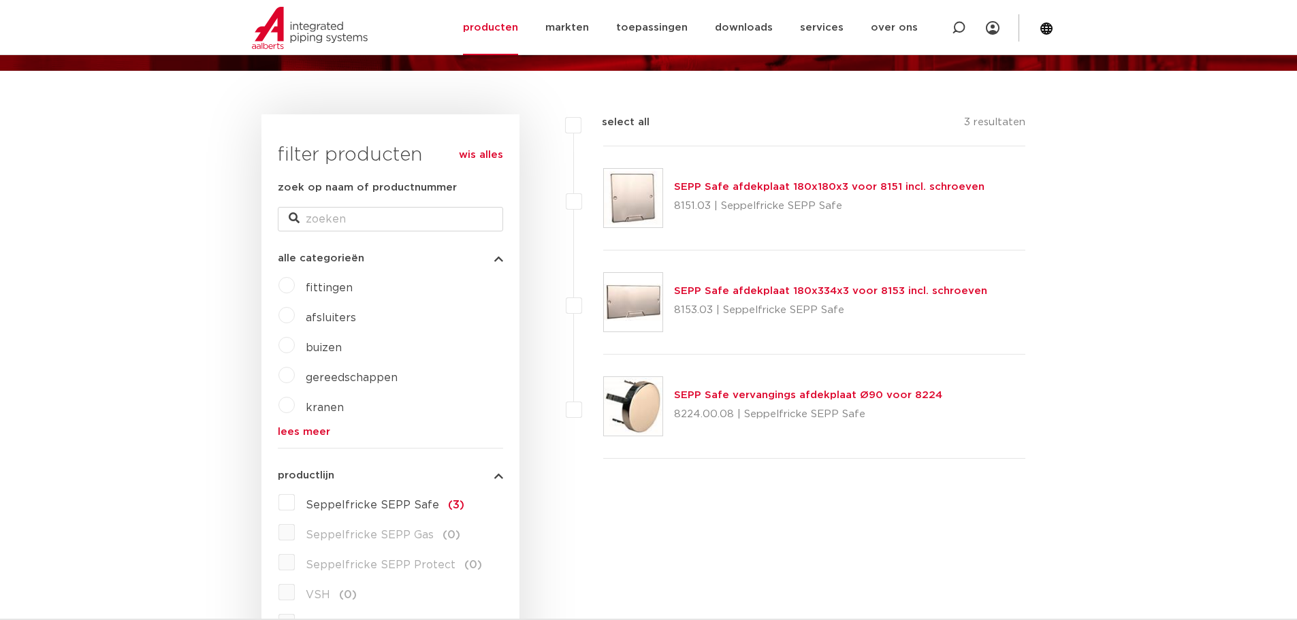
scroll to position [136, 0]
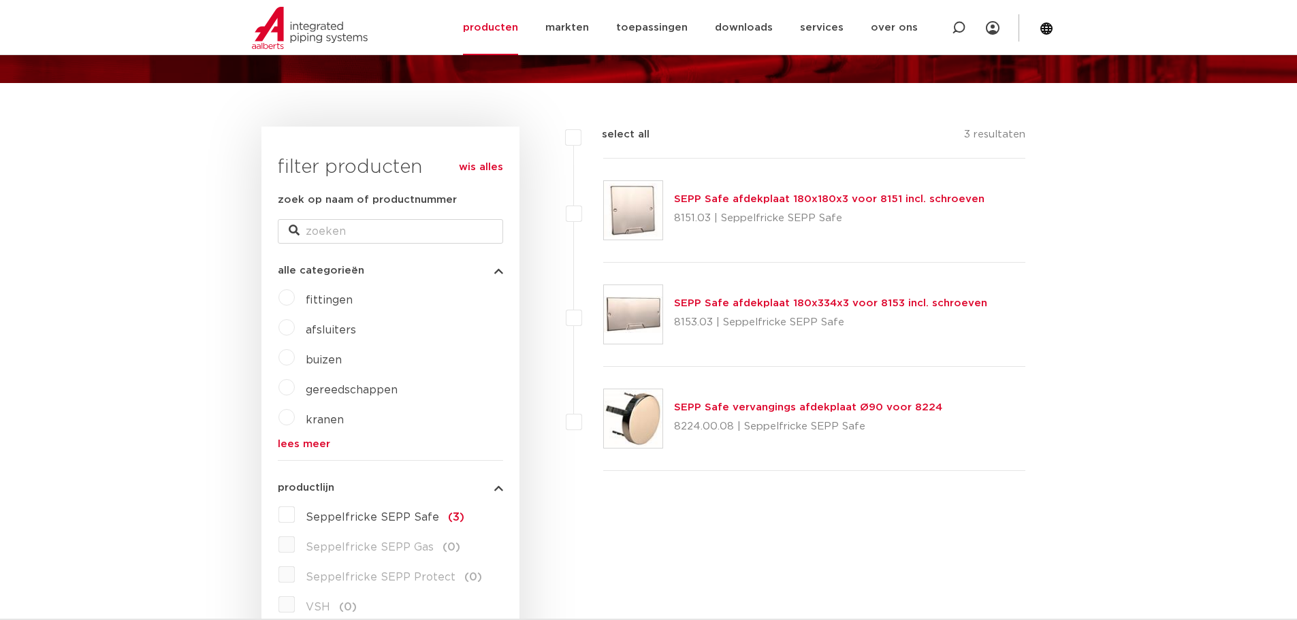
click at [326, 443] on link "lees meer" at bounding box center [390, 444] width 225 height 10
click at [358, 225] on input "zoek op naam of productnummer" at bounding box center [390, 231] width 225 height 25
type input "terug"
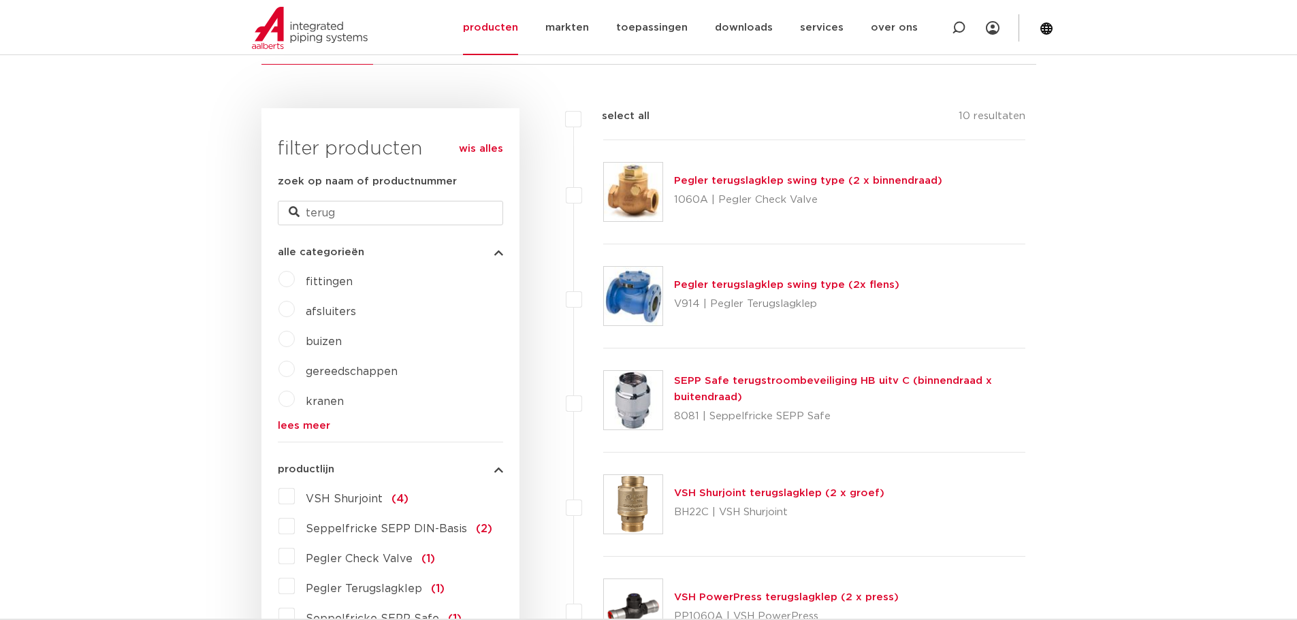
scroll to position [272, 0]
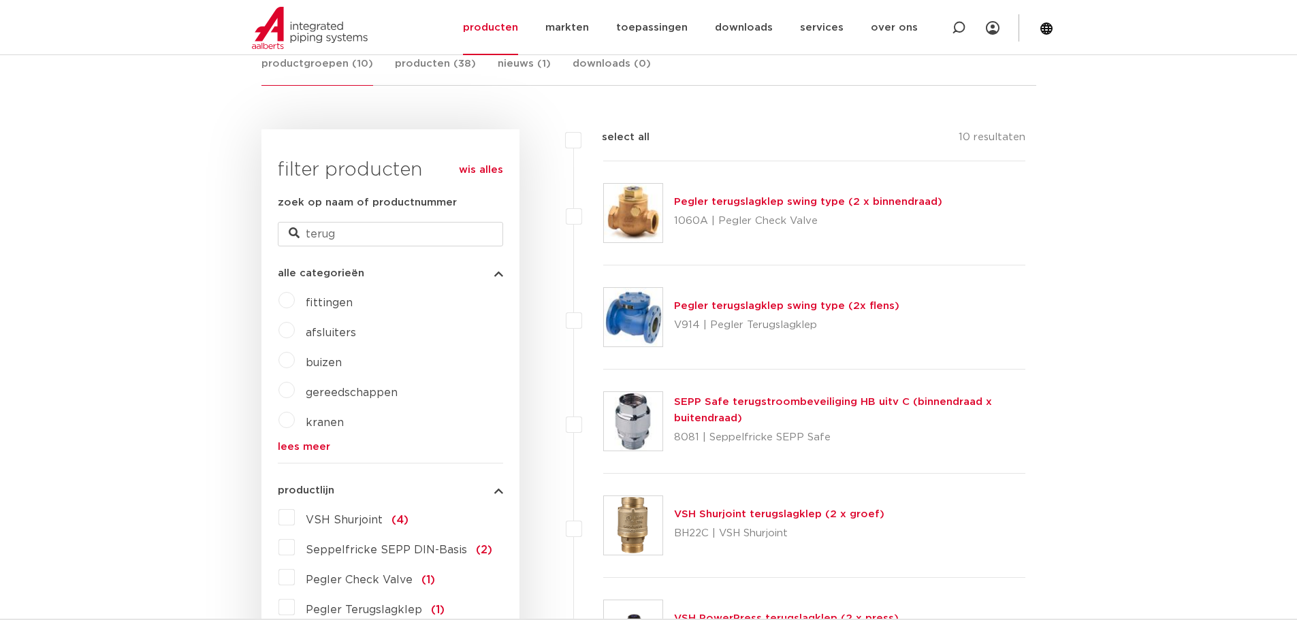
click at [328, 306] on span "fittingen" at bounding box center [329, 303] width 47 height 11
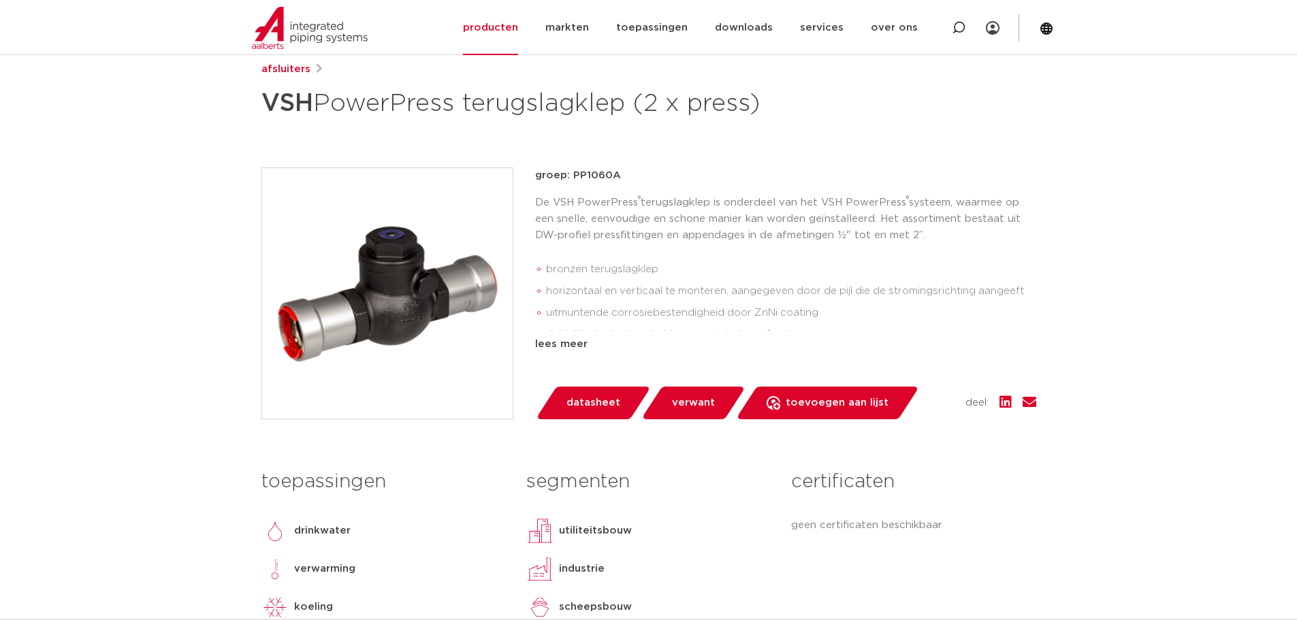
scroll to position [204, 0]
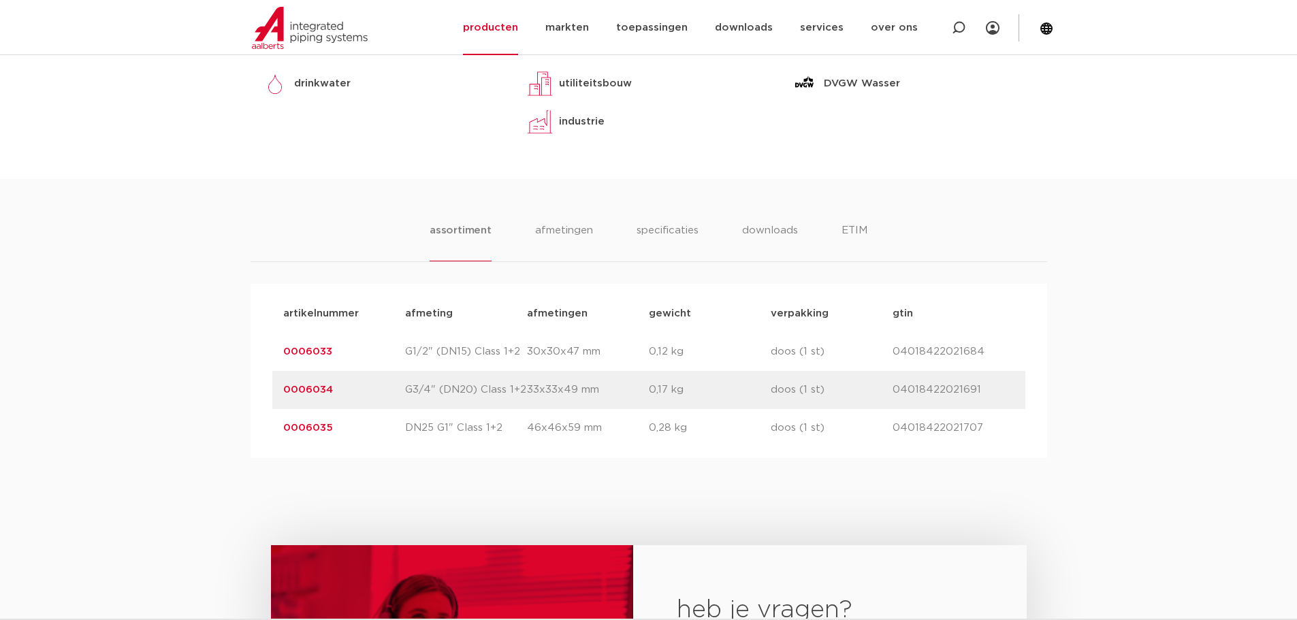
scroll to position [749, 0]
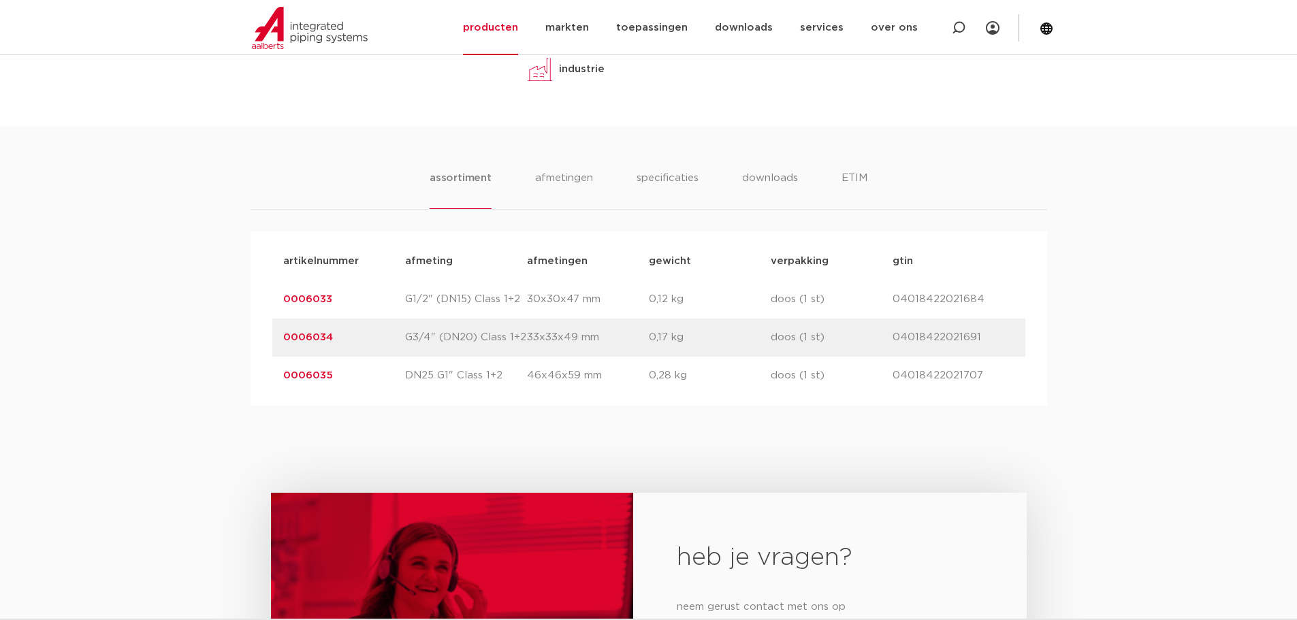
drag, startPoint x: 389, startPoint y: 300, endPoint x: 542, endPoint y: 304, distance: 153.3
click at [540, 301] on div "artikelnummer 0006033 afmeting G1/2" (DN15) Class 1+2 afmetingen 30x30x47 mm ge…" at bounding box center [648, 300] width 753 height 38
click at [552, 464] on div "heb je vragen? neem gerust contact met ons op contact" at bounding box center [648, 626] width 1297 height 441
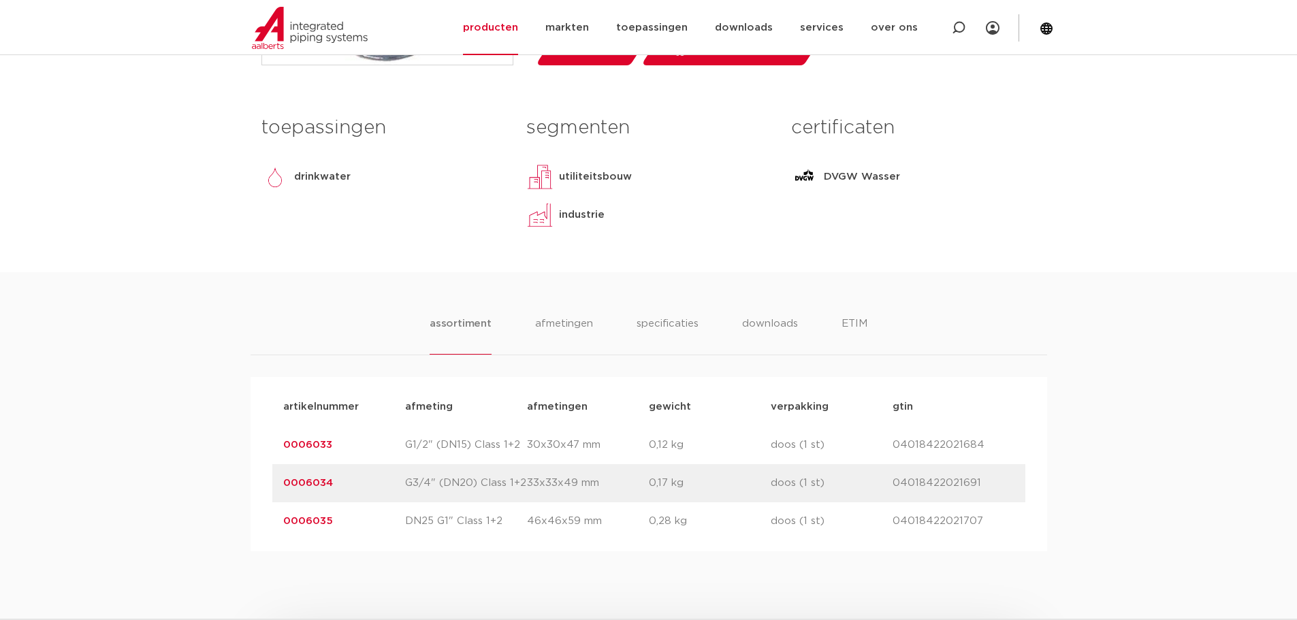
scroll to position [613, 0]
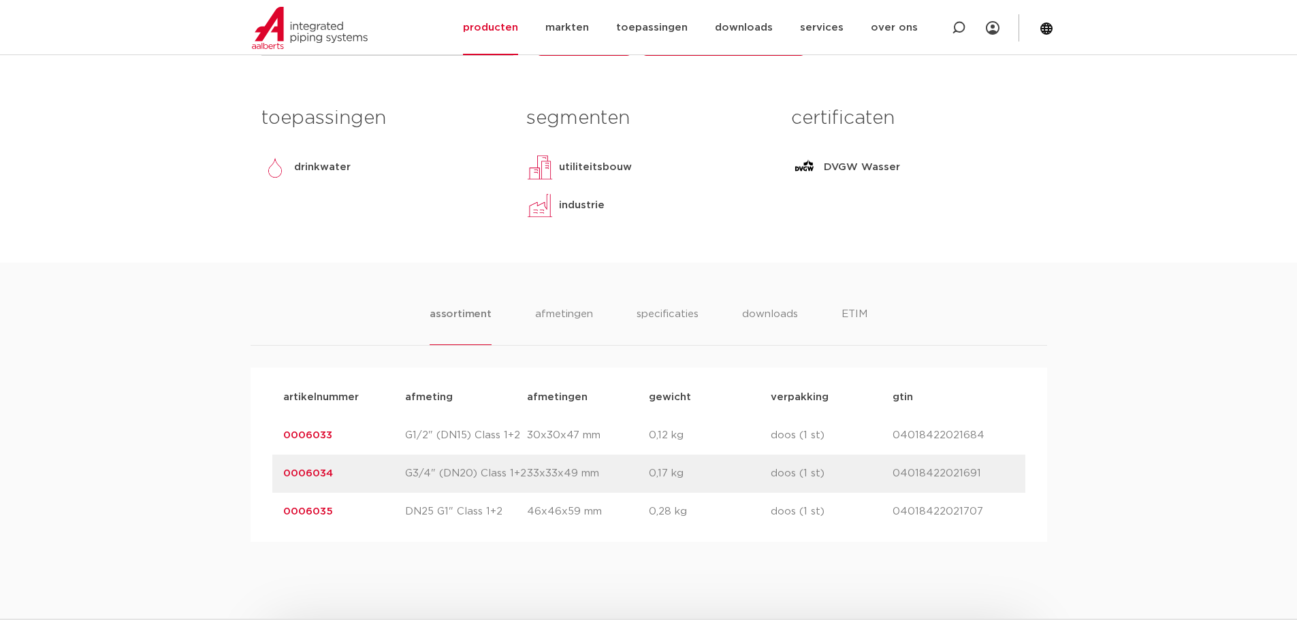
drag, startPoint x: 382, startPoint y: 467, endPoint x: 507, endPoint y: 464, distance: 124.7
click at [507, 464] on div "artikelnummer 0006034 afmeting G3/4" (DN20) Class 1+2 afmetingen 33x33x49 mm ge…" at bounding box center [648, 474] width 753 height 38
click at [419, 466] on p "G3/4" (DN20) Class 1+2" at bounding box center [466, 474] width 122 height 16
drag, startPoint x: 378, startPoint y: 474, endPoint x: 486, endPoint y: 479, distance: 108.4
click at [486, 479] on div "artikelnummer 0006034 afmeting G3/4" (DN20) Class 1+2 afmetingen 33x33x49 mm ge…" at bounding box center [648, 474] width 753 height 38
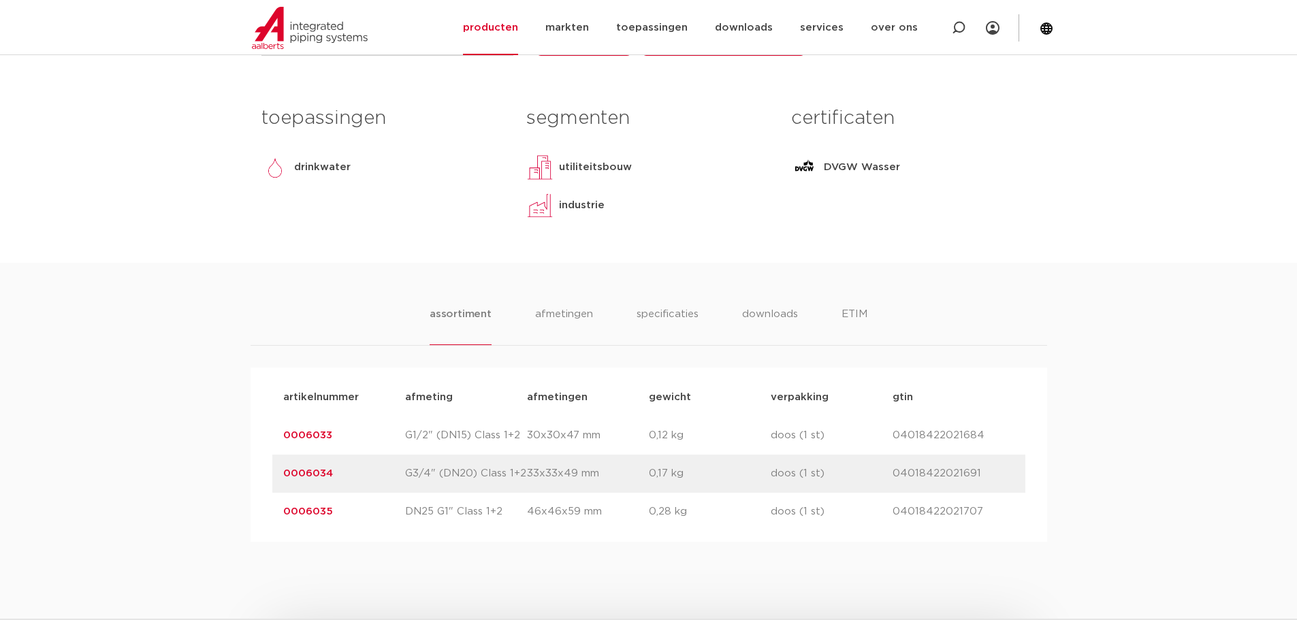
click at [487, 479] on p "G3/4" (DN20) Class 1+2" at bounding box center [466, 474] width 122 height 16
drag, startPoint x: 395, startPoint y: 469, endPoint x: 526, endPoint y: 463, distance: 131.6
click at [526, 463] on div "artikelnummer 0006034 afmeting G3/4" (DN20) Class 1+2 afmetingen 33x33x49 mm ge…" at bounding box center [648, 474] width 753 height 38
drag, startPoint x: 404, startPoint y: 501, endPoint x: 511, endPoint y: 509, distance: 107.2
click at [511, 509] on div "artikelnummer 0006035 afmeting DN25 G1" Class 1+2 afmetingen 46x46x59 mm gewich…" at bounding box center [648, 512] width 753 height 38
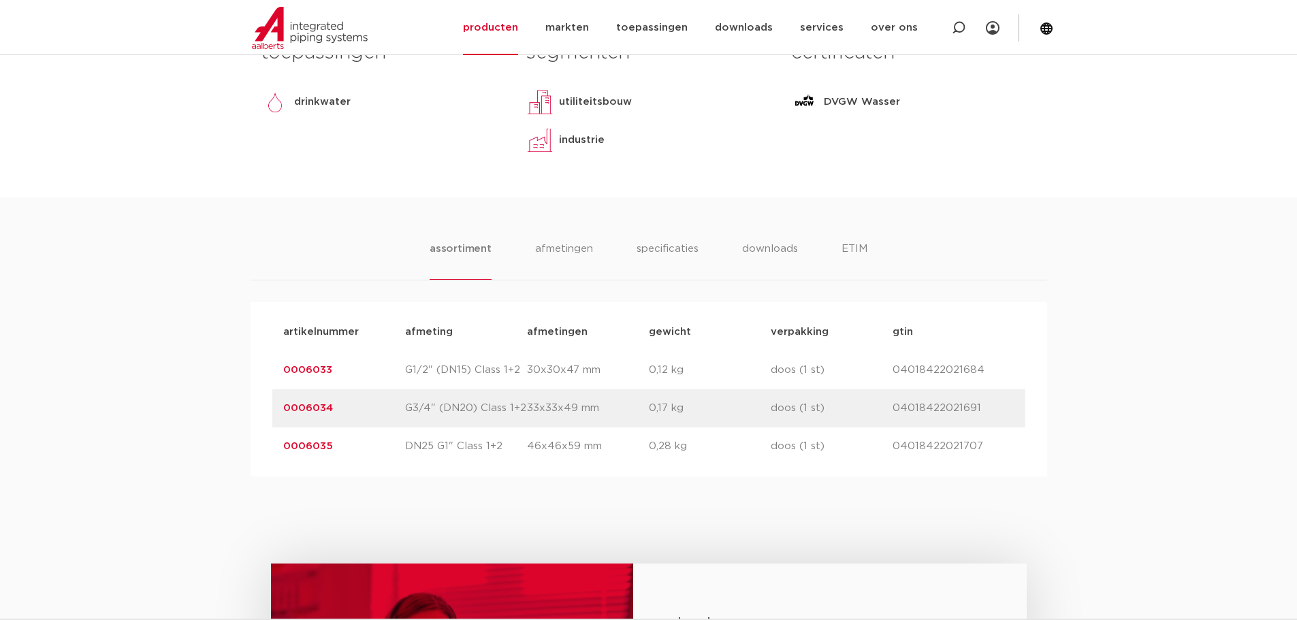
scroll to position [681, 0]
click at [308, 443] on link "0006035" at bounding box center [308, 444] width 50 height 10
click at [340, 447] on p "0006035" at bounding box center [344, 444] width 122 height 16
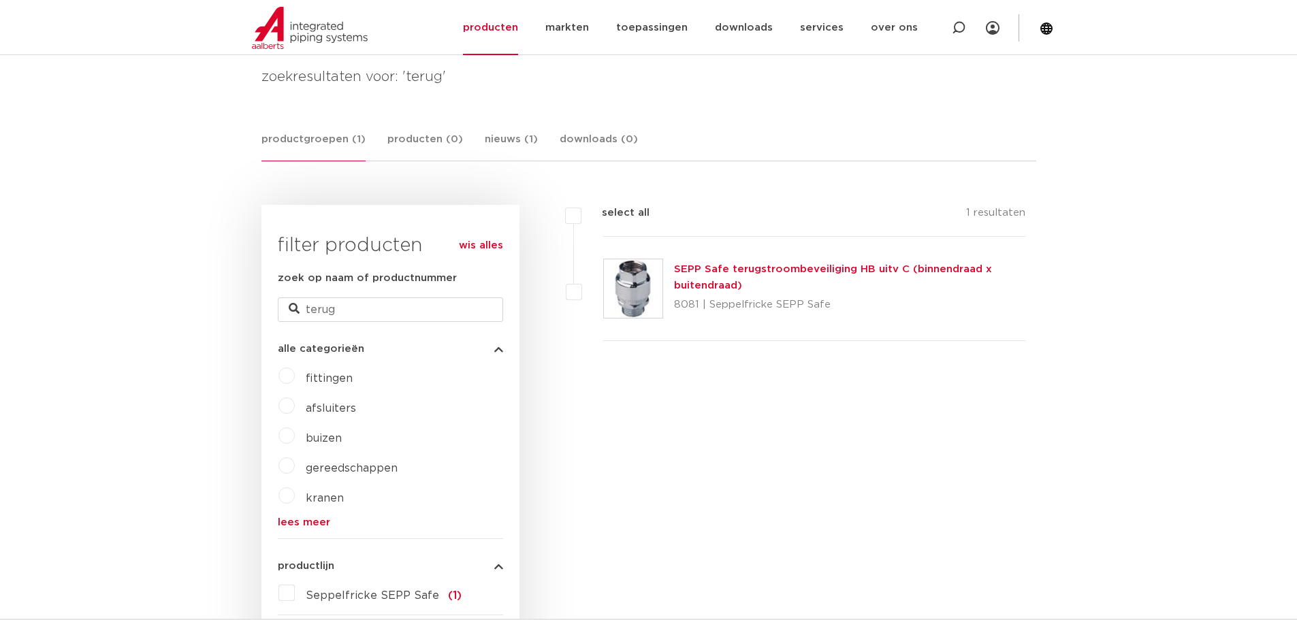
scroll to position [204, 0]
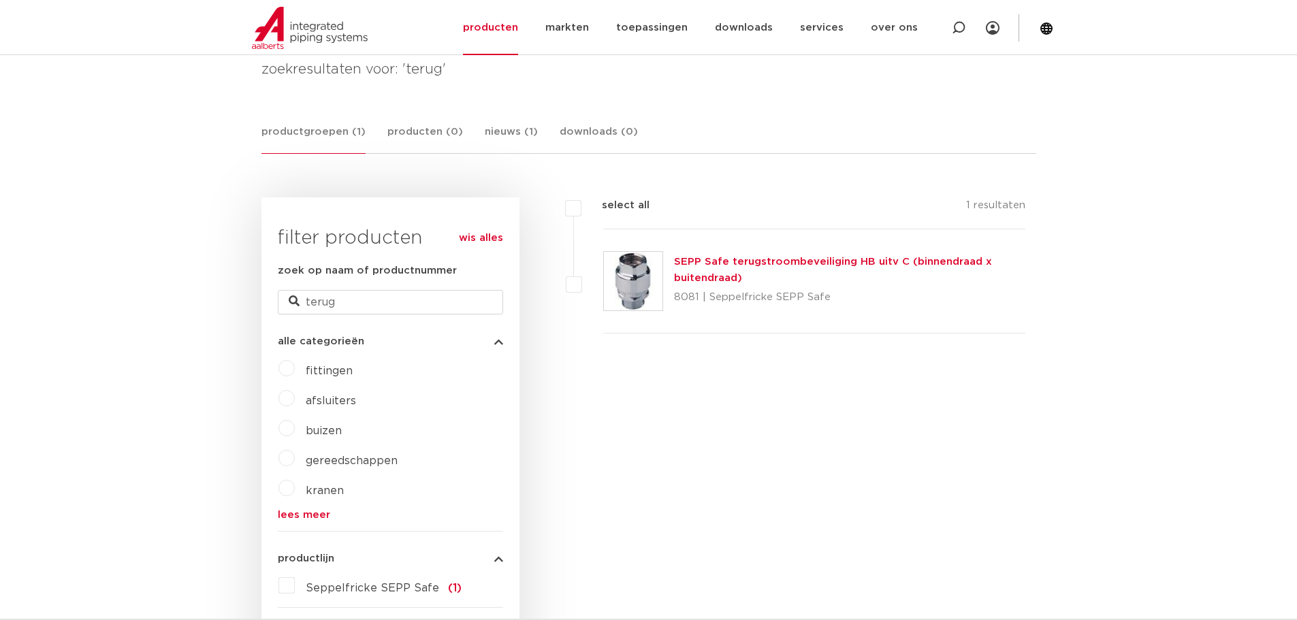
click at [468, 243] on link "wis alles" at bounding box center [481, 238] width 44 height 16
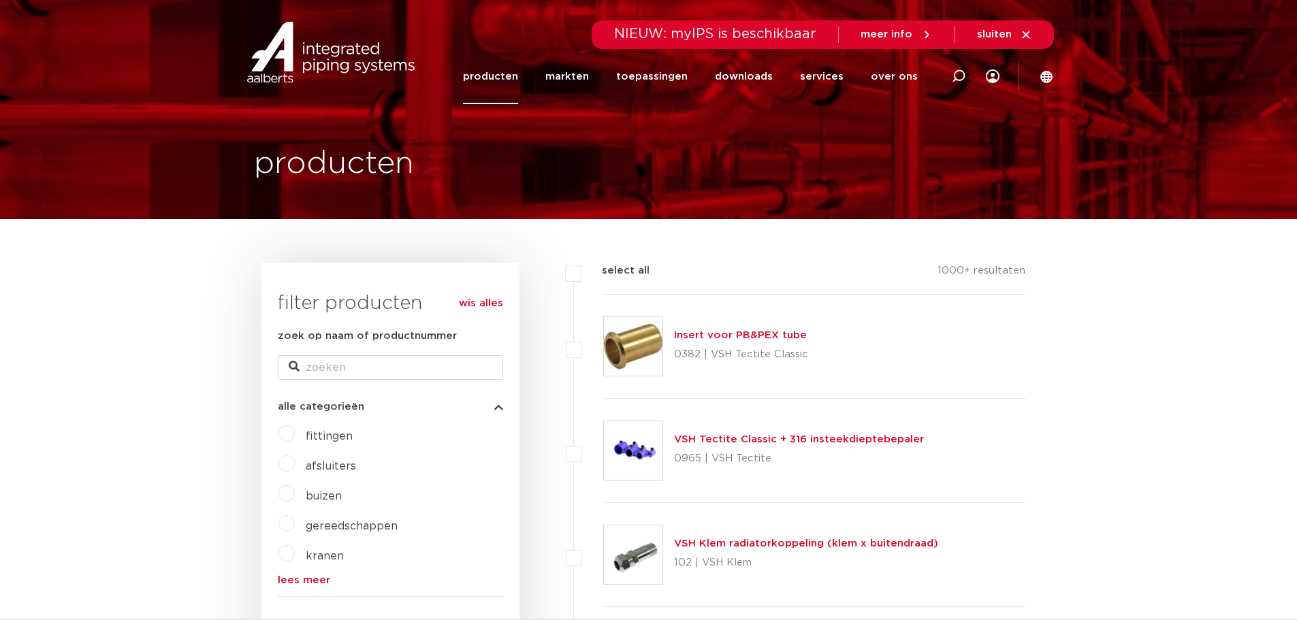
click at [332, 445] on label "fittingen" at bounding box center [324, 434] width 58 height 22
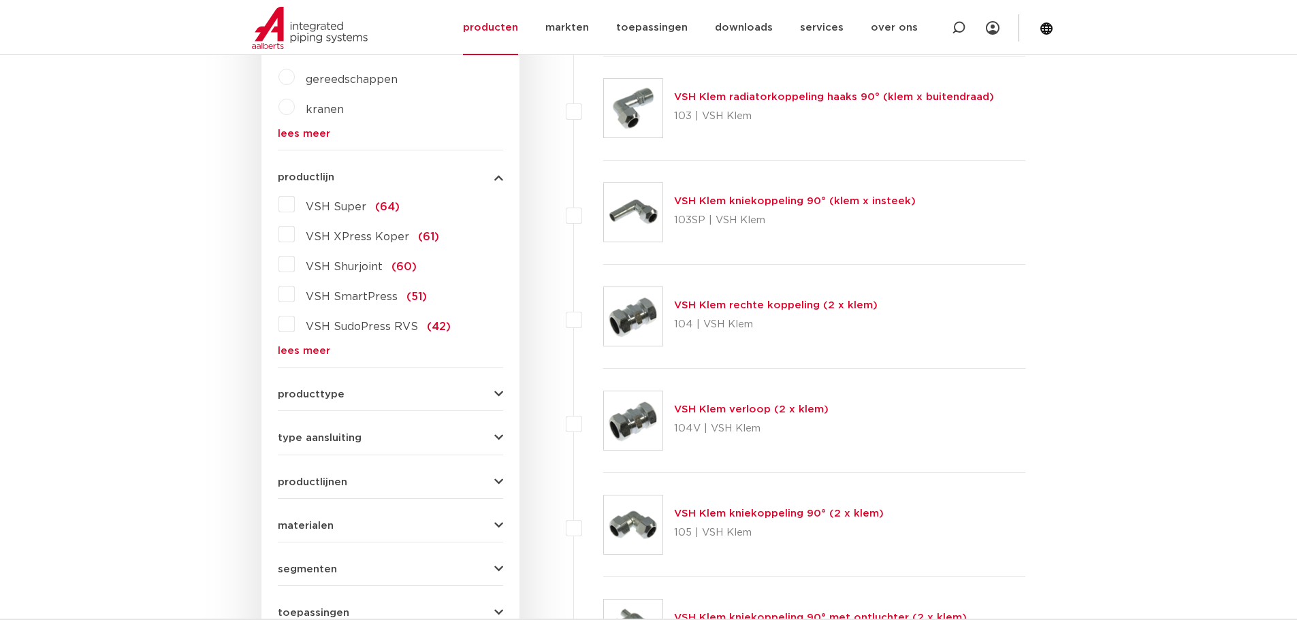
scroll to position [477, 0]
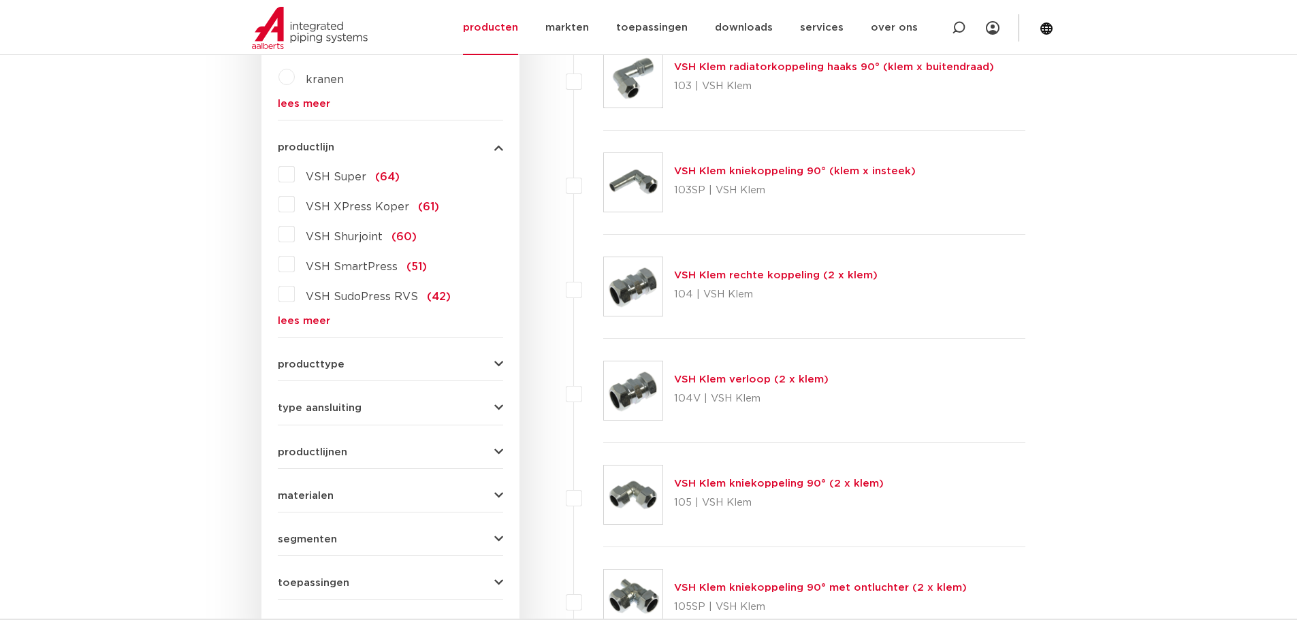
click at [306, 493] on span "materialen" at bounding box center [306, 496] width 56 height 10
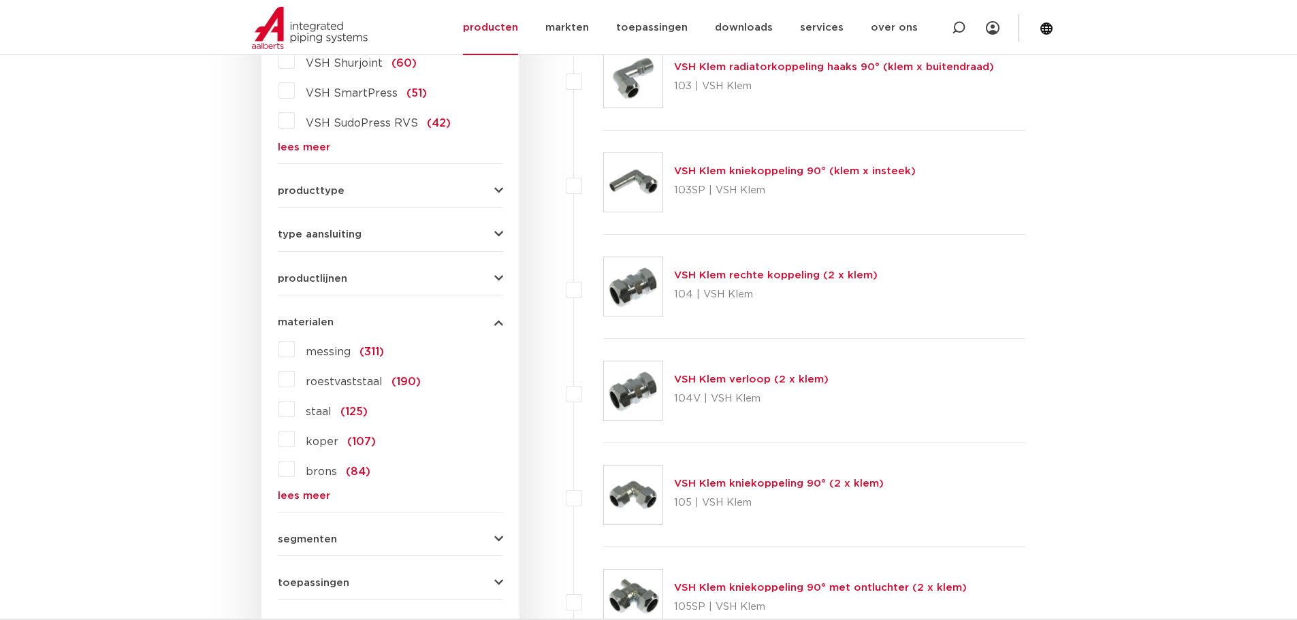
scroll to position [466, 0]
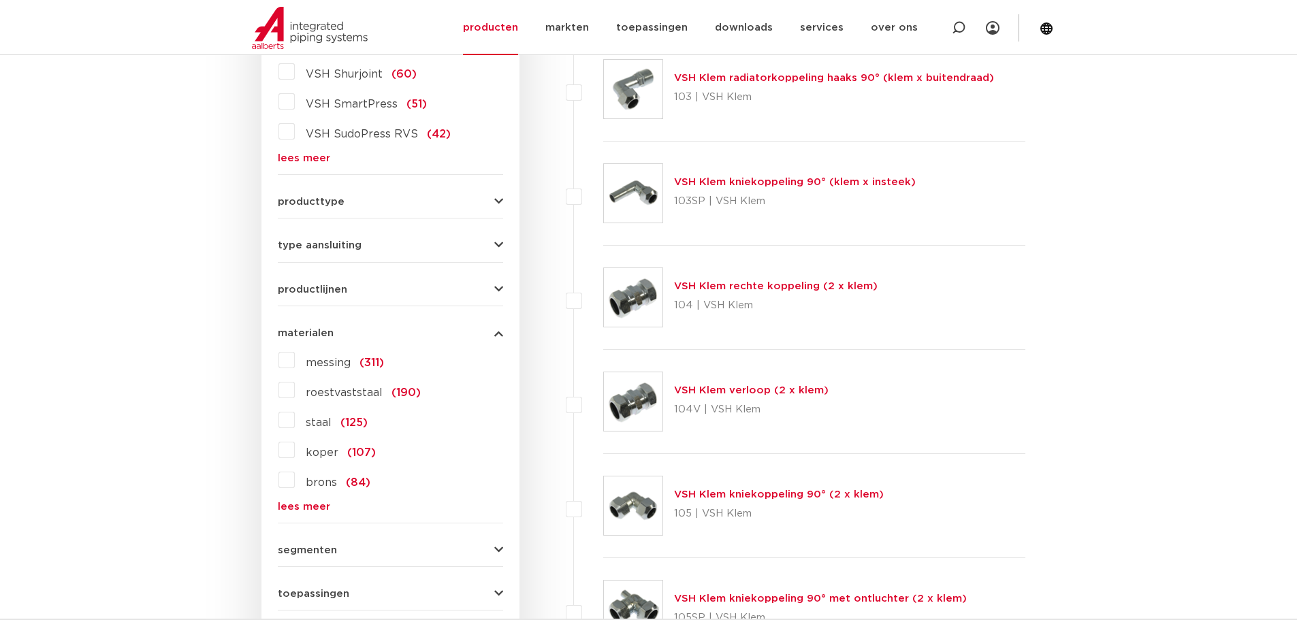
click at [315, 398] on label "roestvaststaal (190)" at bounding box center [358, 390] width 126 height 22
click at [0, 0] on input "roestvaststaal (190)" at bounding box center [0, 0] width 0 height 0
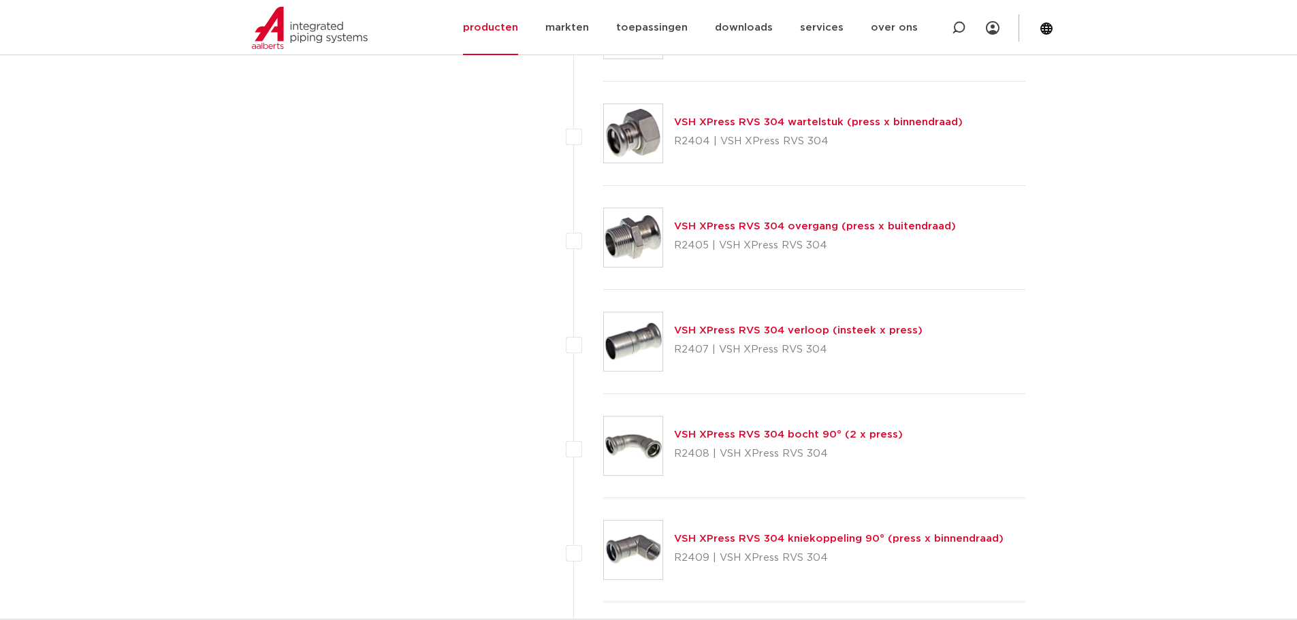
scroll to position [5642, 0]
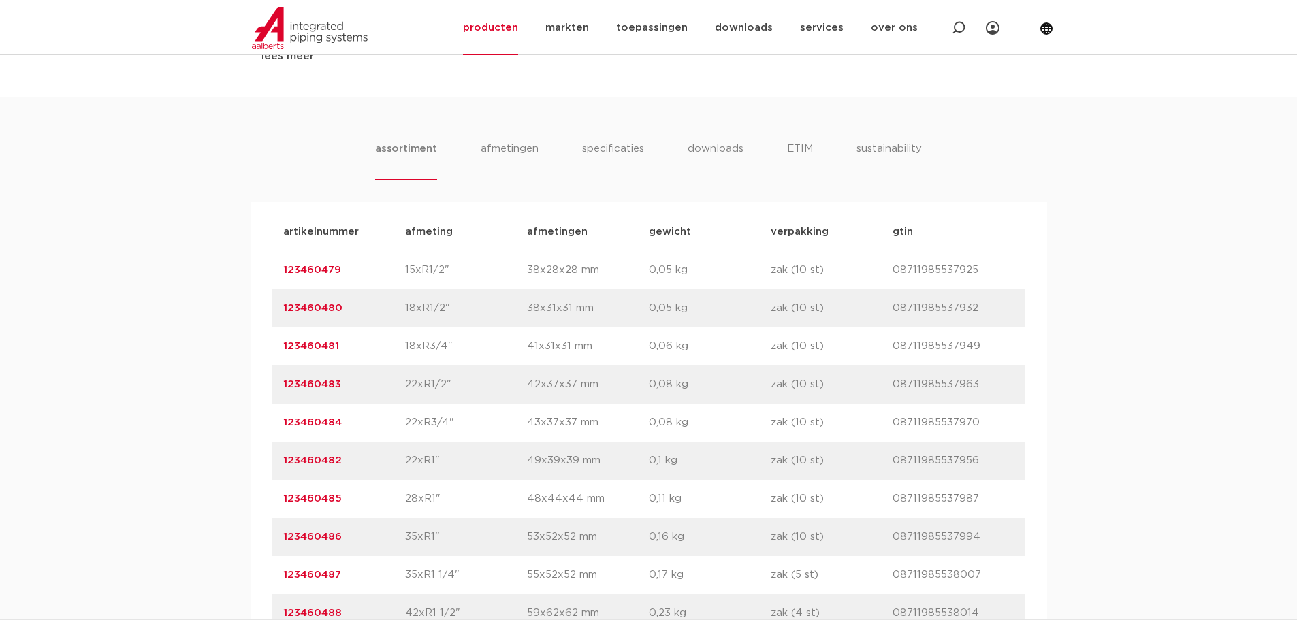
scroll to position [817, 0]
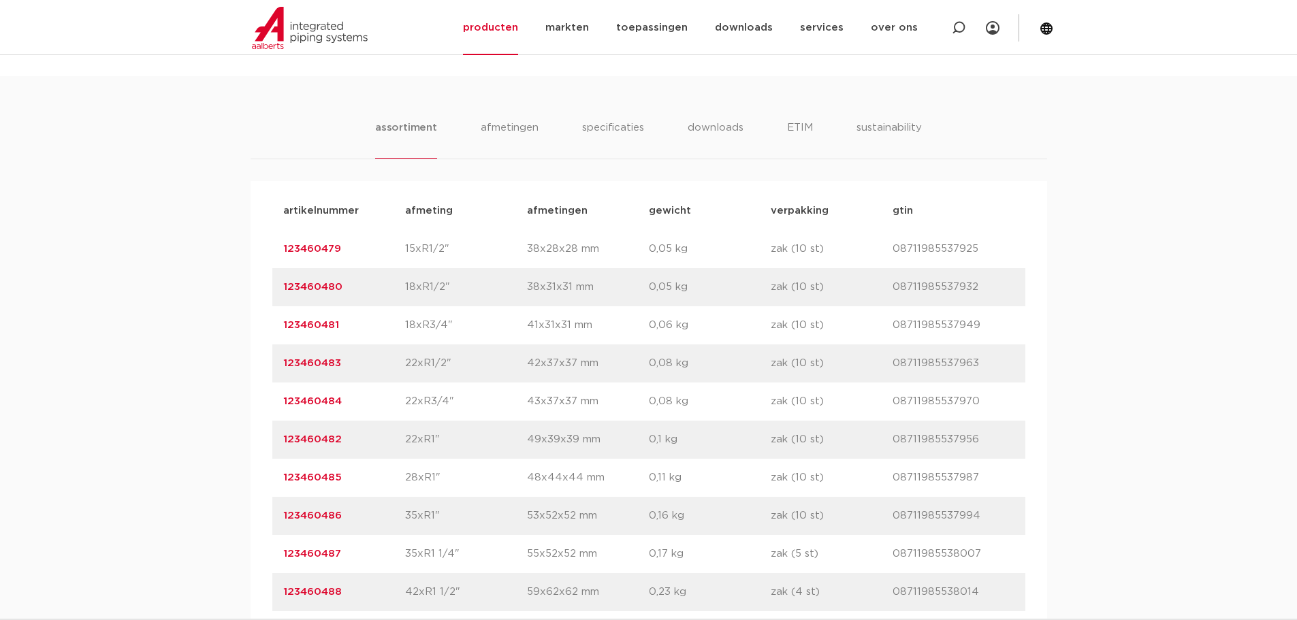
drag, startPoint x: 332, startPoint y: 436, endPoint x: 263, endPoint y: 437, distance: 68.8
click at [263, 437] on div "artikelnummer afmeting afmetingen gewicht verpakking gtin artikelnummer 1234604…" at bounding box center [649, 459] width 797 height 556
copy link "123460482"
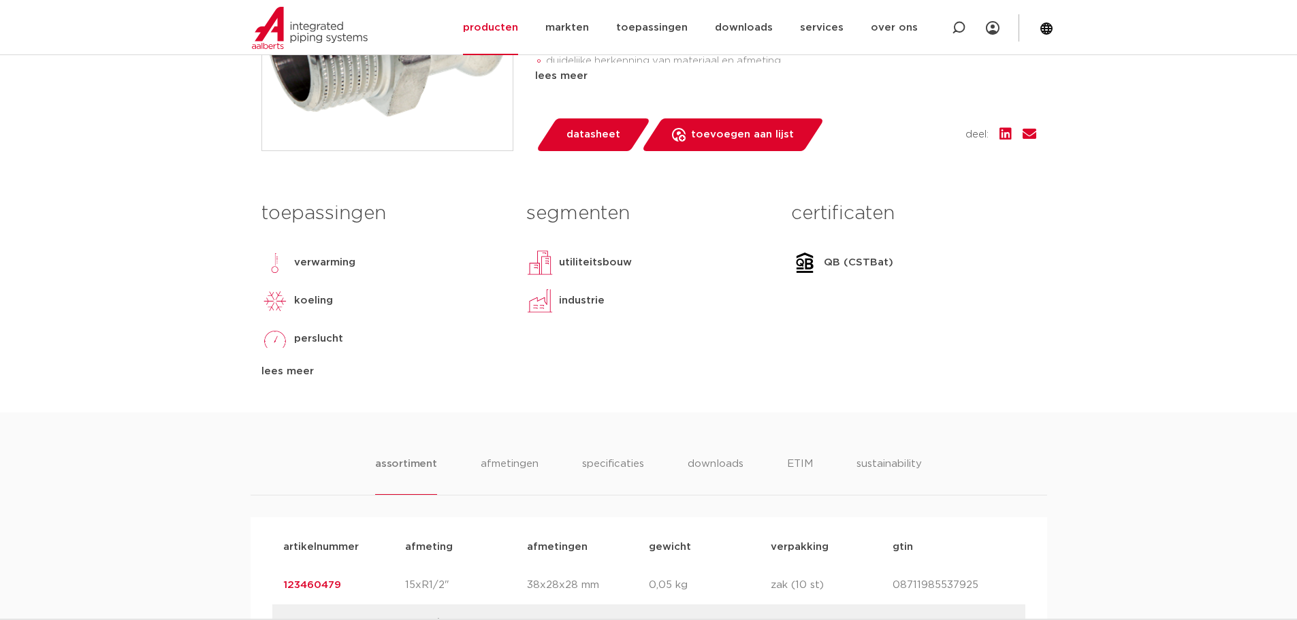
scroll to position [477, 0]
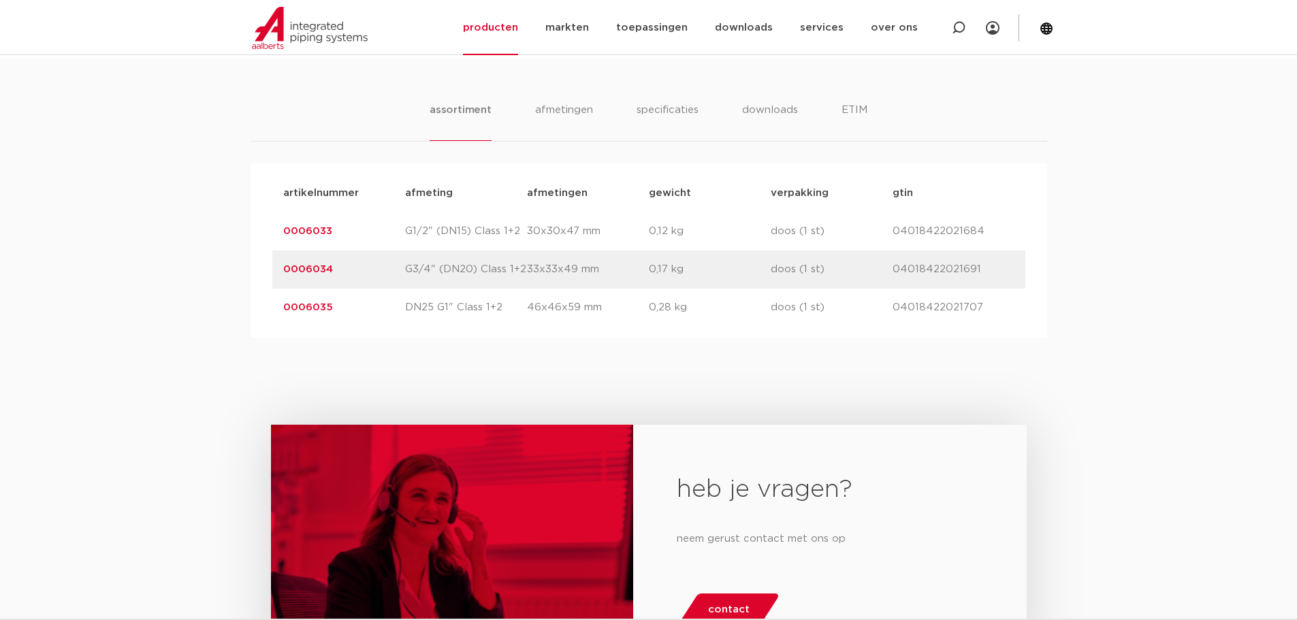
drag, startPoint x: 294, startPoint y: 309, endPoint x: 259, endPoint y: 312, distance: 34.9
click at [259, 312] on div "artikelnummer afmeting afmetingen gewicht verpakking gtin artikelnummer 0006033…" at bounding box center [649, 250] width 797 height 174
copy link "0006035"
drag, startPoint x: 999, startPoint y: 306, endPoint x: 835, endPoint y: 300, distance: 164.2
click at [835, 300] on div "artikelnummer 0006035 afmeting DN25 G1" Class 1+2 afmetingen 46x46x59 mm gewich…" at bounding box center [648, 308] width 753 height 38
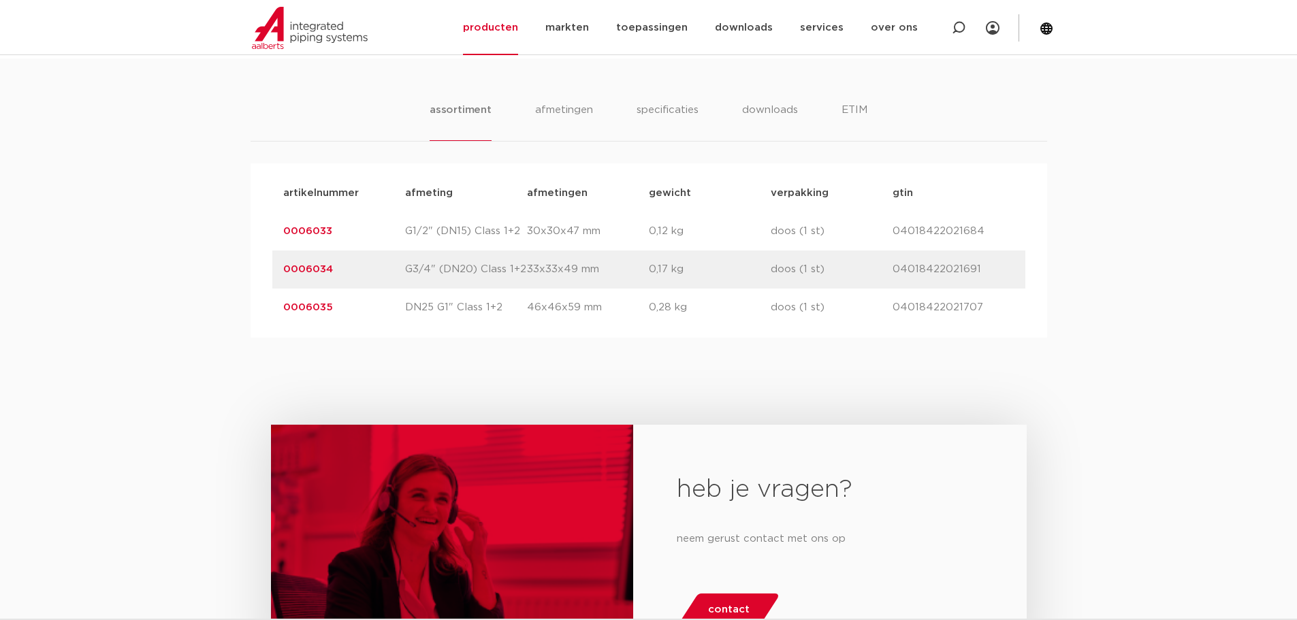
copy div "gtin 04018422021707"
click at [1105, 348] on div "heb je vragen? neem gerust contact met ons op contact" at bounding box center [648, 558] width 1297 height 441
click at [987, 298] on div "artikelnummer 0006035 afmeting DN25 G1" Class 1+2 afmetingen 46x46x59 mm gewich…" at bounding box center [648, 308] width 753 height 38
drag, startPoint x: 932, startPoint y: 307, endPoint x: 839, endPoint y: 313, distance: 92.8
click at [839, 313] on div "artikelnummer 0006035 afmeting DN25 G1" Class 1+2 afmetingen 46x46x59 mm gewich…" at bounding box center [648, 308] width 753 height 38
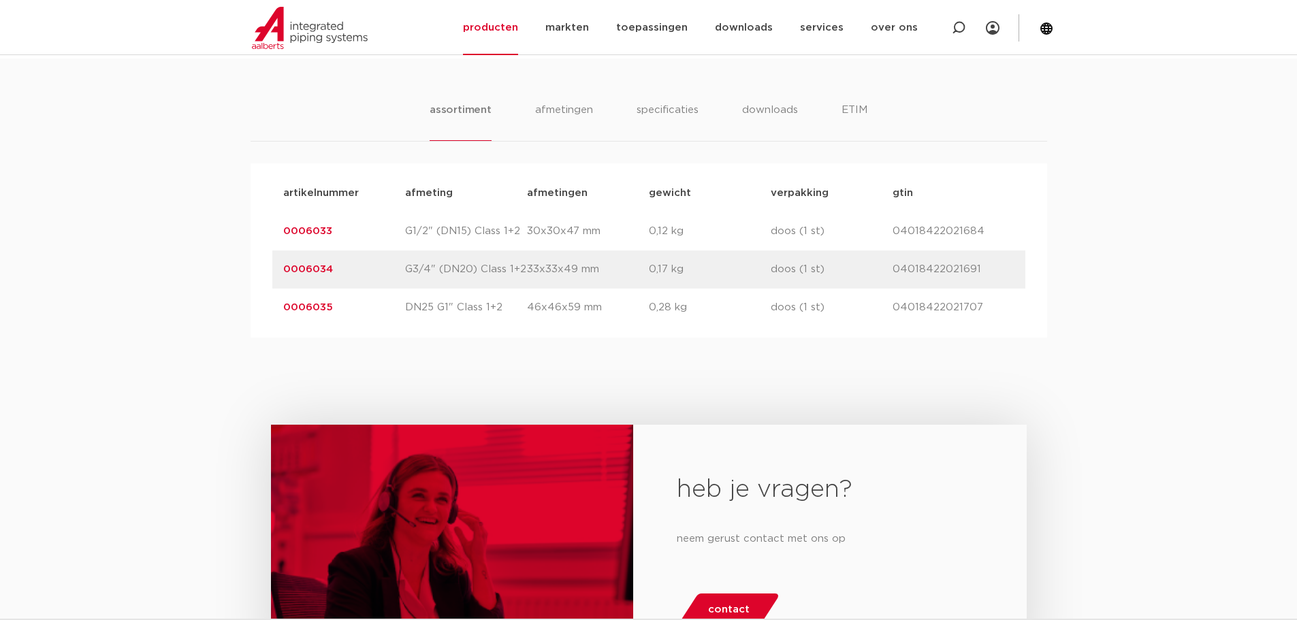
copy div "gtin 04018422021707"
click at [1111, 289] on div "assortiment afmetingen specificaties downloads ETIM assortiment afmetingen spec…" at bounding box center [648, 198] width 1297 height 279
drag, startPoint x: 386, startPoint y: 316, endPoint x: 253, endPoint y: 316, distance: 132.8
click at [254, 316] on div "artikelnummer afmeting afmetingen gewicht verpakking gtin artikelnummer 0006033…" at bounding box center [649, 250] width 797 height 174
copy link "0006035"
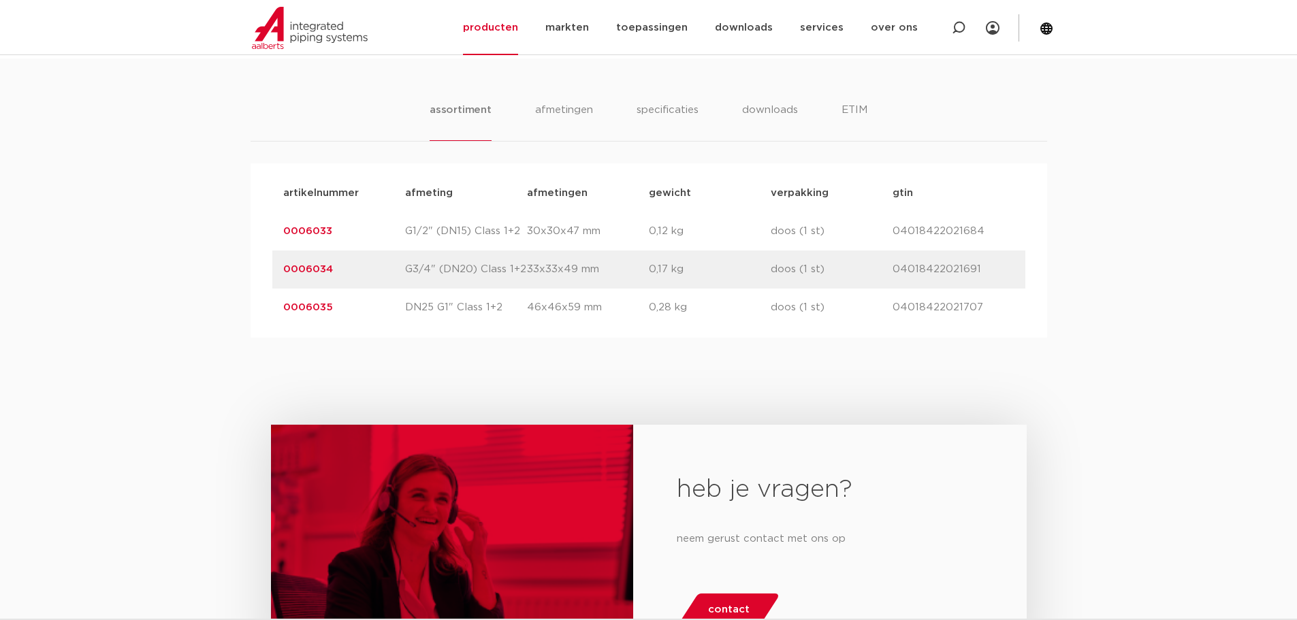
copy link "0006035"
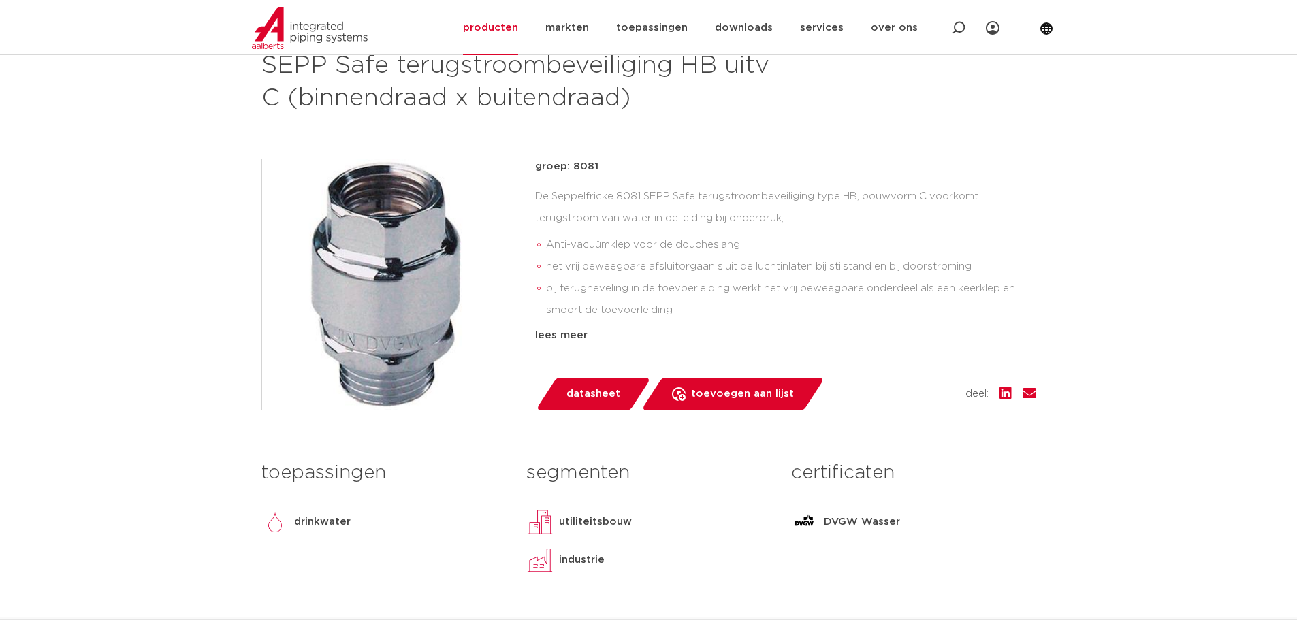
scroll to position [159, 0]
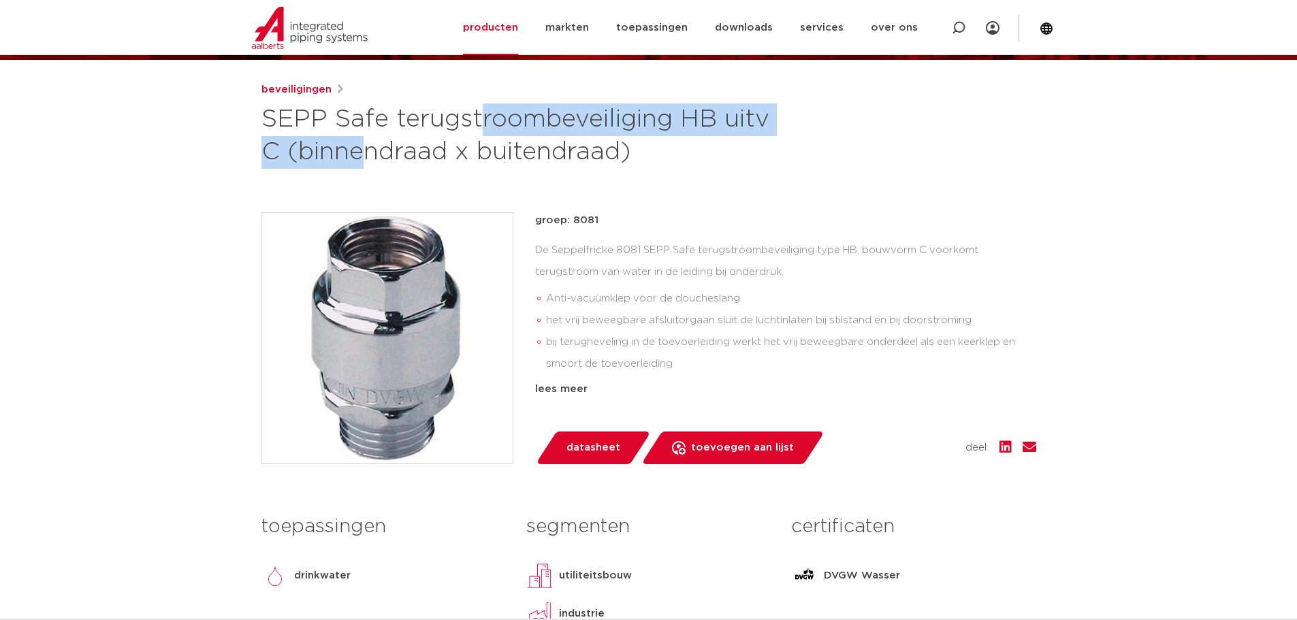
drag, startPoint x: 294, startPoint y: 108, endPoint x: 675, endPoint y: 114, distance: 380.7
copy h1 "SEPP Safe terugstroombeveiliging"
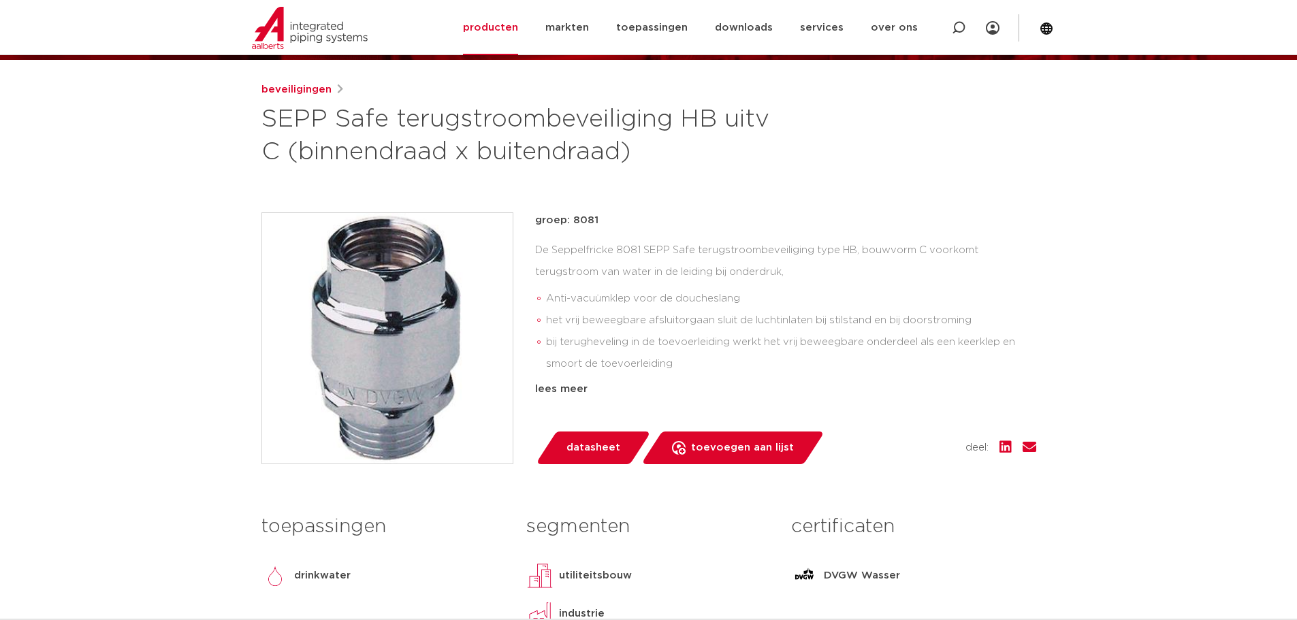
click at [674, 242] on div "De Seppelfricke 8081 SEPP Safe terugstroombeveiliging type HB, bouwvorm C voork…" at bounding box center [785, 308] width 501 height 136
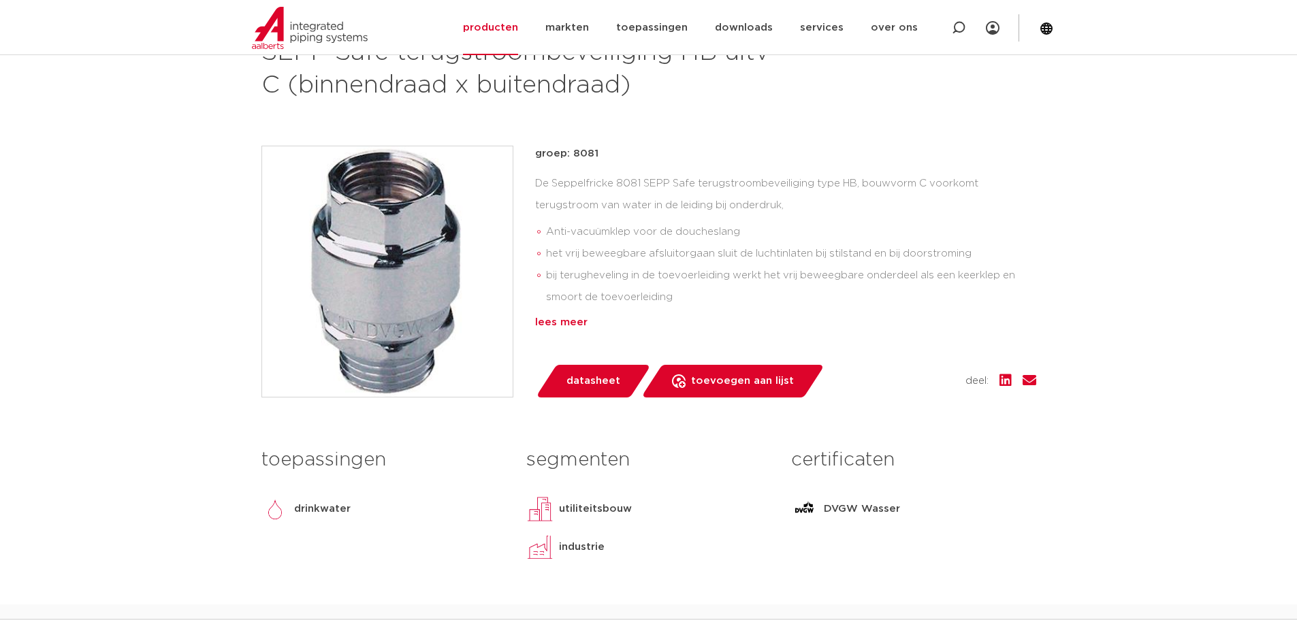
scroll to position [91, 0]
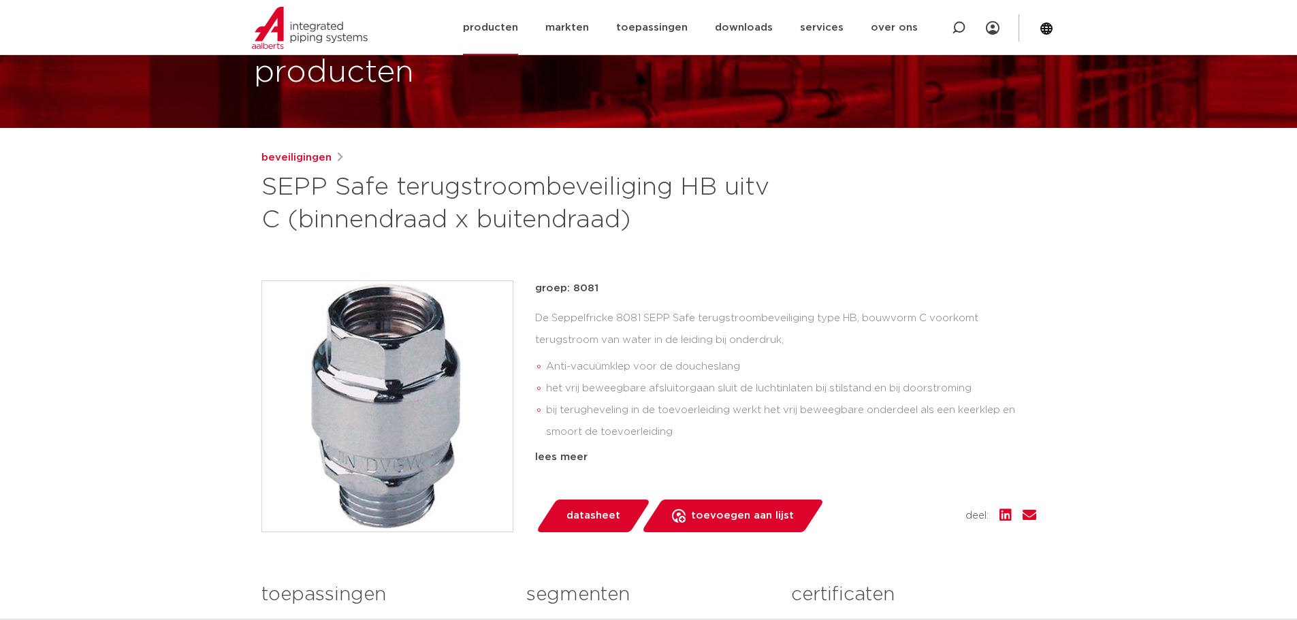
click at [509, 31] on link "producten" at bounding box center [490, 27] width 55 height 55
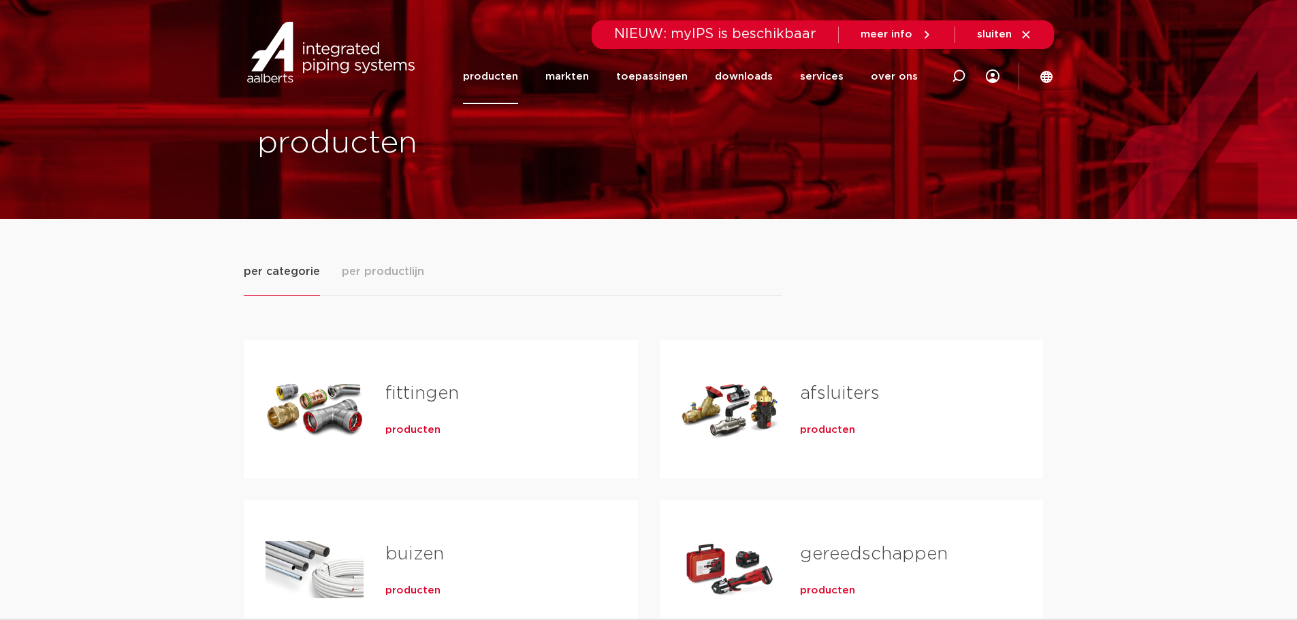
click at [403, 411] on h2 "fittingen" at bounding box center [489, 396] width 209 height 31
click at [404, 424] on span "producten" at bounding box center [412, 431] width 55 height 14
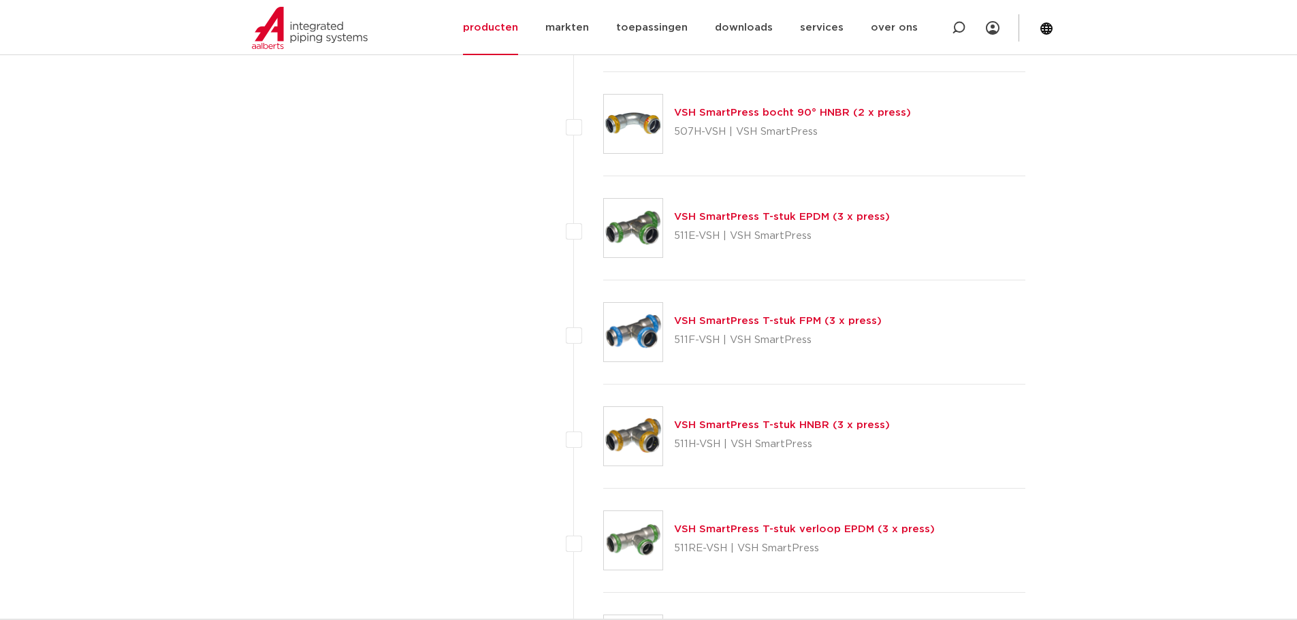
scroll to position [5642, 0]
drag, startPoint x: 487, startPoint y: 496, endPoint x: 486, endPoint y: 488, distance: 8.9
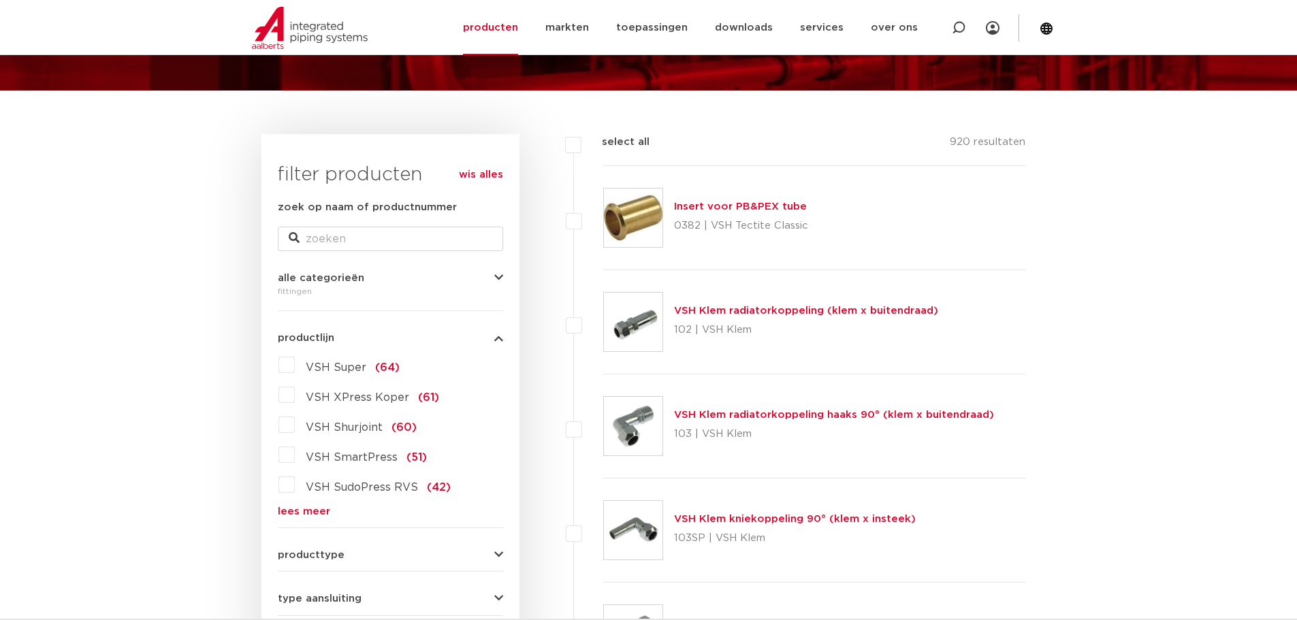
scroll to position [0, 0]
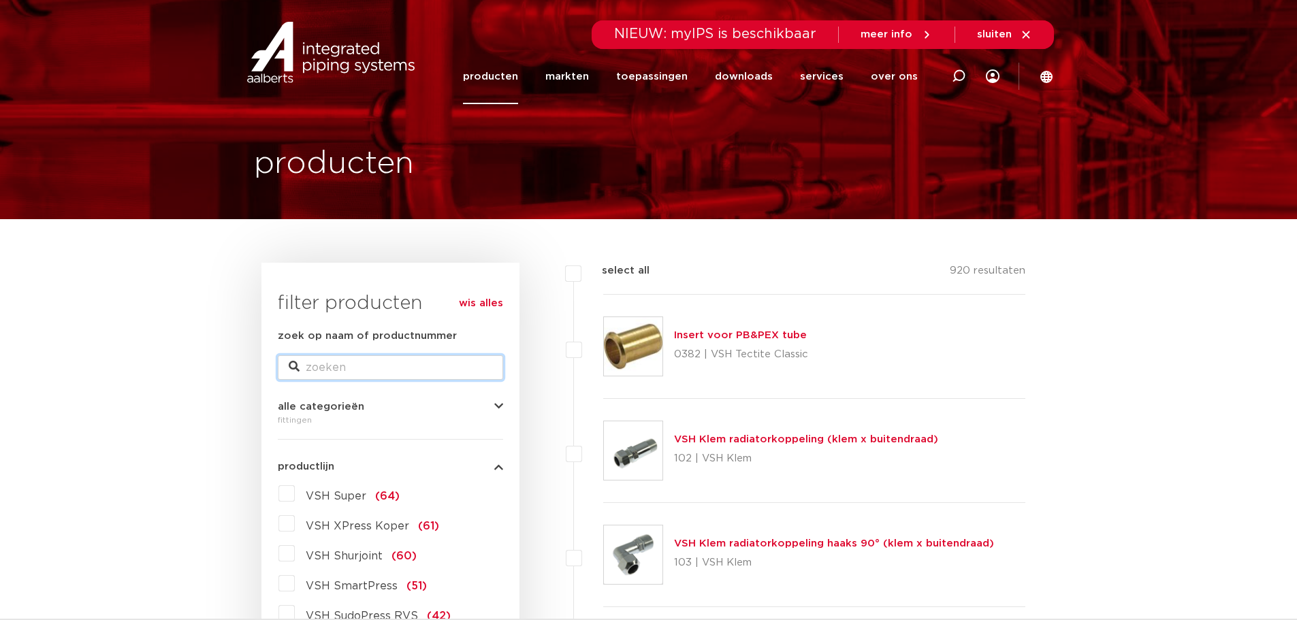
click at [364, 376] on input "zoek op naam of productnummer" at bounding box center [390, 368] width 225 height 25
type input "terug"
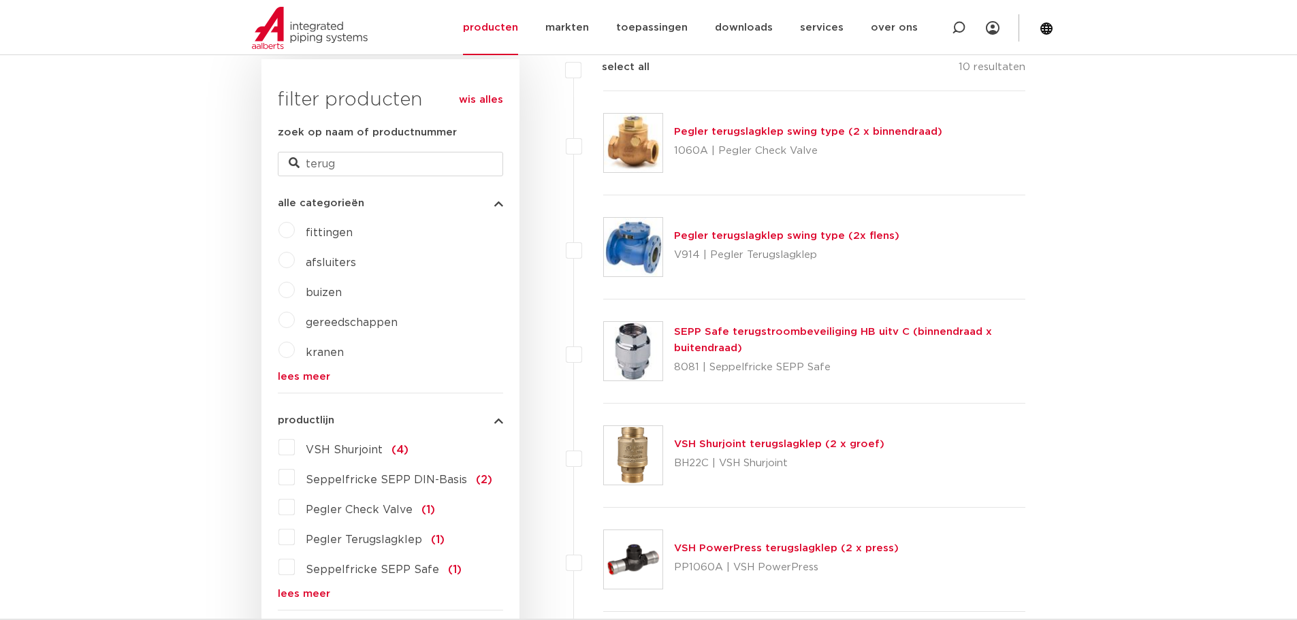
scroll to position [341, 0]
click at [738, 133] on link "Pegler terugslagklep swing type (2 x binnendraad)" at bounding box center [808, 134] width 268 height 10
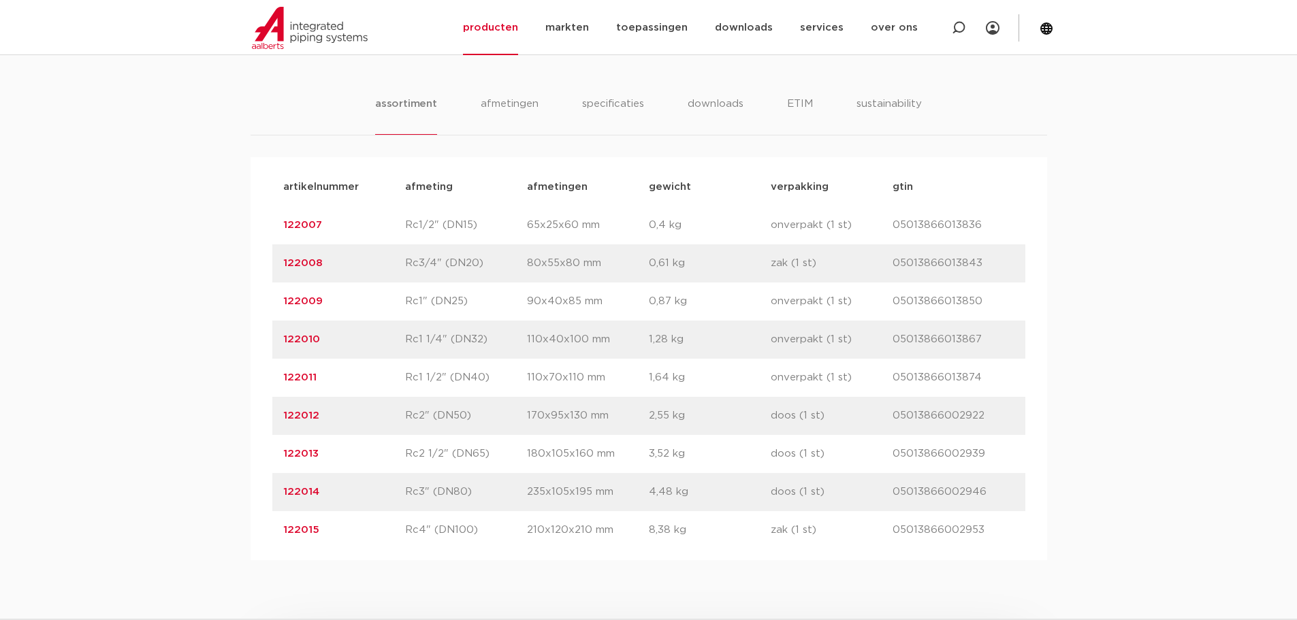
scroll to position [885, 0]
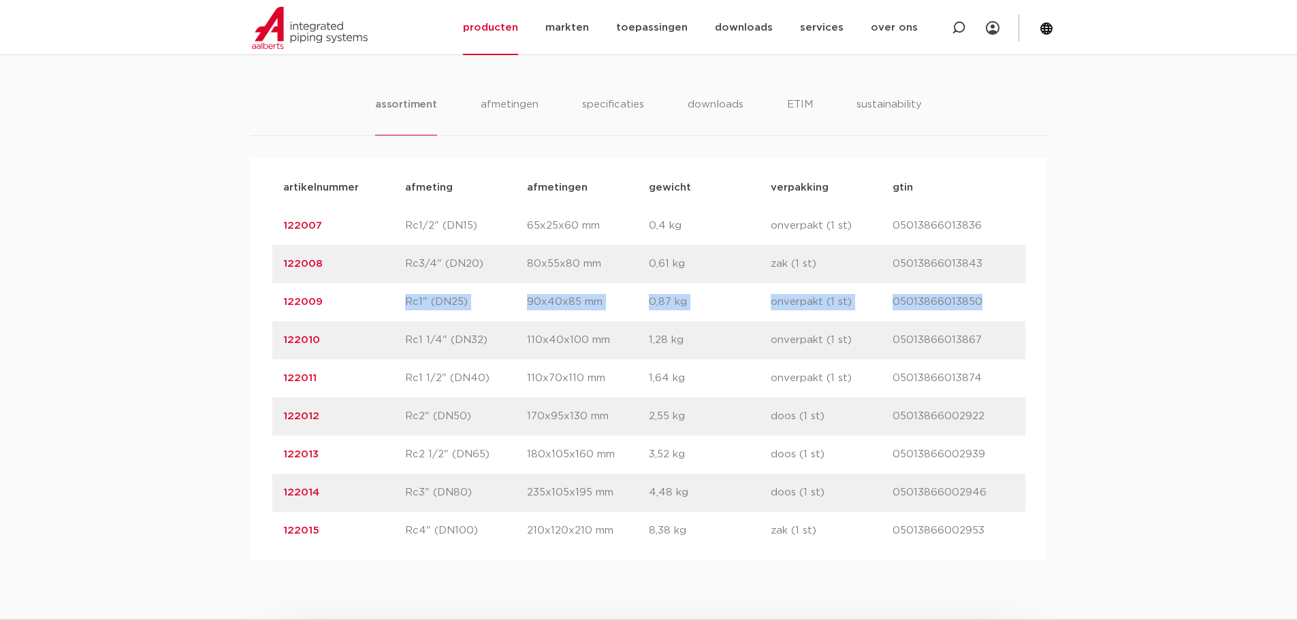
drag, startPoint x: 318, startPoint y: 303, endPoint x: 234, endPoint y: 321, distance: 85.8
click at [234, 322] on div "assortiment afmetingen specificaties downloads ETIM sustainability assortiment …" at bounding box center [648, 307] width 1297 height 508
click at [323, 291] on div "artikelnummer 122009 afmeting Rc1" (DN25) afmetingen 90x40x85 mm gewicht 0,87 k…" at bounding box center [648, 302] width 753 height 38
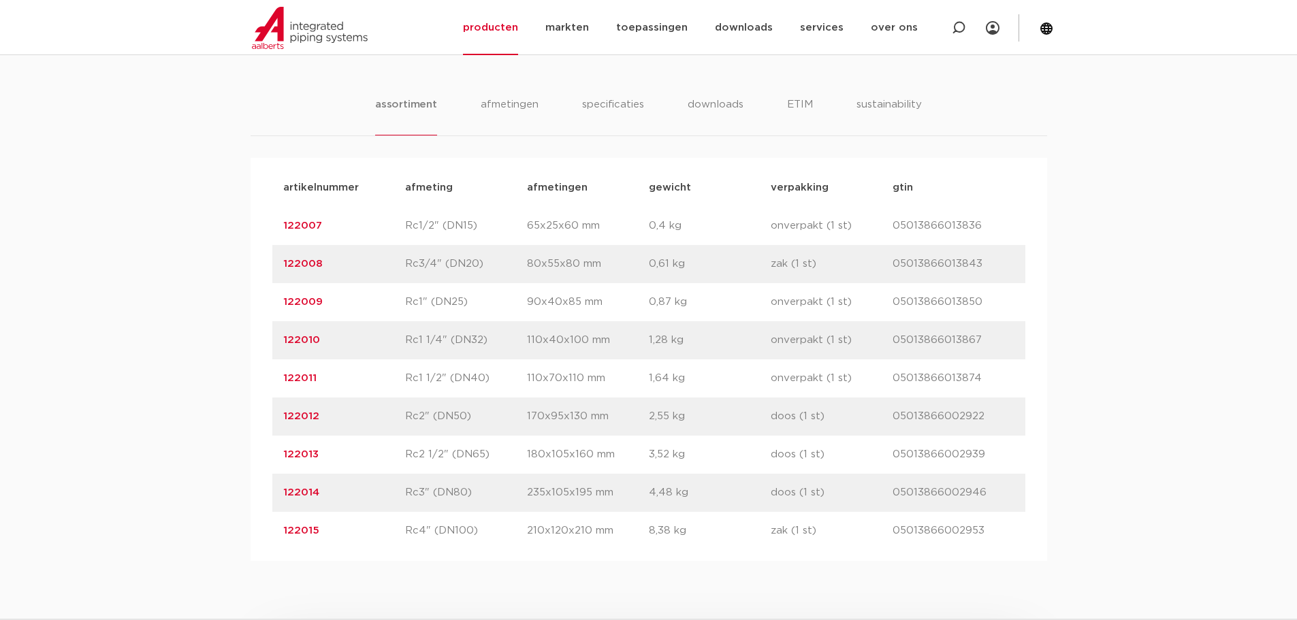
drag, startPoint x: 317, startPoint y: 308, endPoint x: 278, endPoint y: 293, distance: 41.6
click at [278, 293] on div "artikelnummer 122009 afmeting Rc1" (DN25) afmetingen 90x40x85 mm gewicht 0,87 k…" at bounding box center [648, 302] width 753 height 38
copy link "122009"
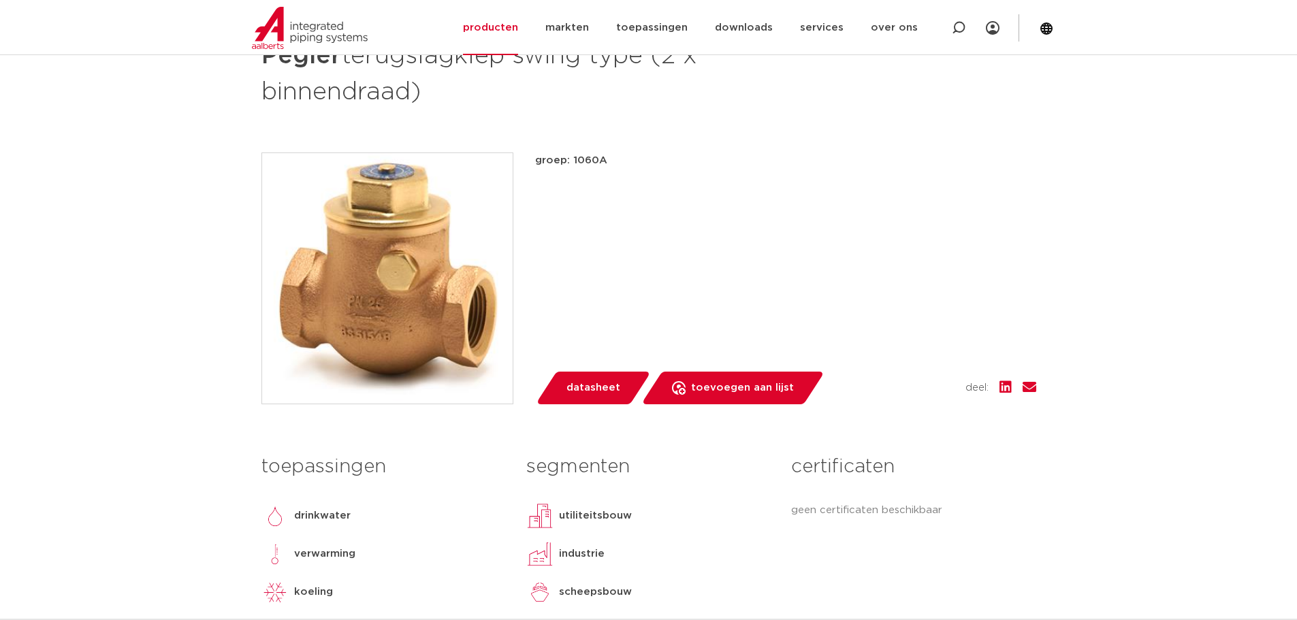
scroll to position [68, 0]
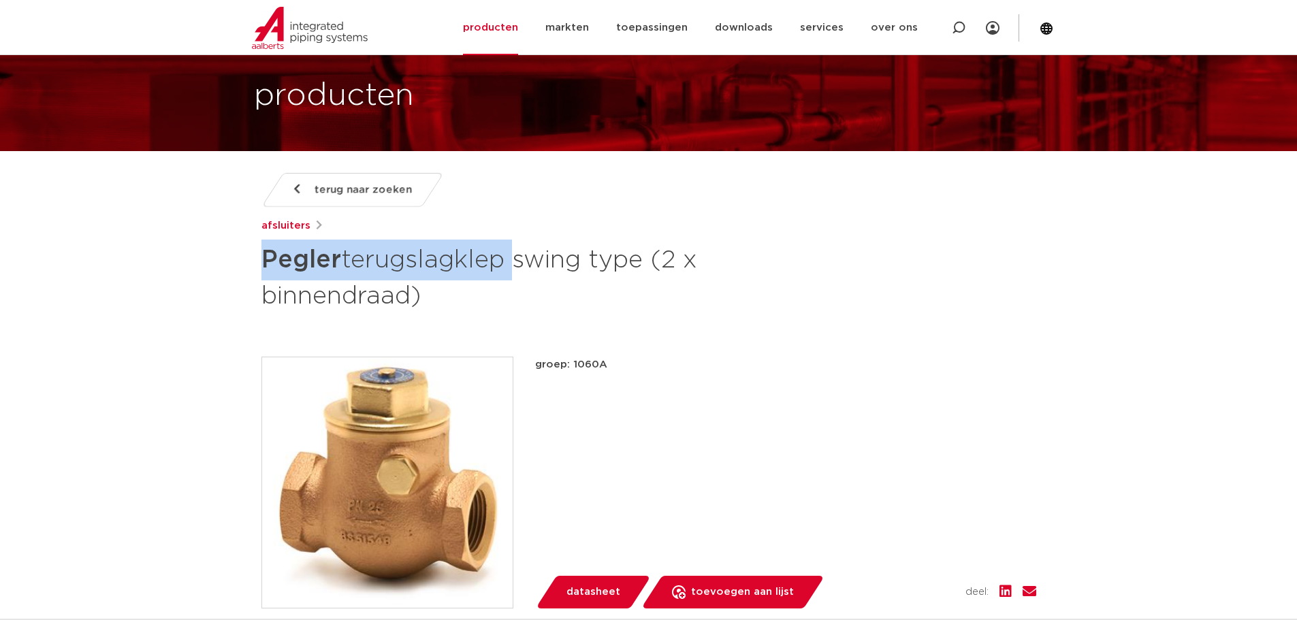
drag, startPoint x: 244, startPoint y: 260, endPoint x: 506, endPoint y: 249, distance: 262.4
copy h1 "Pegler terugslagklep"
click at [359, 186] on span "terug naar zoeken" at bounding box center [363, 190] width 97 height 22
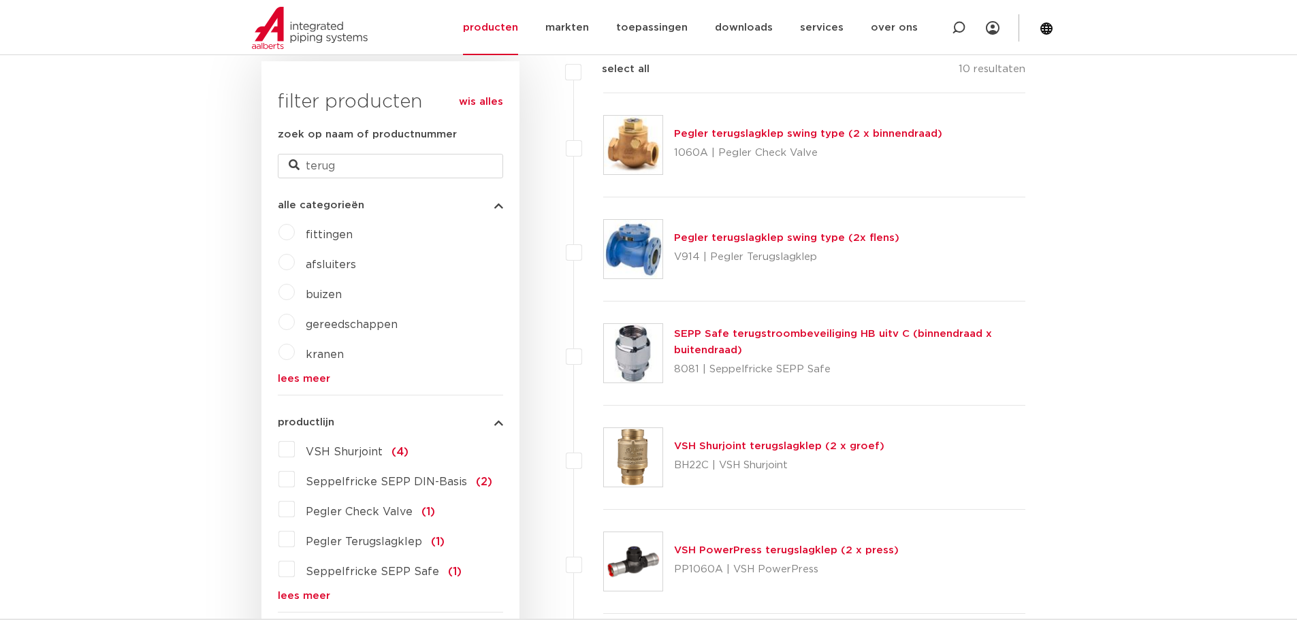
click at [326, 238] on span "fittingen" at bounding box center [329, 235] width 47 height 11
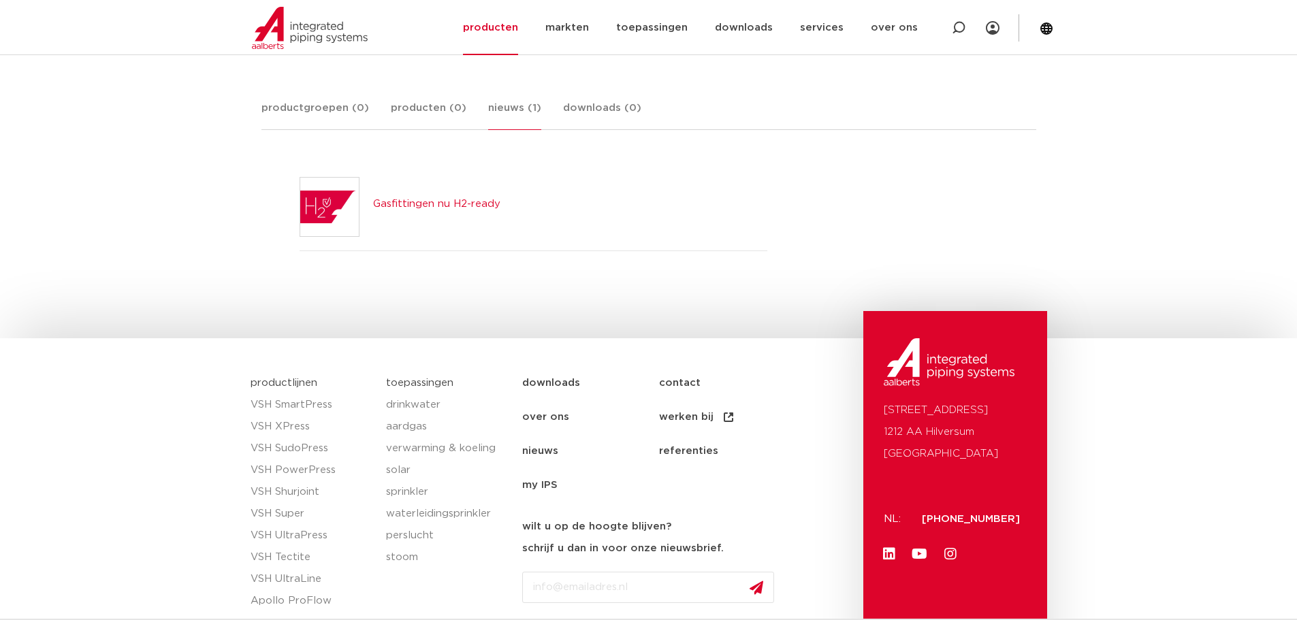
scroll to position [54, 0]
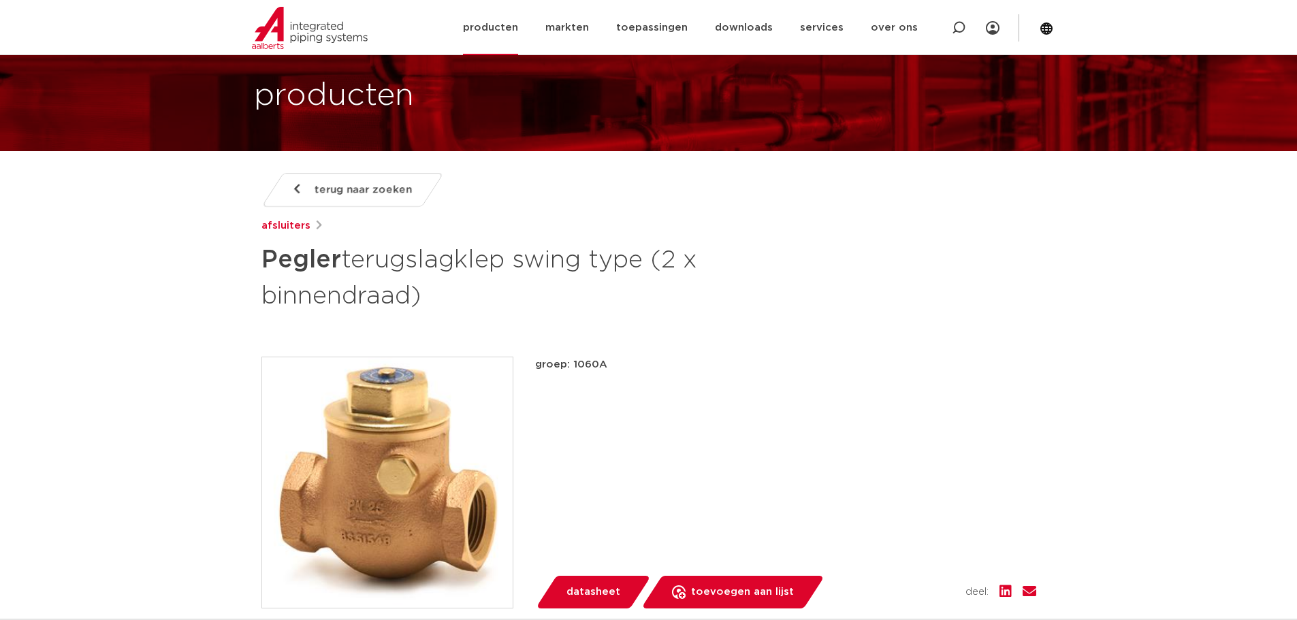
click at [516, 31] on link "producten" at bounding box center [490, 27] width 55 height 55
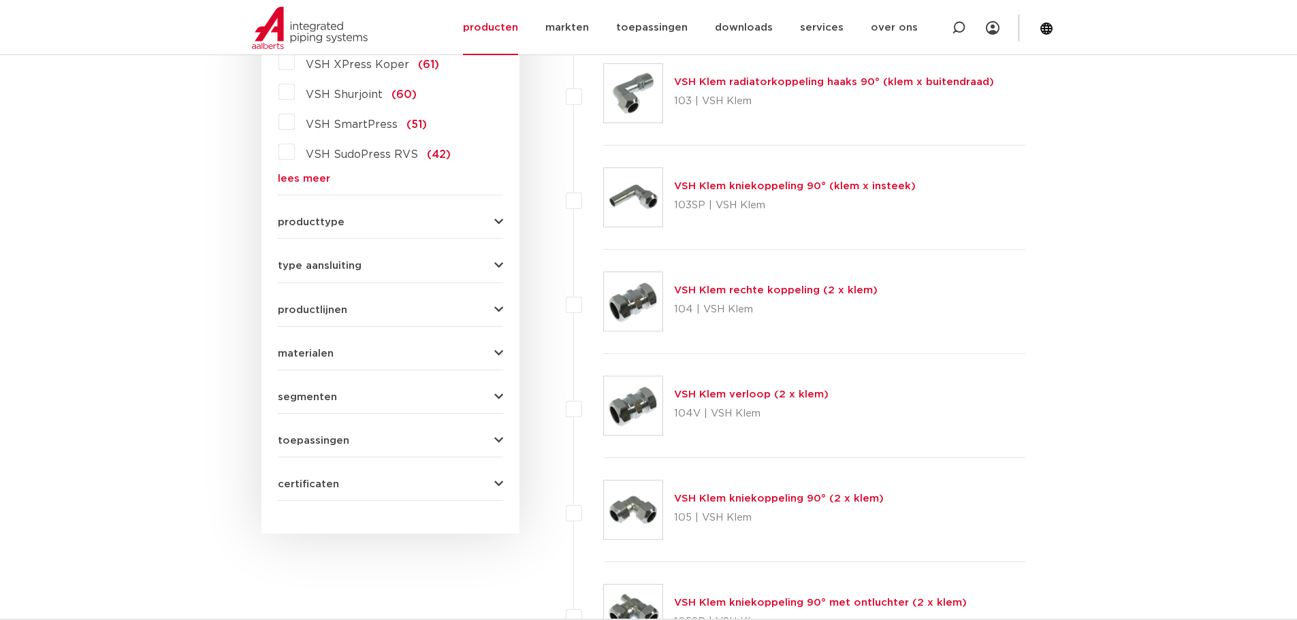
scroll to position [462, 0]
click at [338, 362] on form "zoek op naam of productnummer alle categorieën fittingen fittingen afsluiters b…" at bounding box center [390, 183] width 225 height 635
click at [323, 358] on span "materialen" at bounding box center [306, 353] width 56 height 10
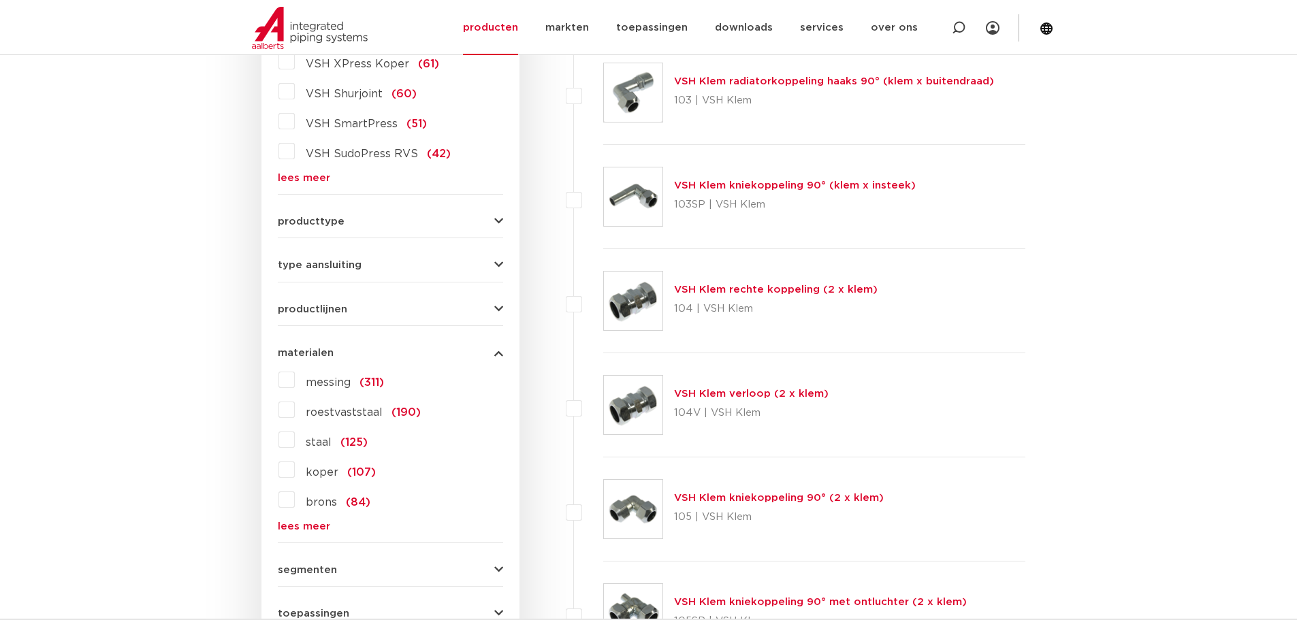
click at [337, 413] on span "roestvaststaal" at bounding box center [344, 412] width 77 height 11
click at [0, 0] on input "roestvaststaal (190)" at bounding box center [0, 0] width 0 height 0
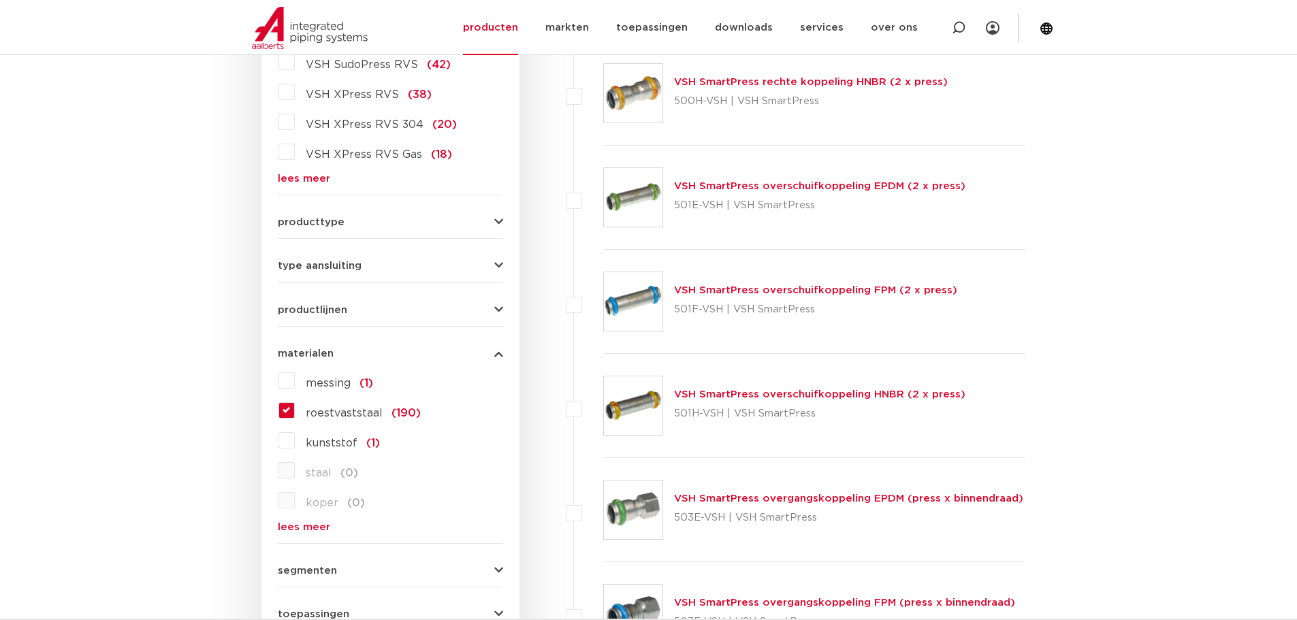
scroll to position [462, 0]
click at [326, 270] on span "type aansluiting" at bounding box center [320, 265] width 84 height 10
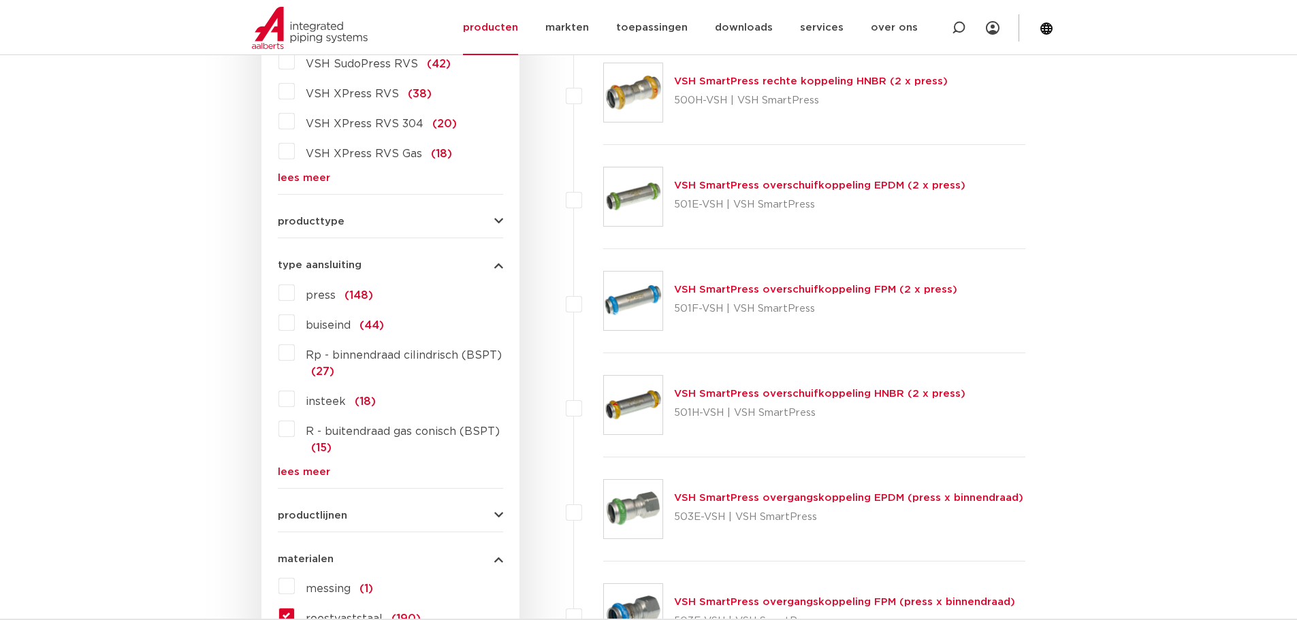
click at [326, 270] on span "type aansluiting" at bounding box center [320, 265] width 84 height 10
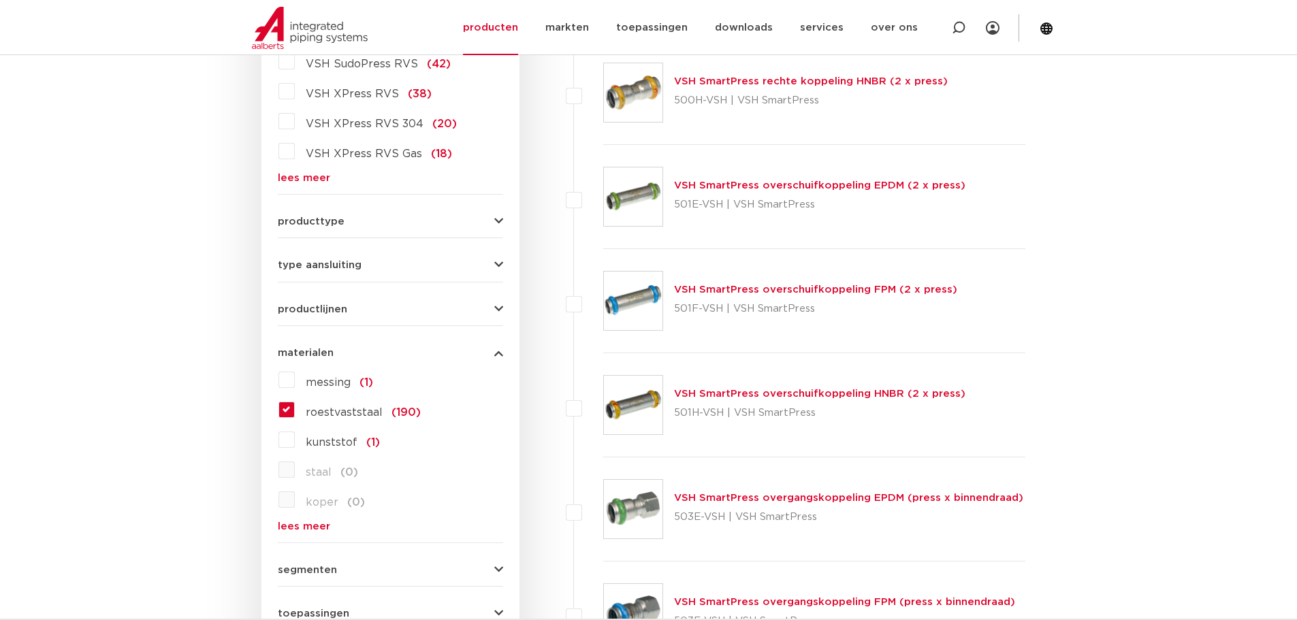
click at [338, 222] on span "producttype" at bounding box center [311, 222] width 67 height 10
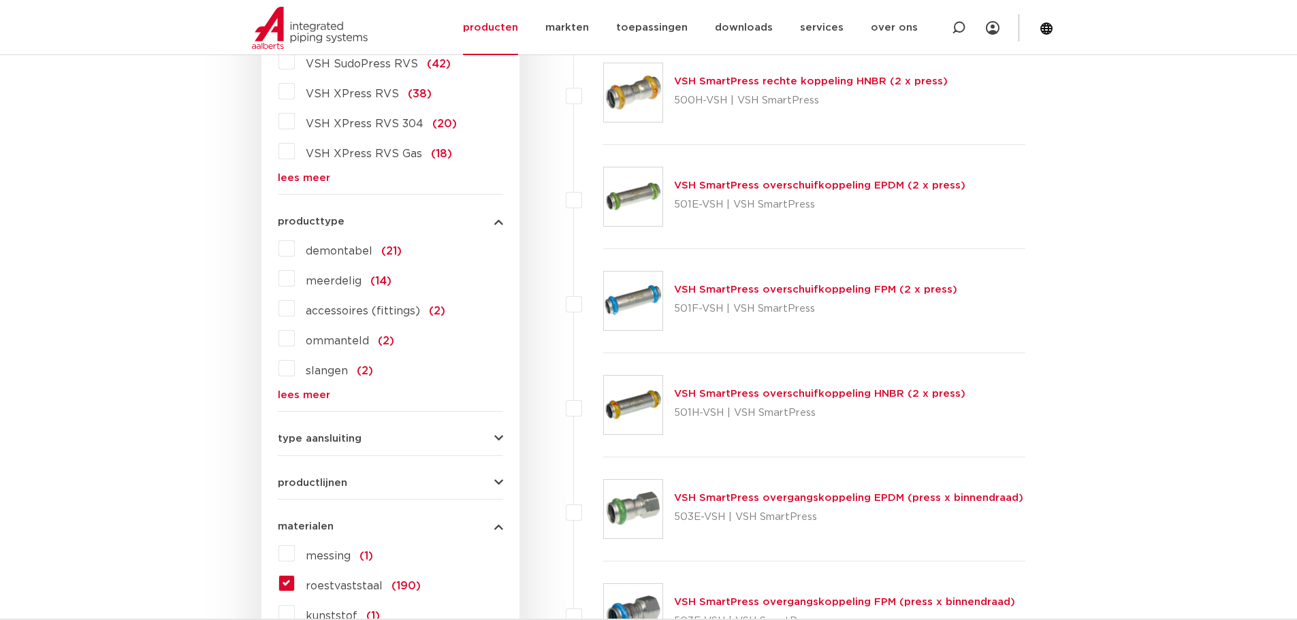
click at [338, 222] on span "producttype" at bounding box center [311, 222] width 67 height 10
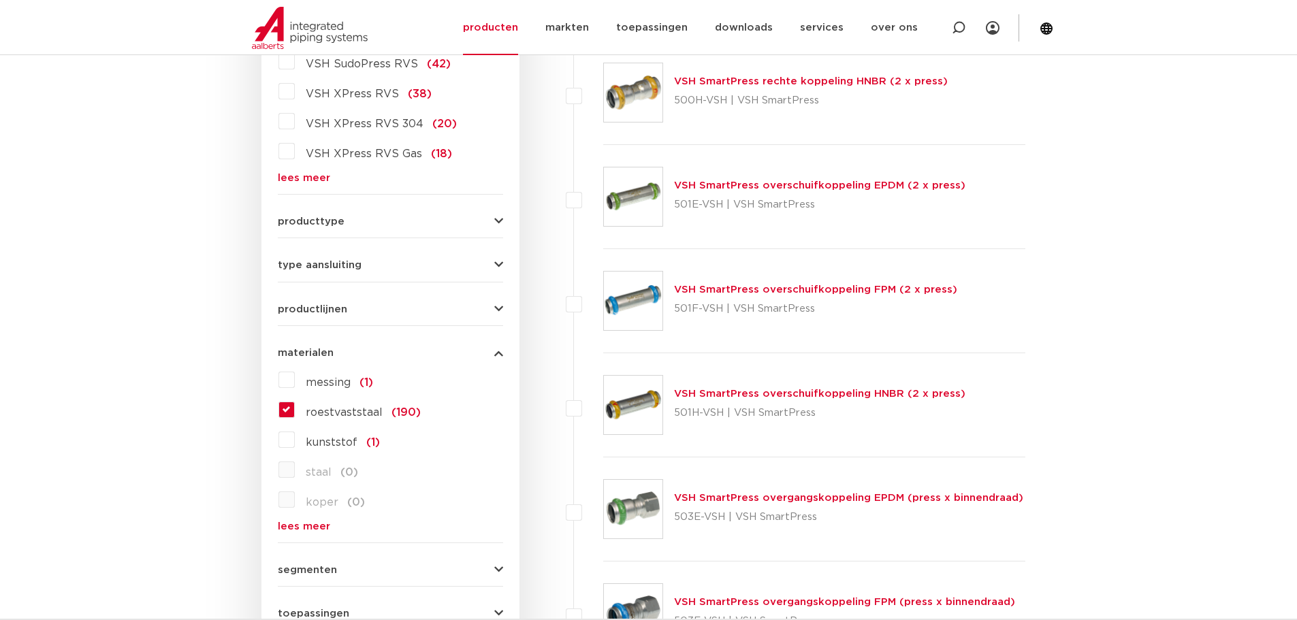
click at [323, 260] on span "type aansluiting" at bounding box center [320, 265] width 84 height 10
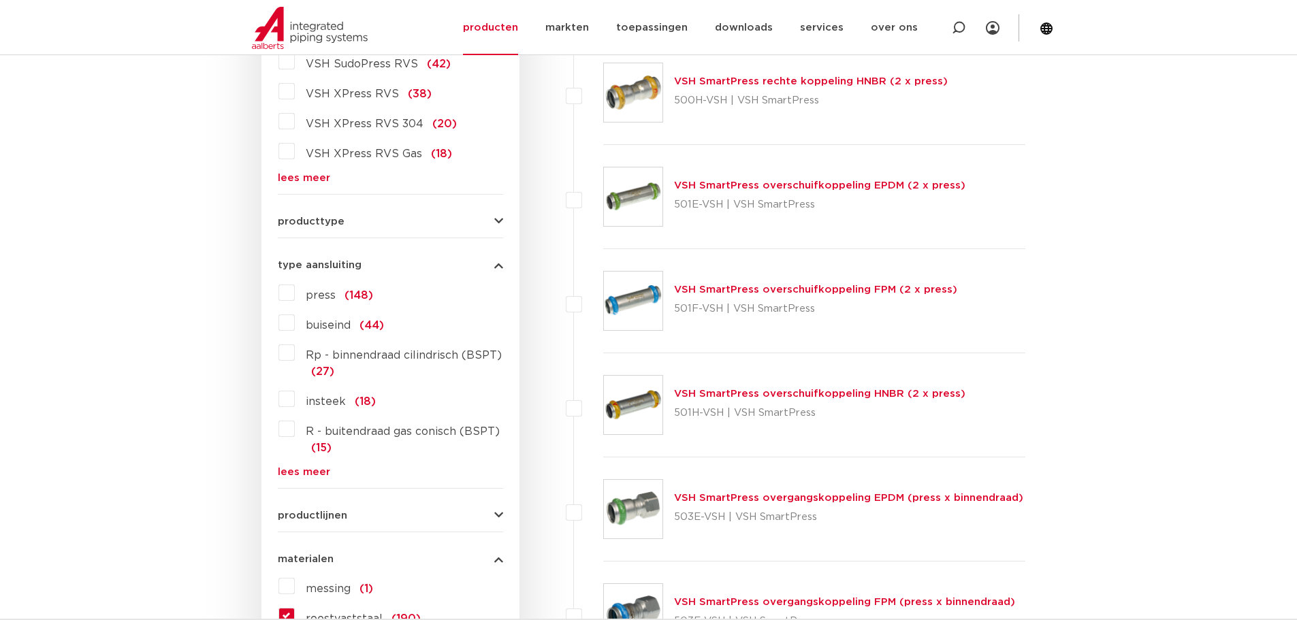
click at [328, 355] on span "Rp - binnendraad cilindrisch (BSPT)" at bounding box center [404, 355] width 196 height 11
click at [0, 0] on input "Rp - binnendraad cilindrisch (BSPT) (27)" at bounding box center [0, 0] width 0 height 0
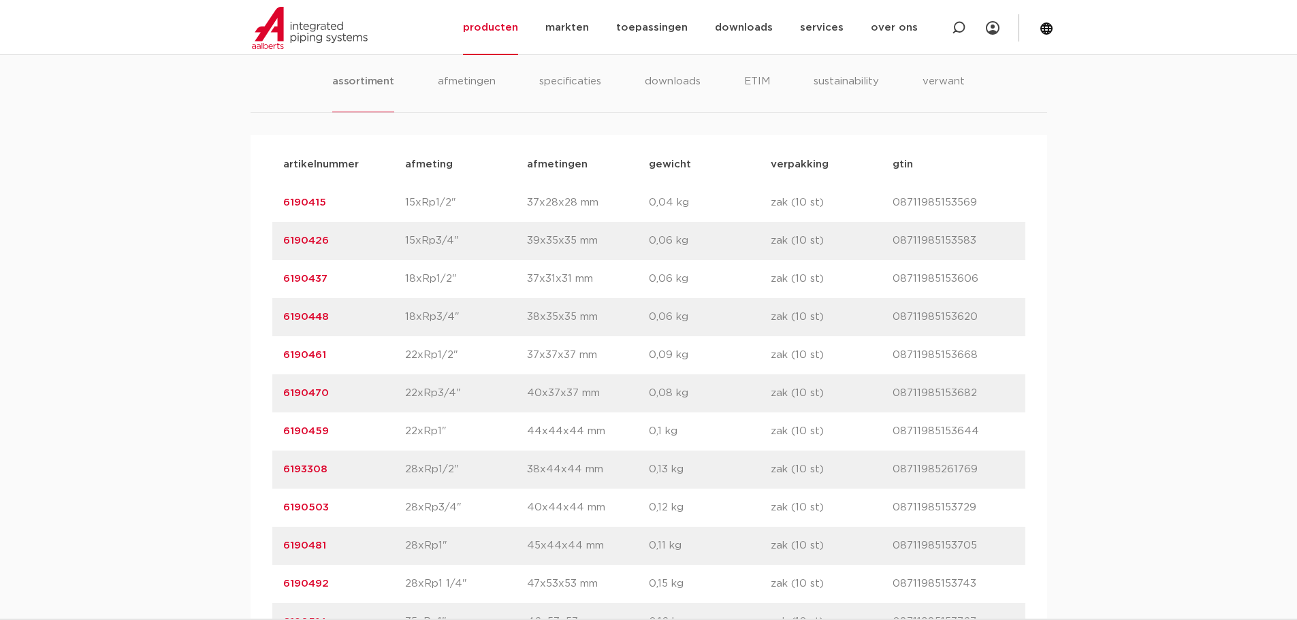
scroll to position [885, 0]
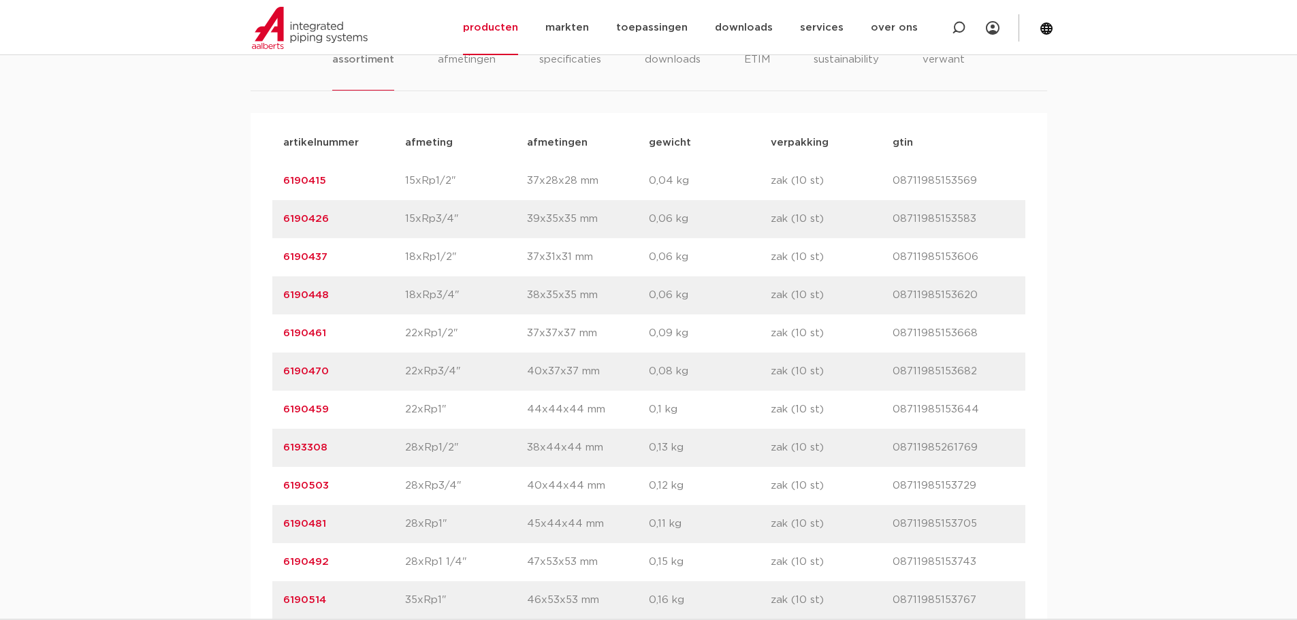
drag, startPoint x: 344, startPoint y: 373, endPoint x: 190, endPoint y: 370, distance: 153.9
click at [190, 370] on div "assortiment afmetingen specificaties downloads ETIM sustainability verwant asso…" at bounding box center [648, 433] width 1297 height 851
copy link "6190470"
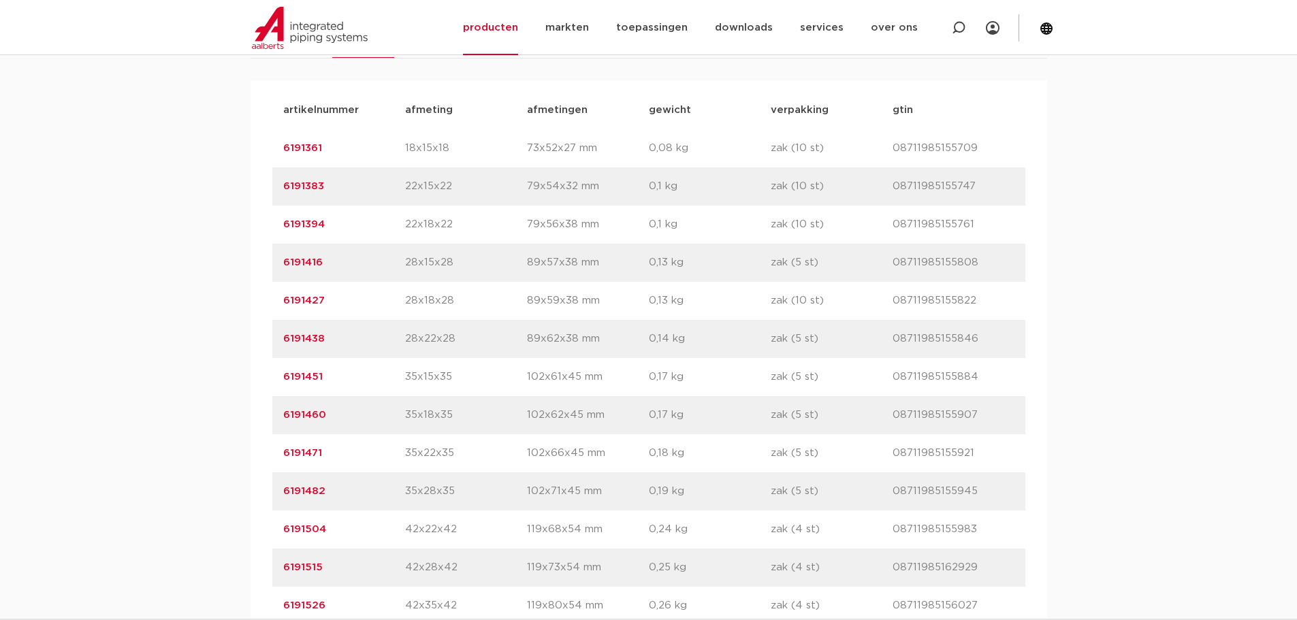
scroll to position [953, 0]
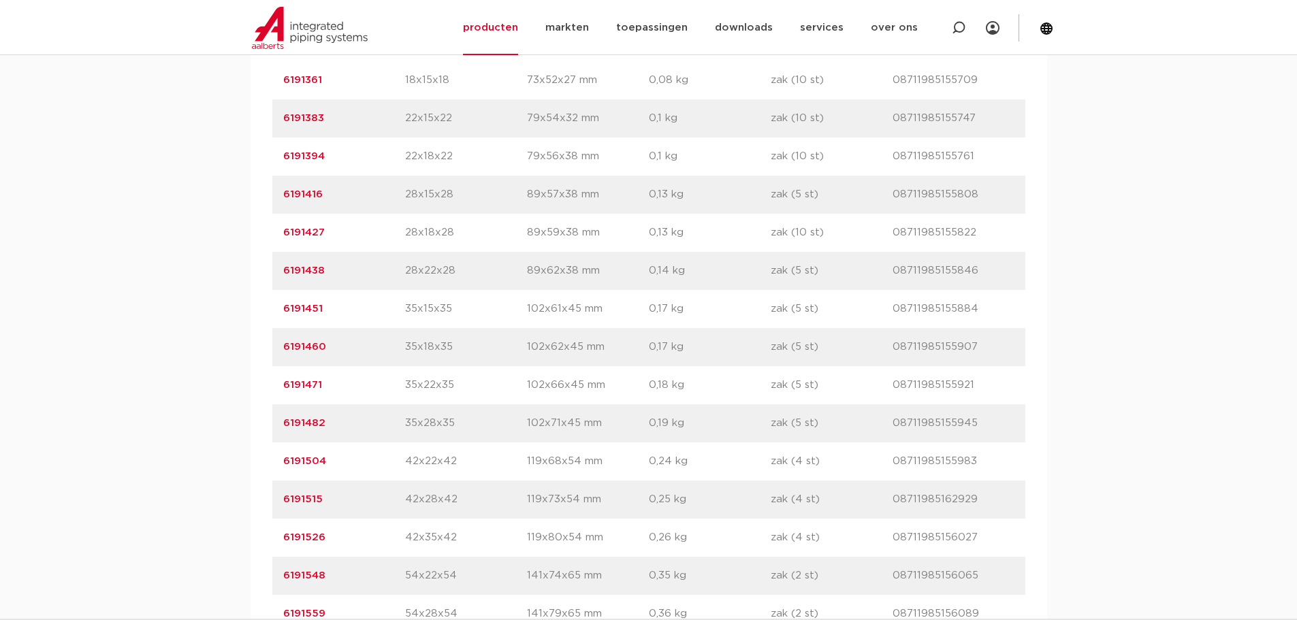
drag, startPoint x: 332, startPoint y: 455, endPoint x: 264, endPoint y: 452, distance: 68.2
copy link "6191482"
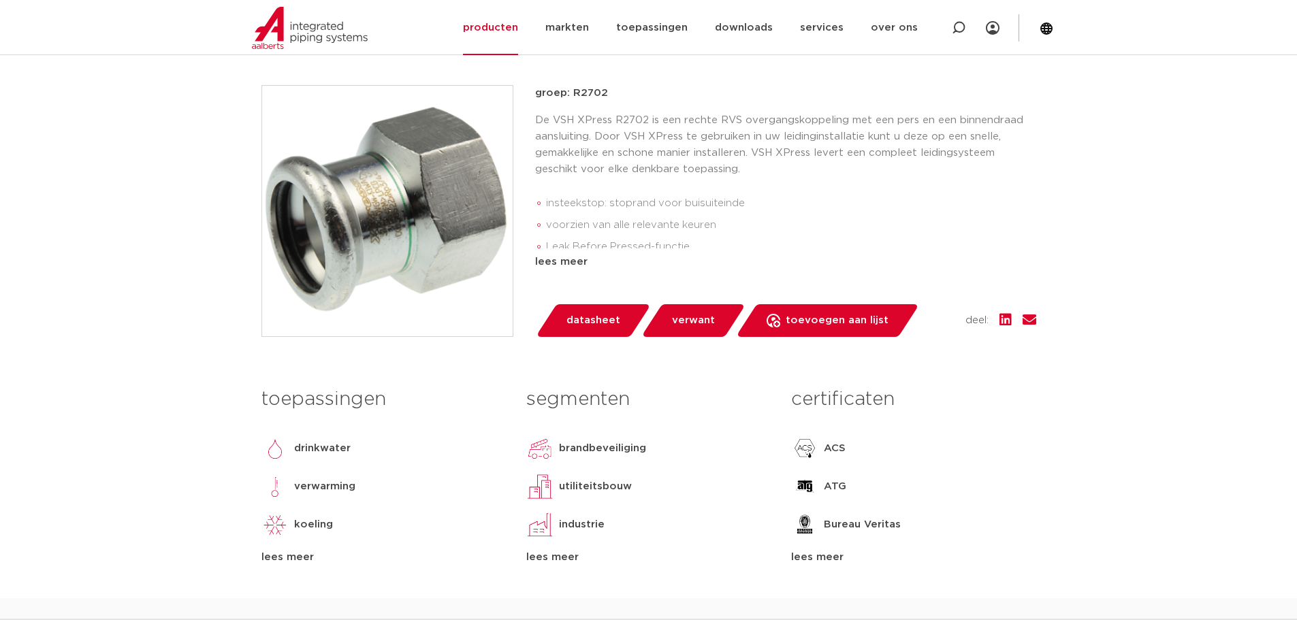
scroll to position [272, 0]
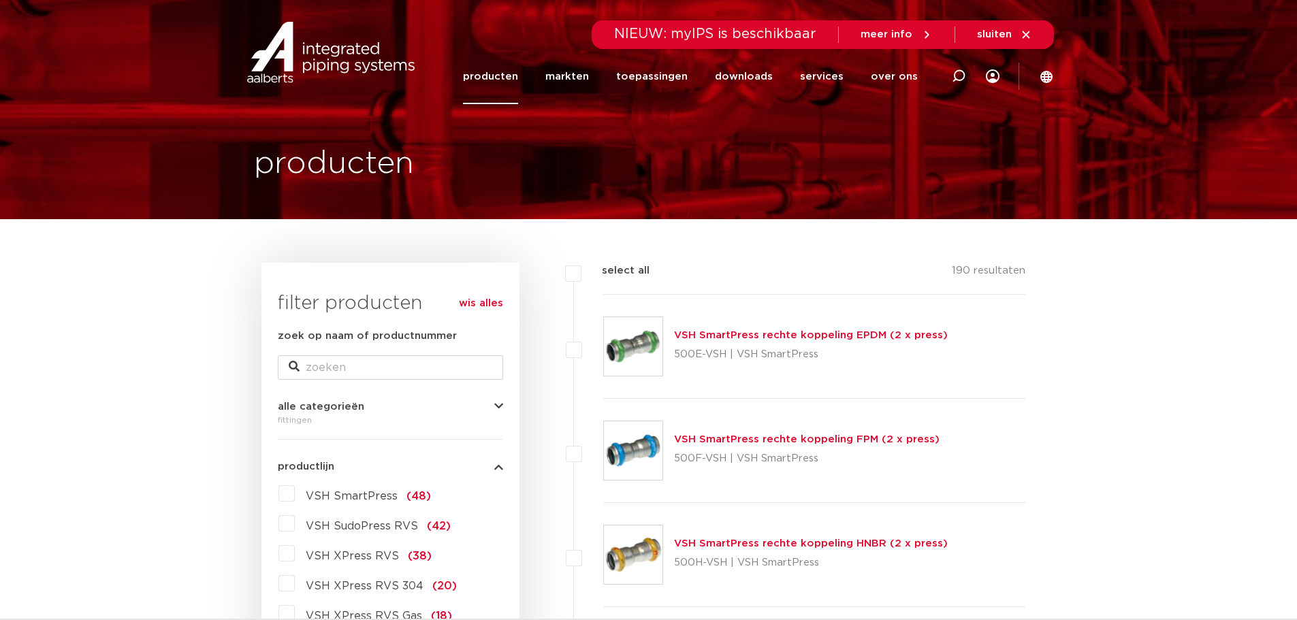
click at [518, 74] on link "producten" at bounding box center [490, 76] width 55 height 55
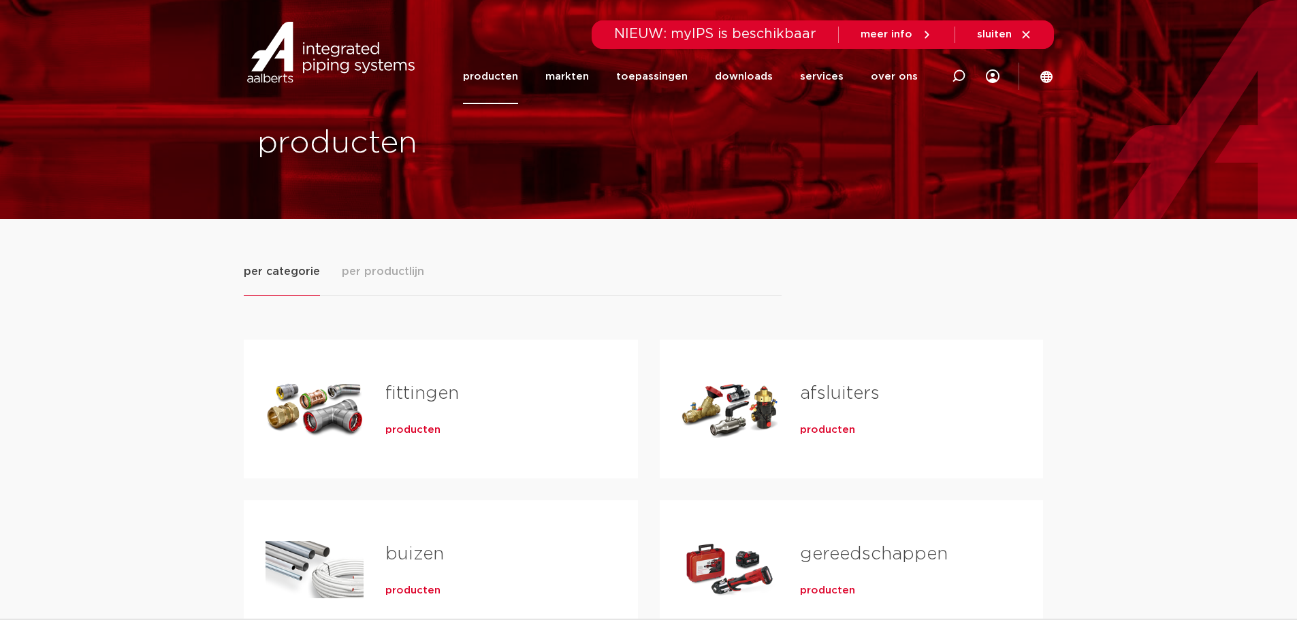
click at [395, 400] on link "fittingen" at bounding box center [422, 394] width 74 height 18
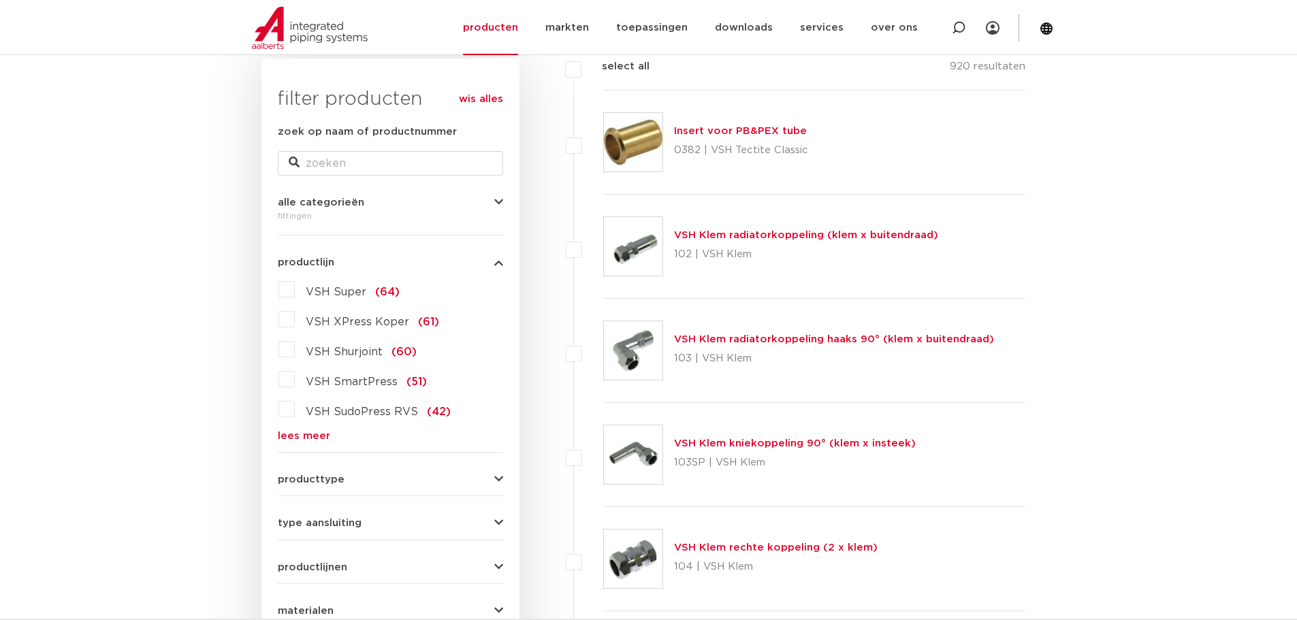
scroll to position [477, 0]
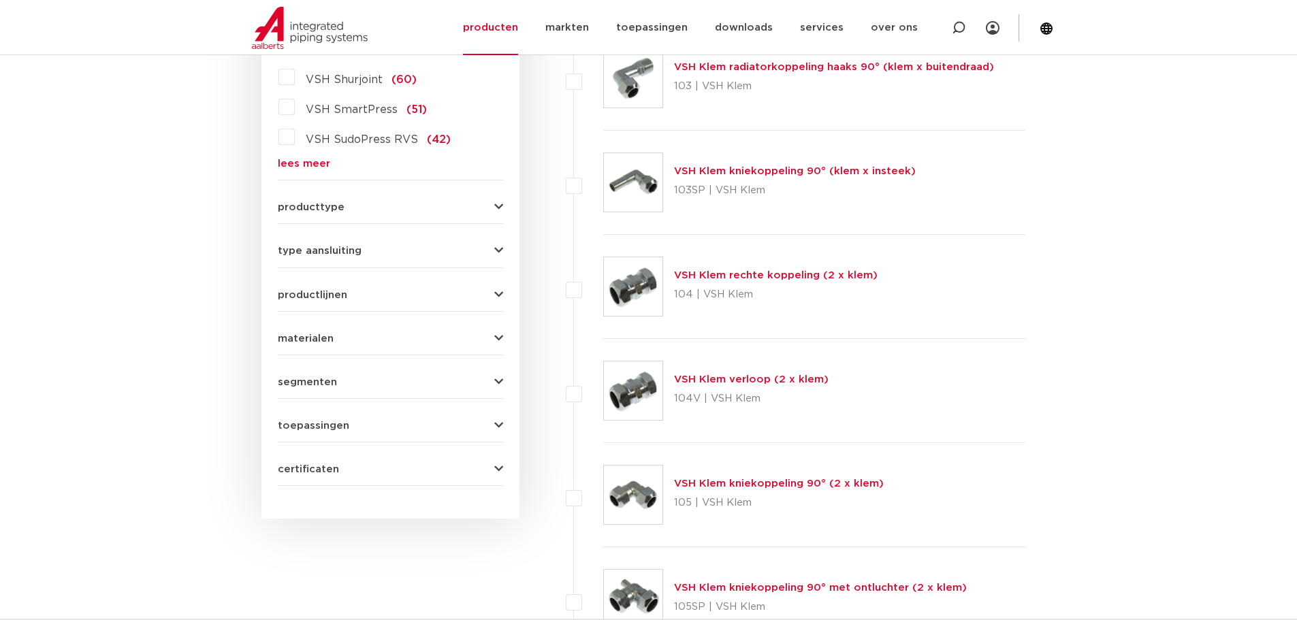
click at [341, 334] on button "materialen" at bounding box center [390, 339] width 225 height 10
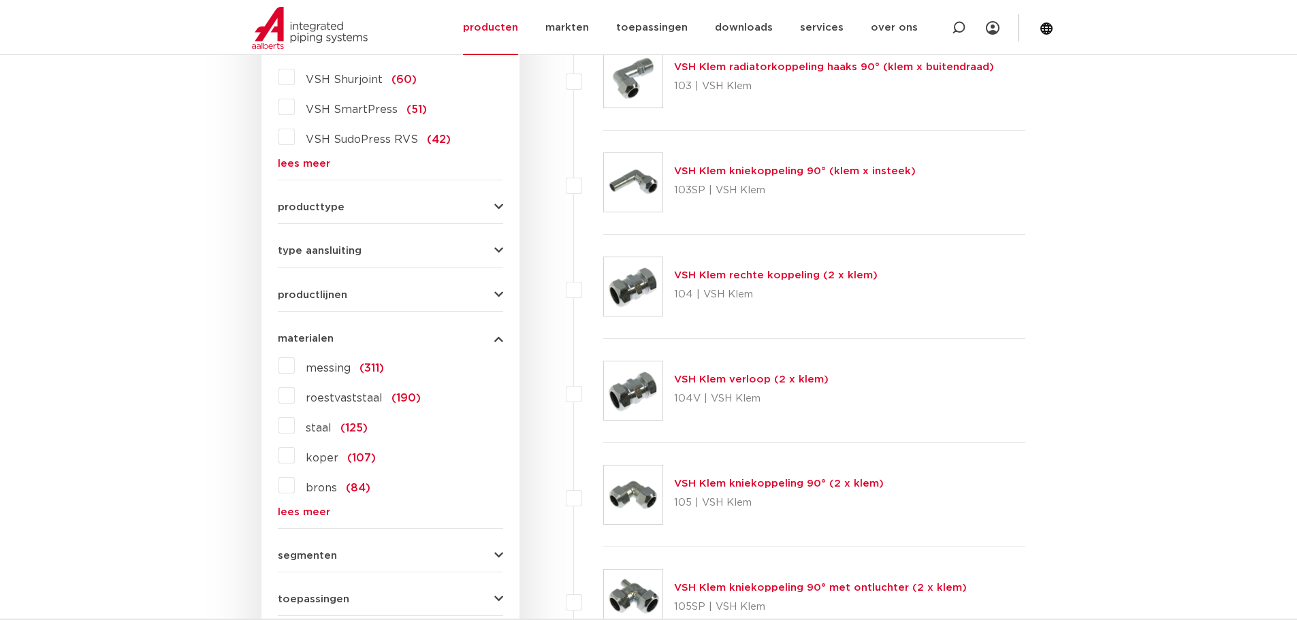
click at [325, 402] on span "roestvaststaal" at bounding box center [344, 398] width 77 height 11
click at [0, 0] on input "roestvaststaal (190)" at bounding box center [0, 0] width 0 height 0
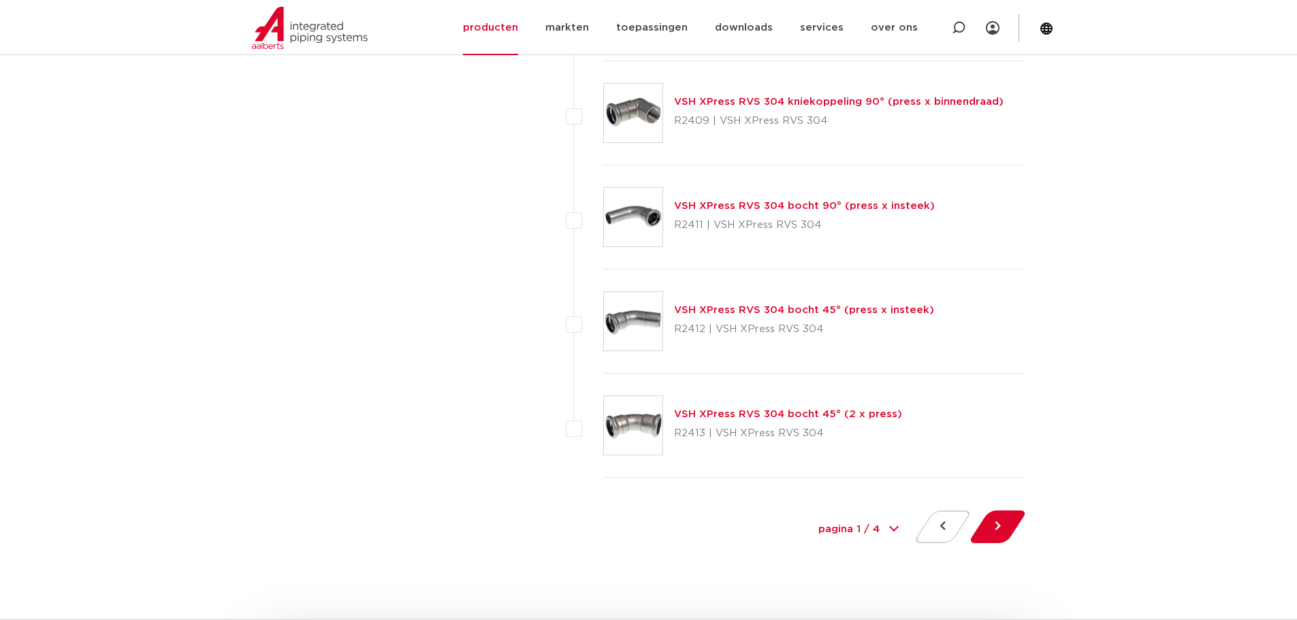
scroll to position [6094, 0]
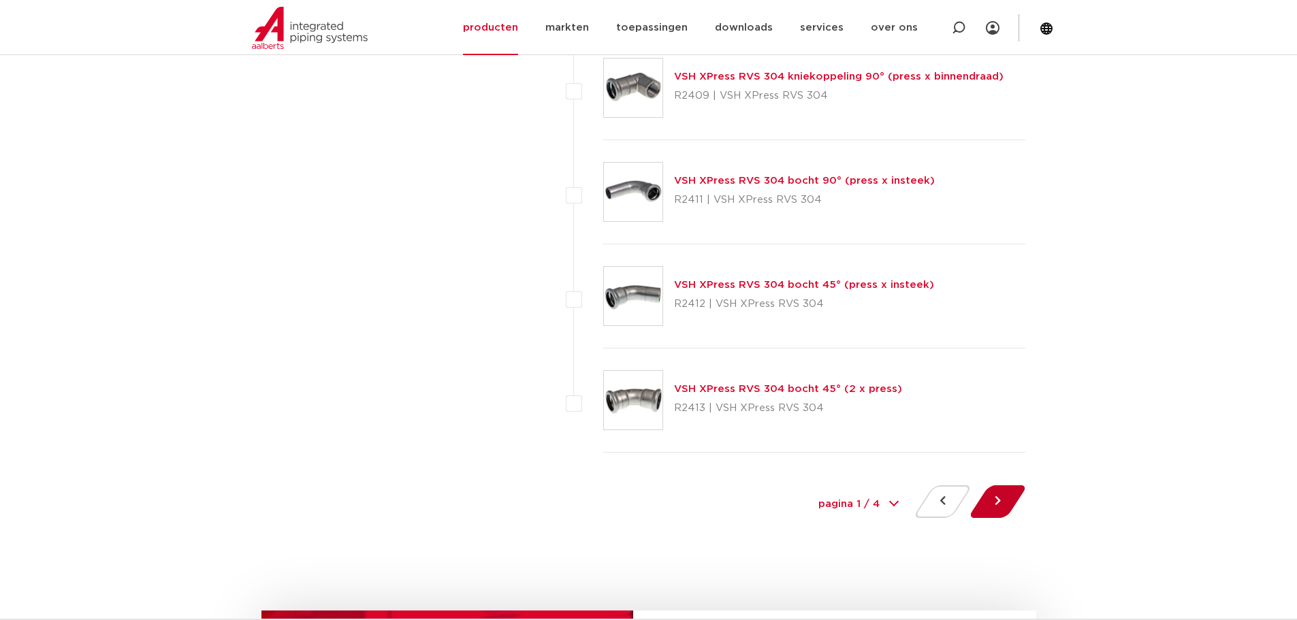
click at [999, 503] on button at bounding box center [998, 502] width 39 height 33
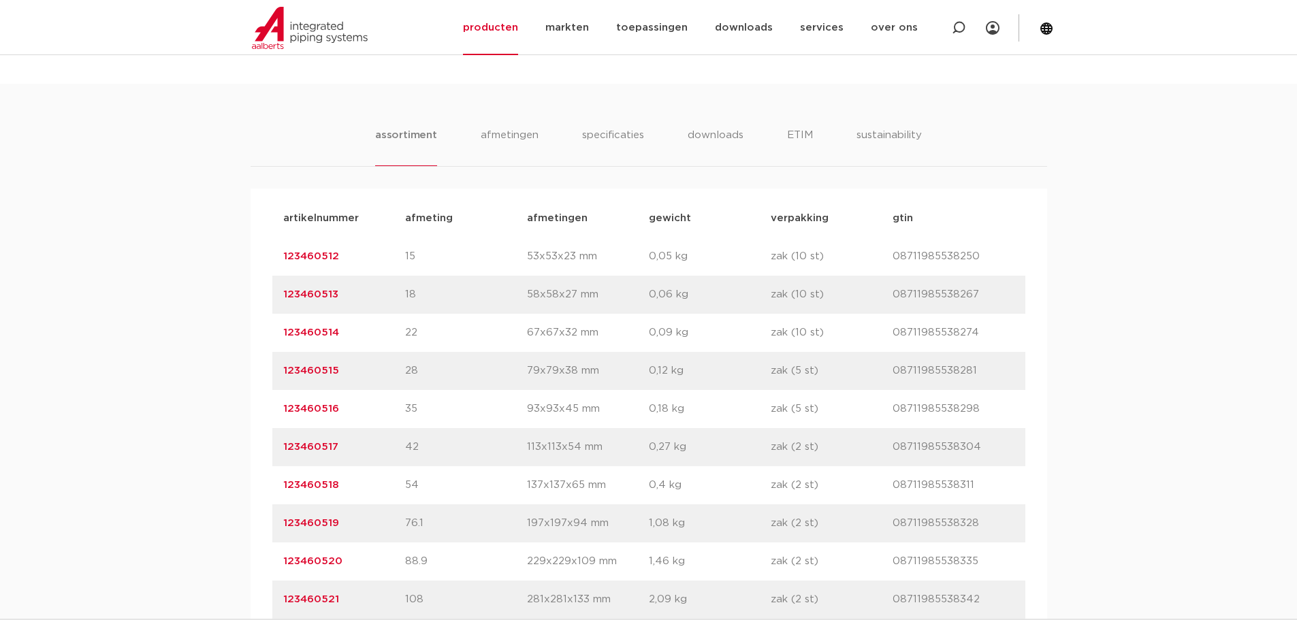
scroll to position [953, 0]
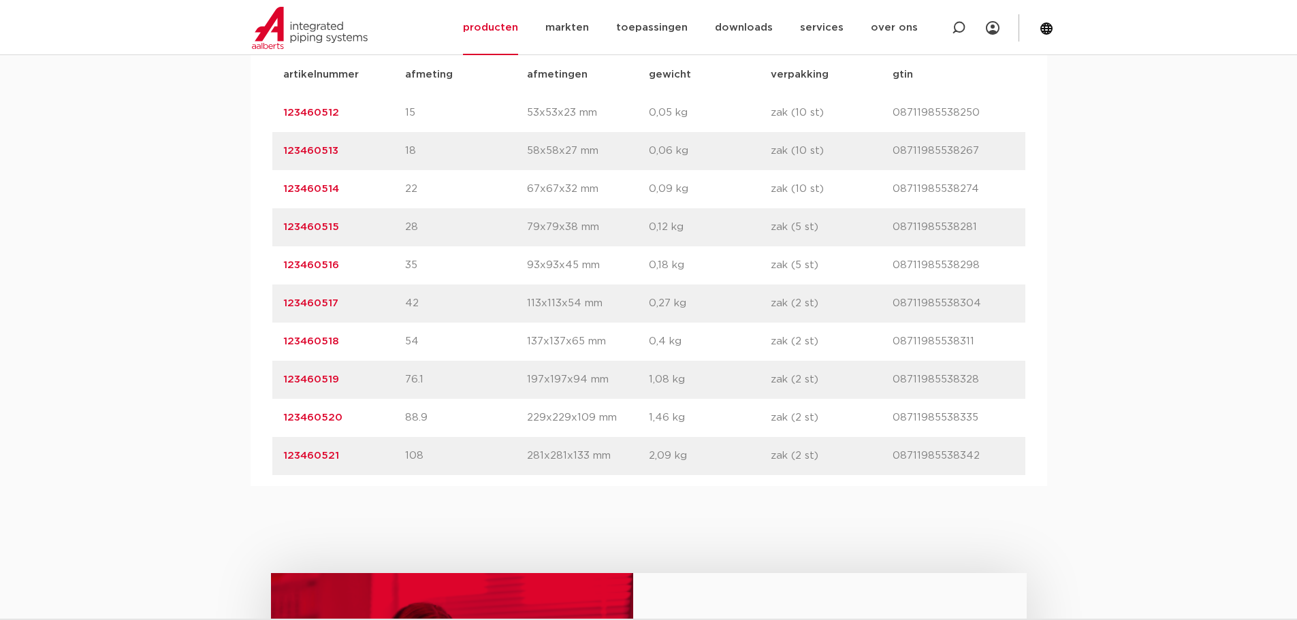
drag, startPoint x: 351, startPoint y: 269, endPoint x: 257, endPoint y: 277, distance: 95.0
click at [257, 277] on div "artikelnummer afmeting afmetingen gewicht verpakking gtin artikelnummer 1234605…" at bounding box center [649, 265] width 797 height 441
copy link "123460516"
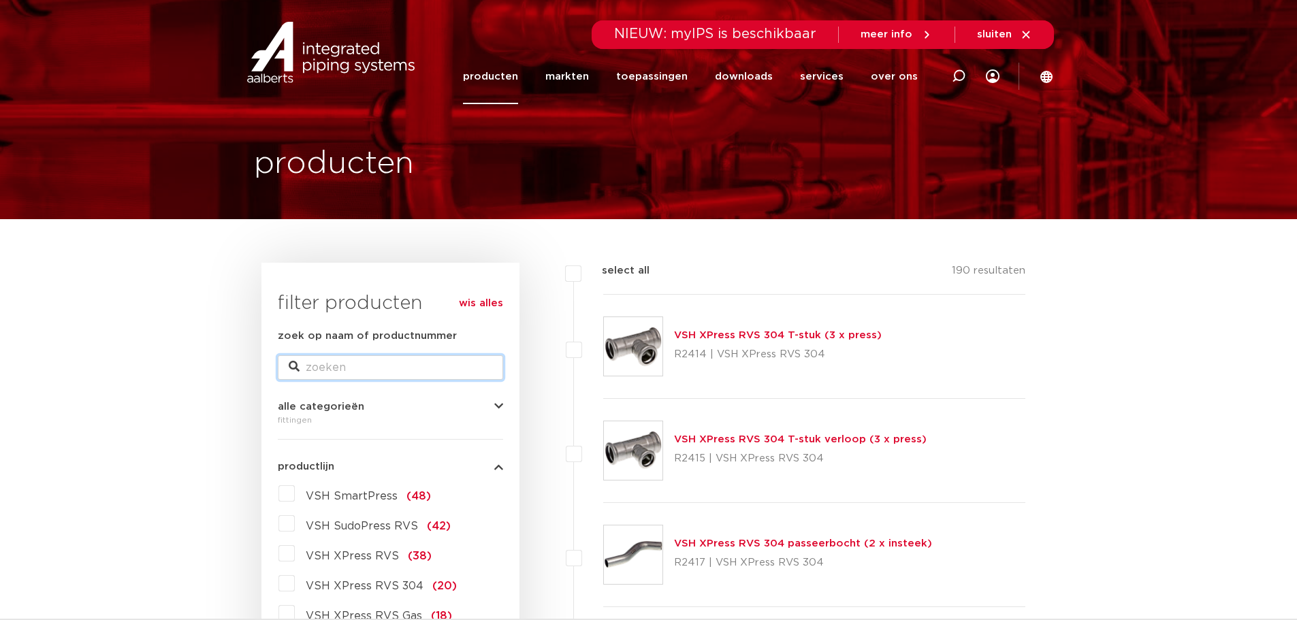
click at [346, 367] on input "zoek op naam of productnummer" at bounding box center [390, 368] width 225 height 25
type input "overgang"
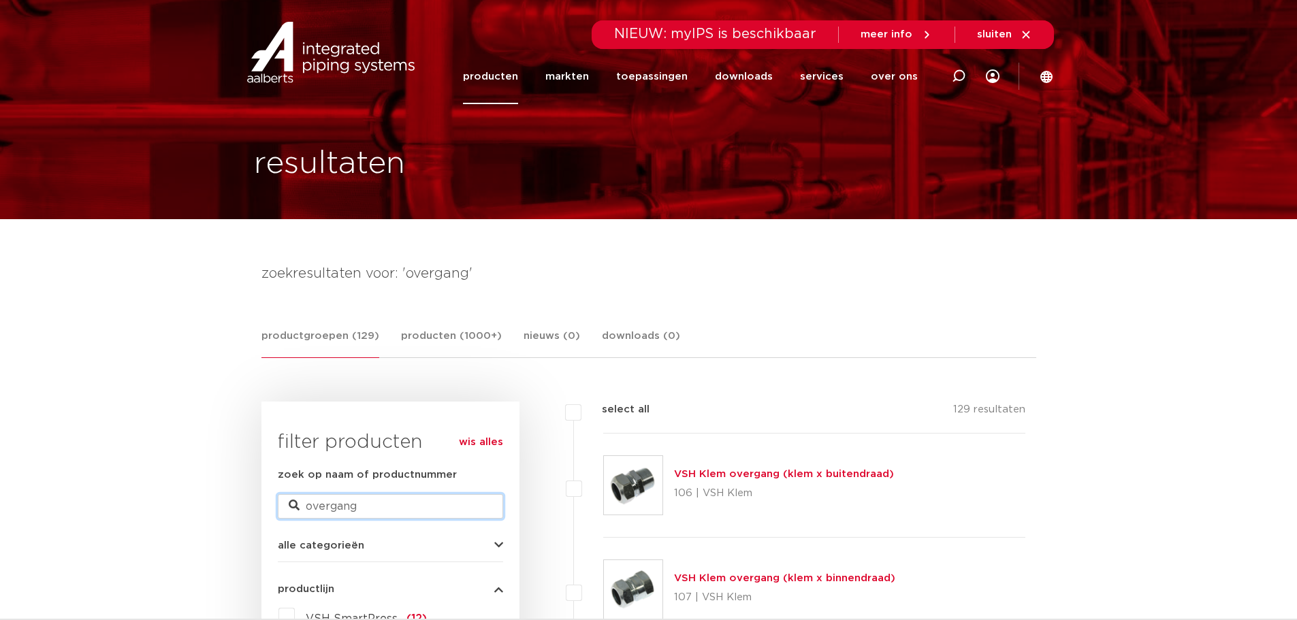
drag, startPoint x: 378, startPoint y: 500, endPoint x: 247, endPoint y: 497, distance: 130.8
type input "verloop"
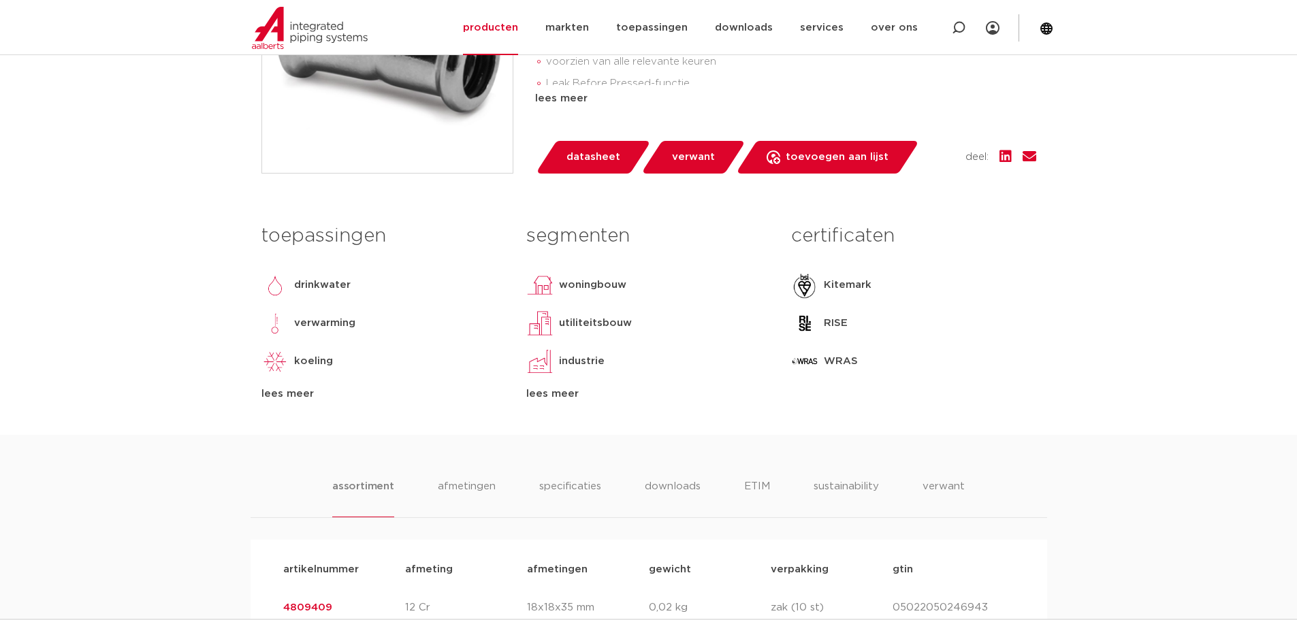
scroll to position [749, 0]
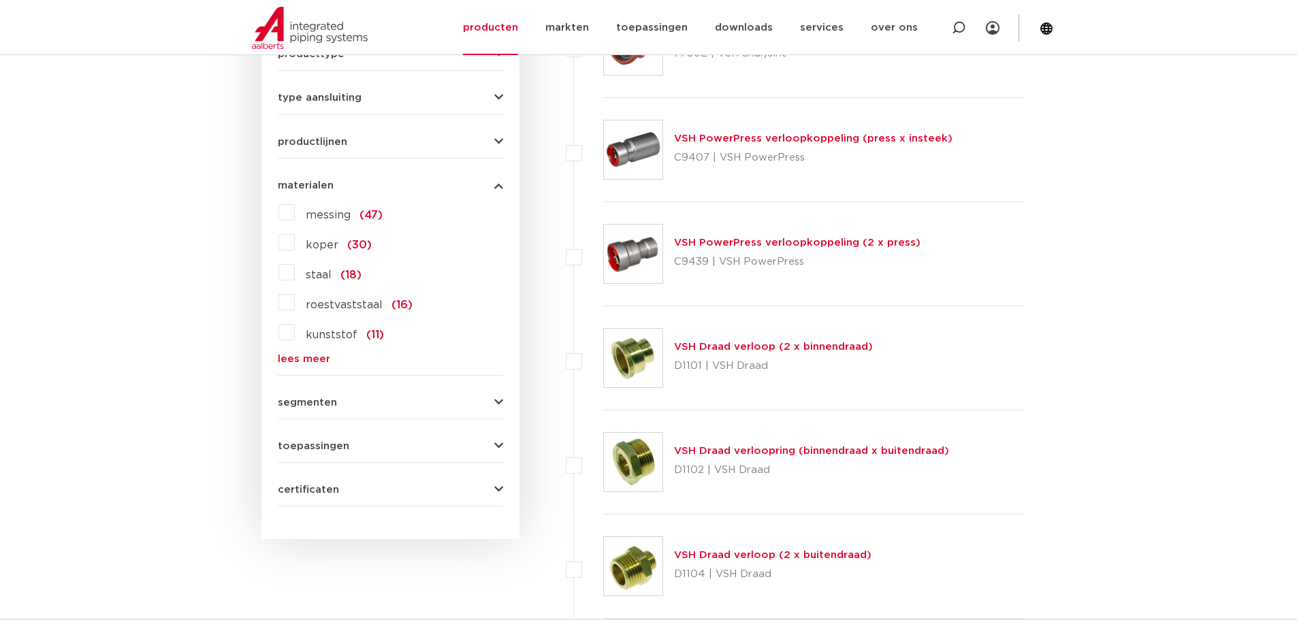
scroll to position [749, 0]
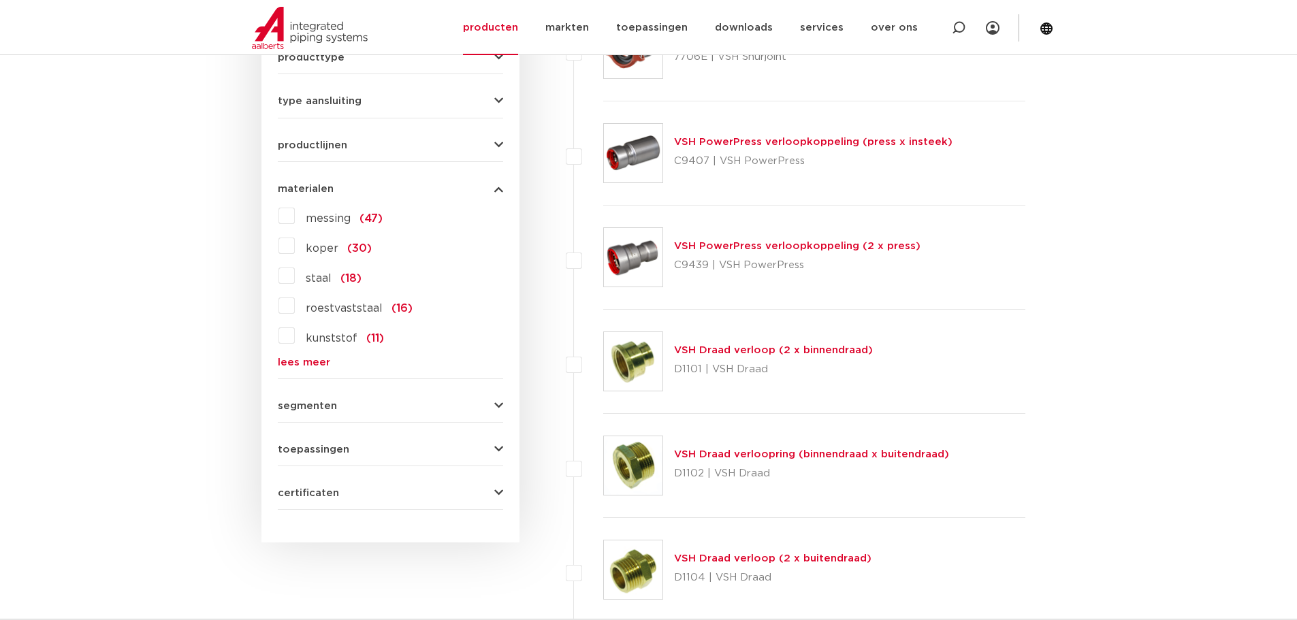
click at [325, 310] on span "roestvaststaal" at bounding box center [344, 308] width 77 height 11
click at [0, 0] on input "roestvaststaal (16)" at bounding box center [0, 0] width 0 height 0
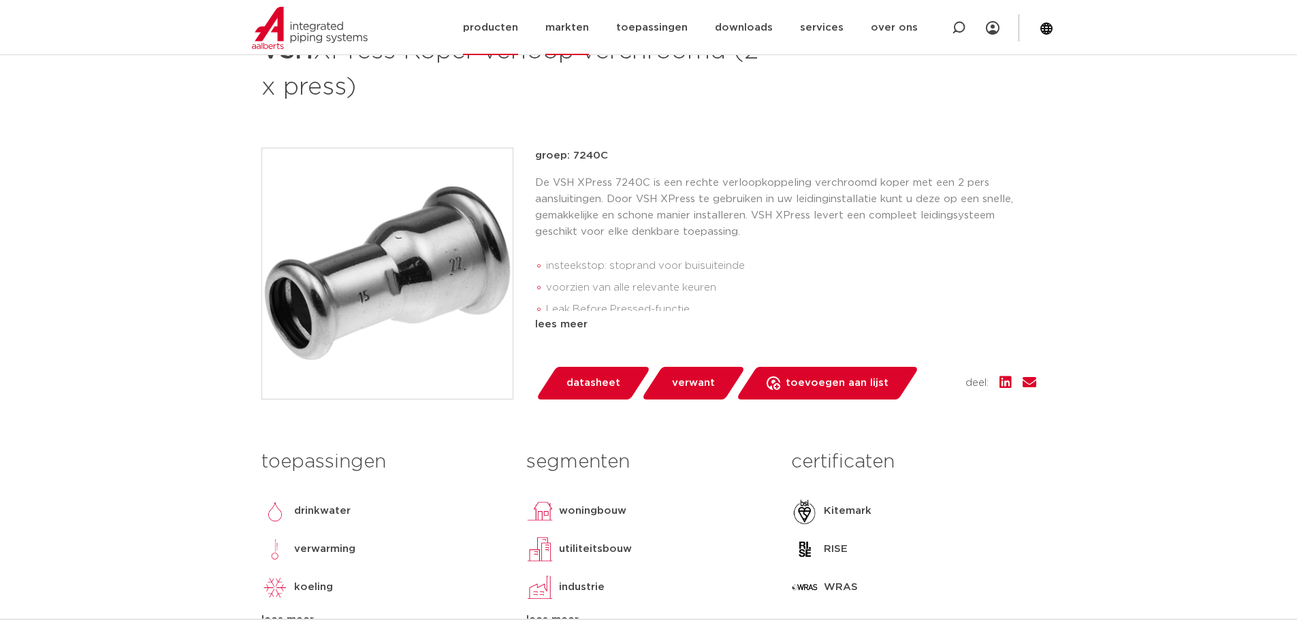
scroll to position [272, 0]
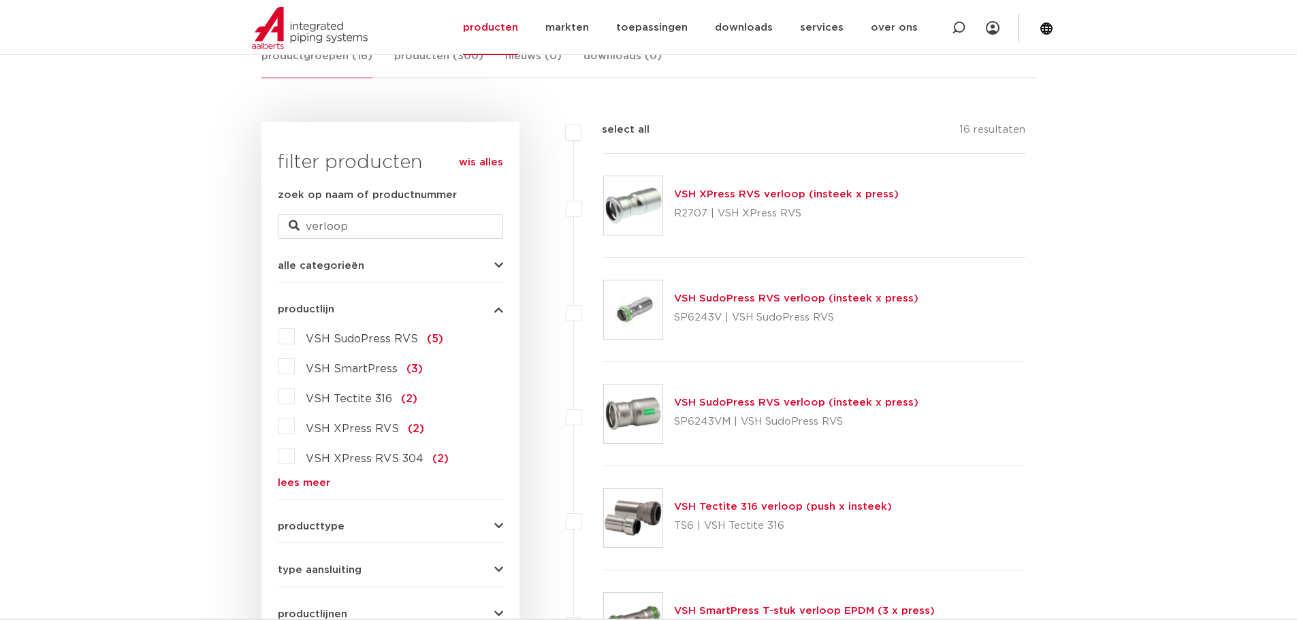
scroll to position [272, 0]
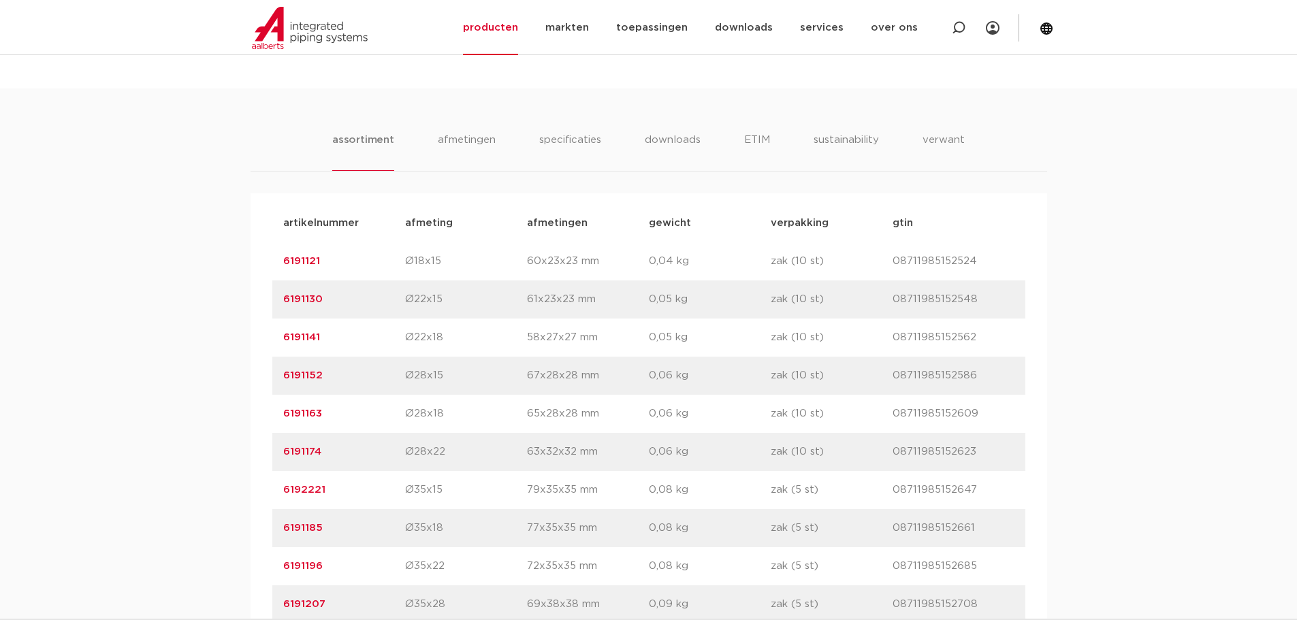
scroll to position [885, 0]
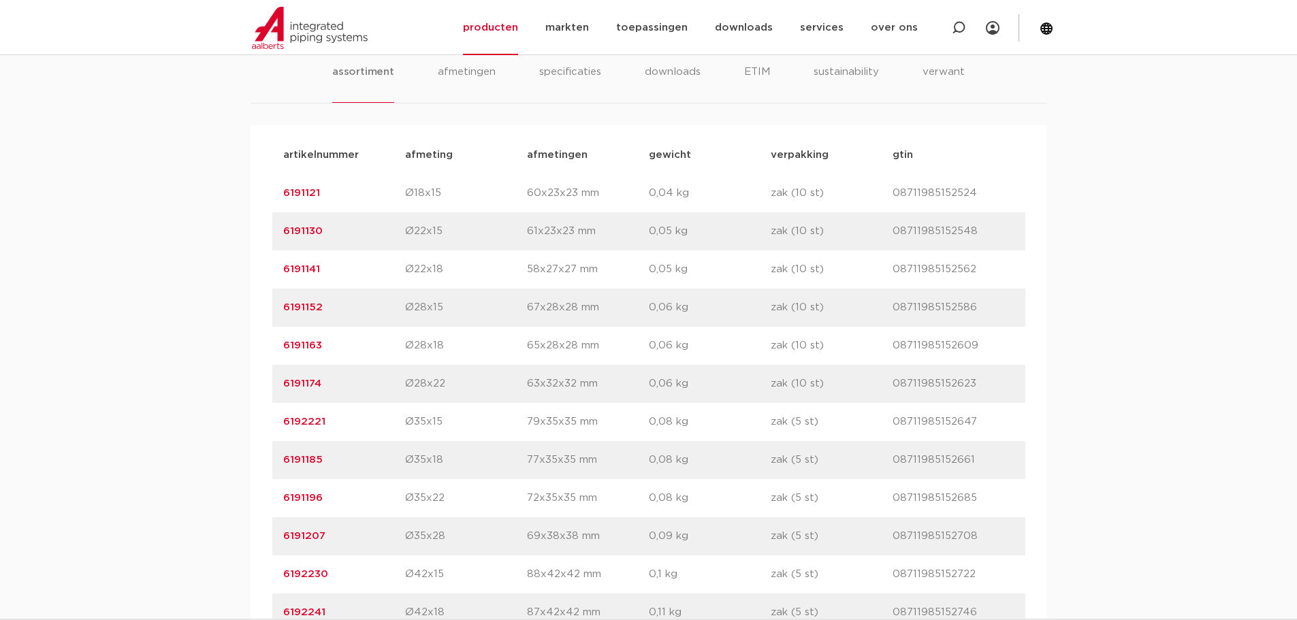
drag, startPoint x: 332, startPoint y: 534, endPoint x: 251, endPoint y: 540, distance: 81.3
copy link "6191207"
